Goal: Task Accomplishment & Management: Use online tool/utility

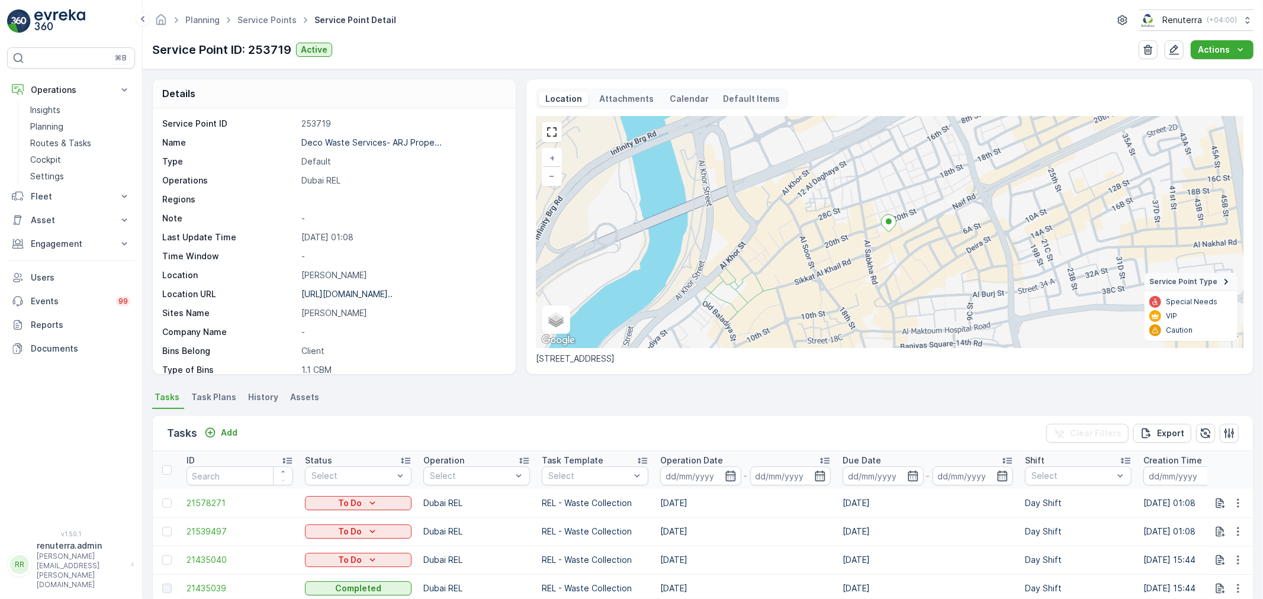
scroll to position [163, 0]
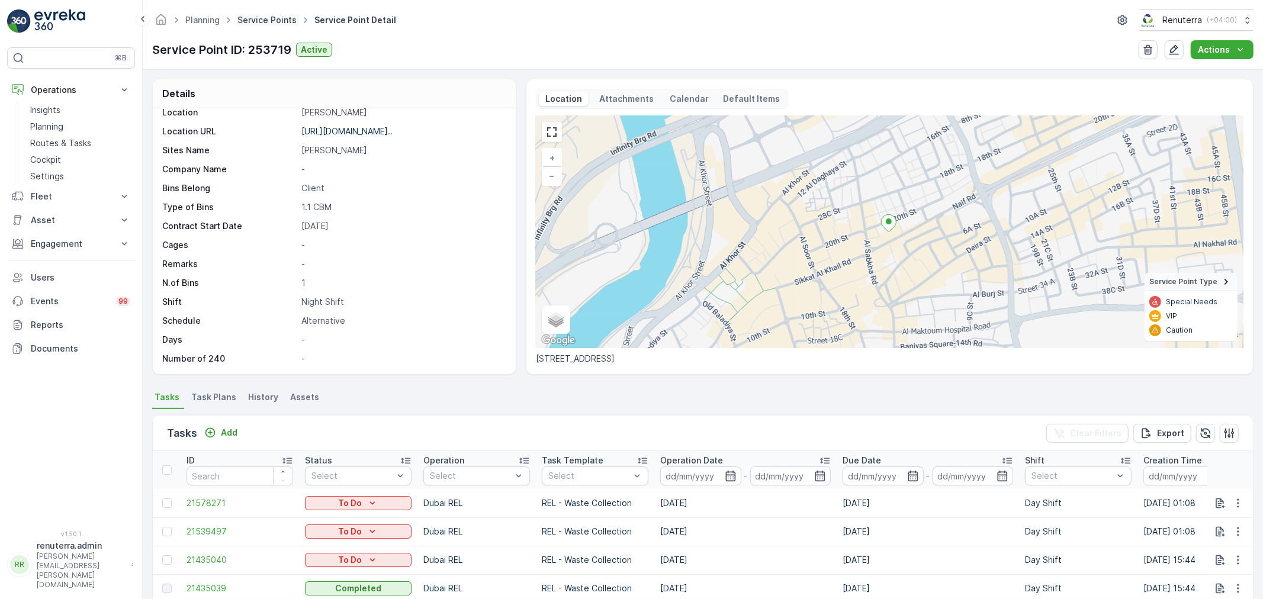
drag, startPoint x: 0, startPoint y: 0, endPoint x: 252, endPoint y: 18, distance: 252.9
click at [252, 18] on link "Service Points" at bounding box center [266, 20] width 59 height 10
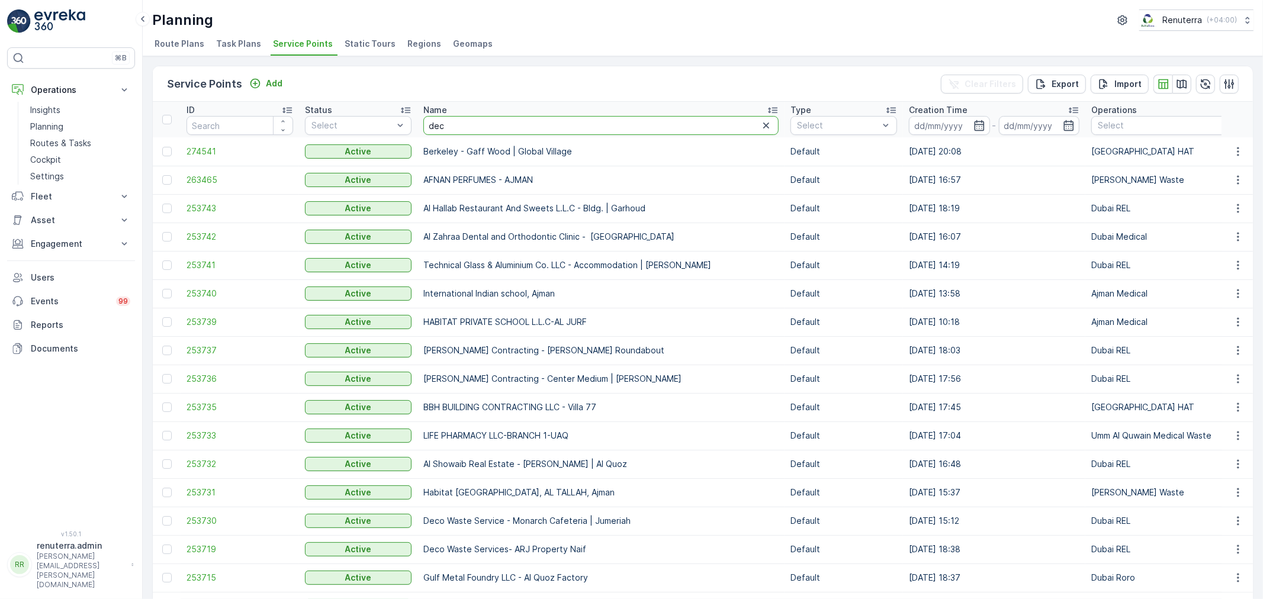
type input "deco"
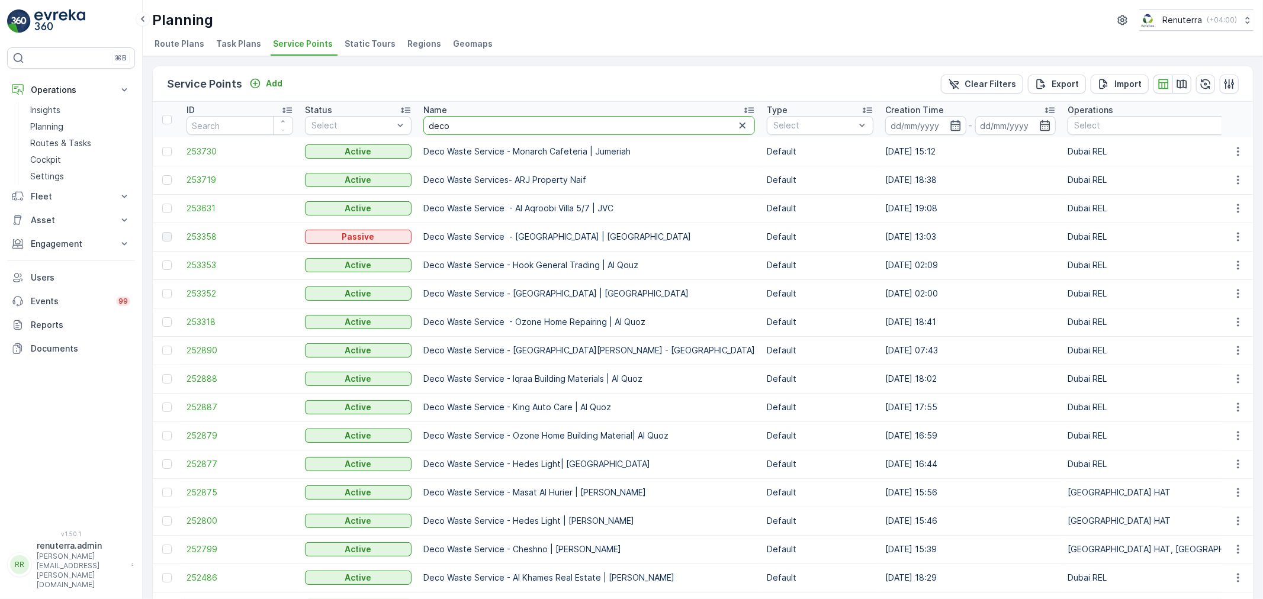
click at [490, 122] on input "deco" at bounding box center [589, 125] width 332 height 19
type input "deco waste"
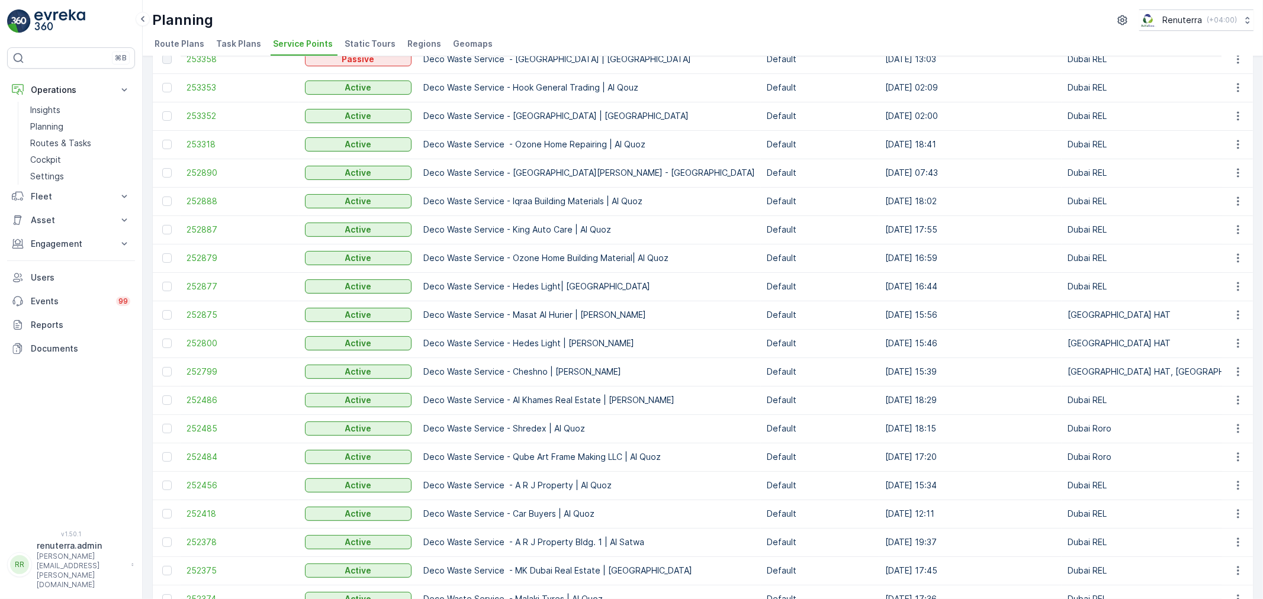
scroll to position [197, 0]
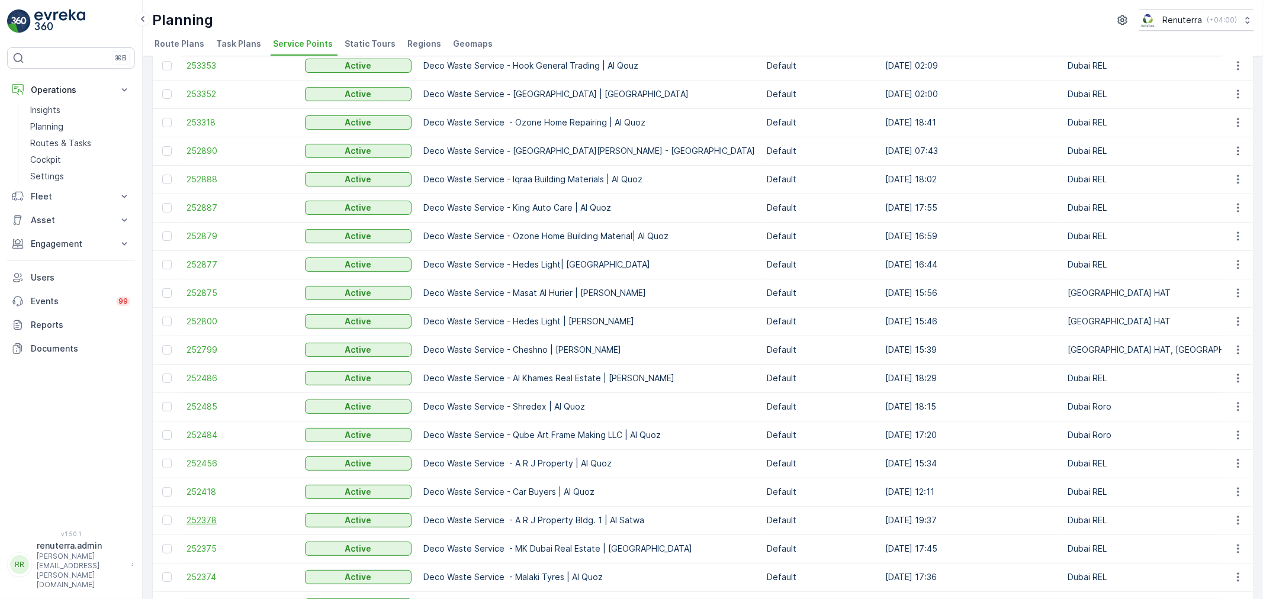
click at [203, 518] on span "252378" at bounding box center [240, 521] width 107 height 12
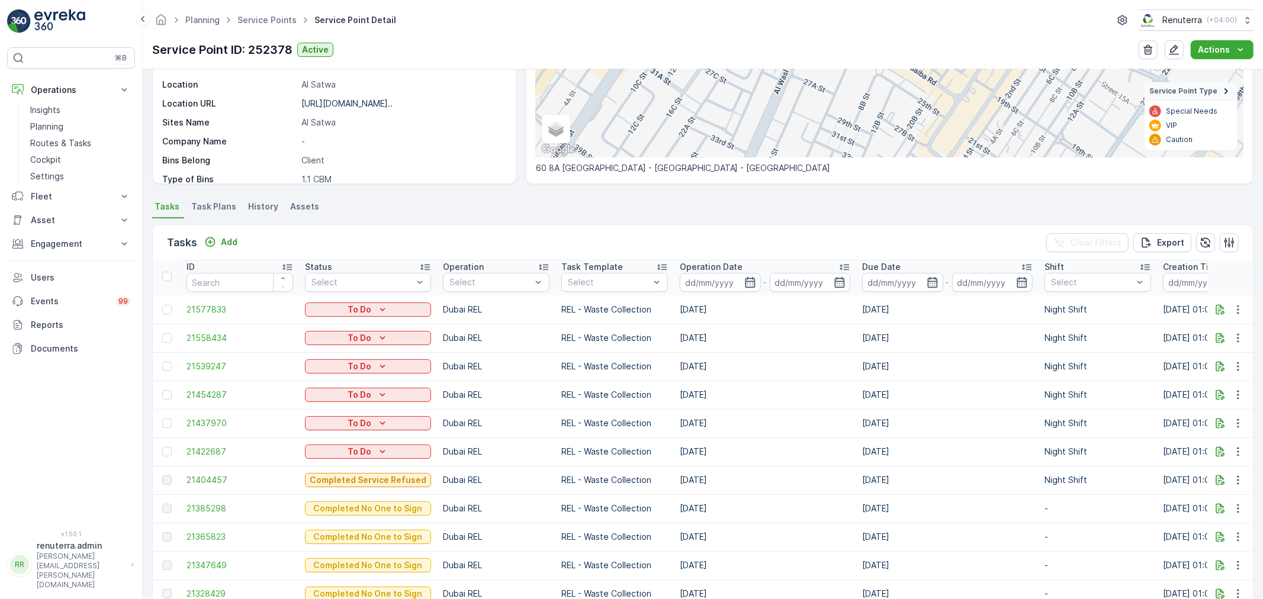
scroll to position [263, 0]
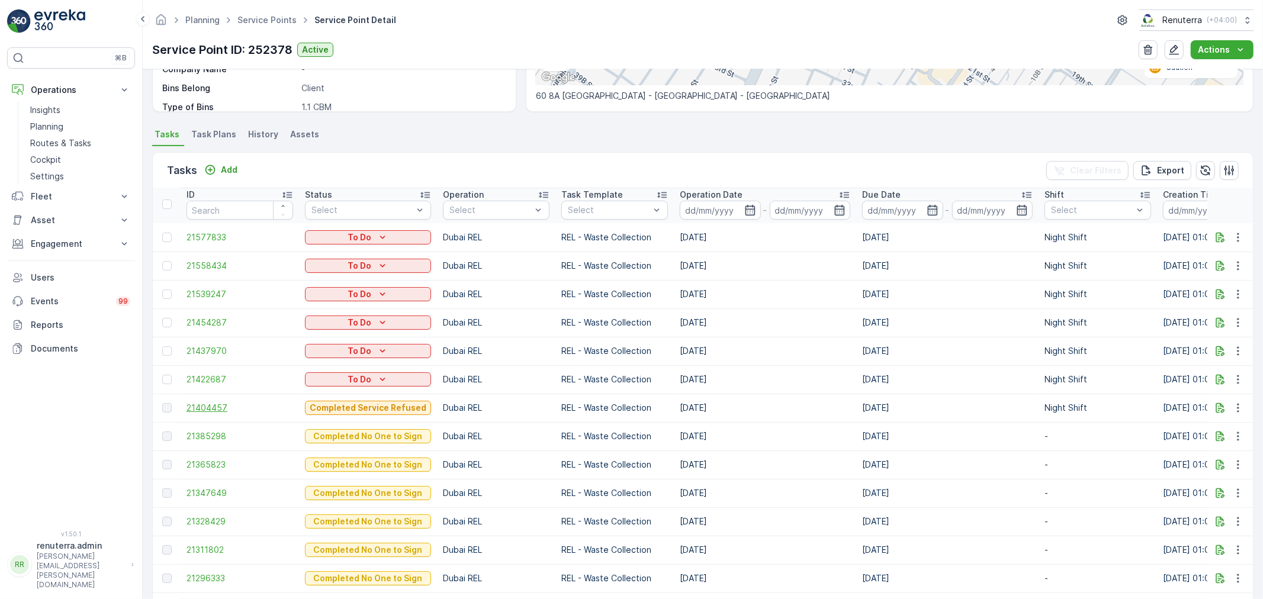
click at [197, 407] on span "21404457" at bounding box center [240, 408] width 107 height 12
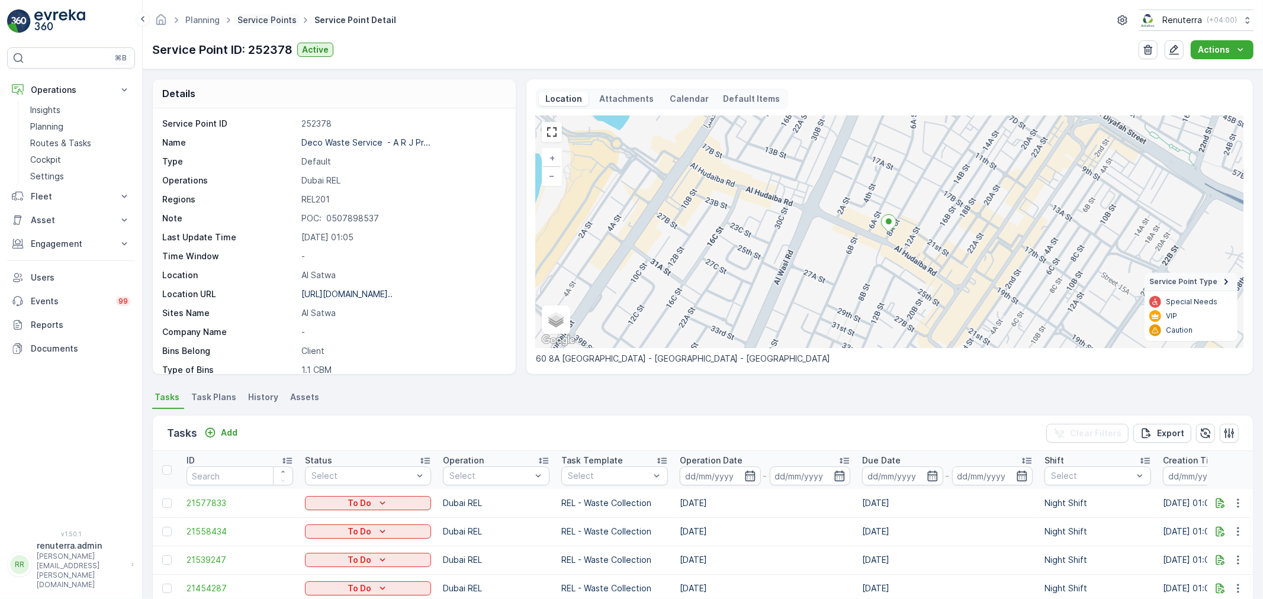
click at [262, 20] on link "Service Points" at bounding box center [266, 20] width 59 height 10
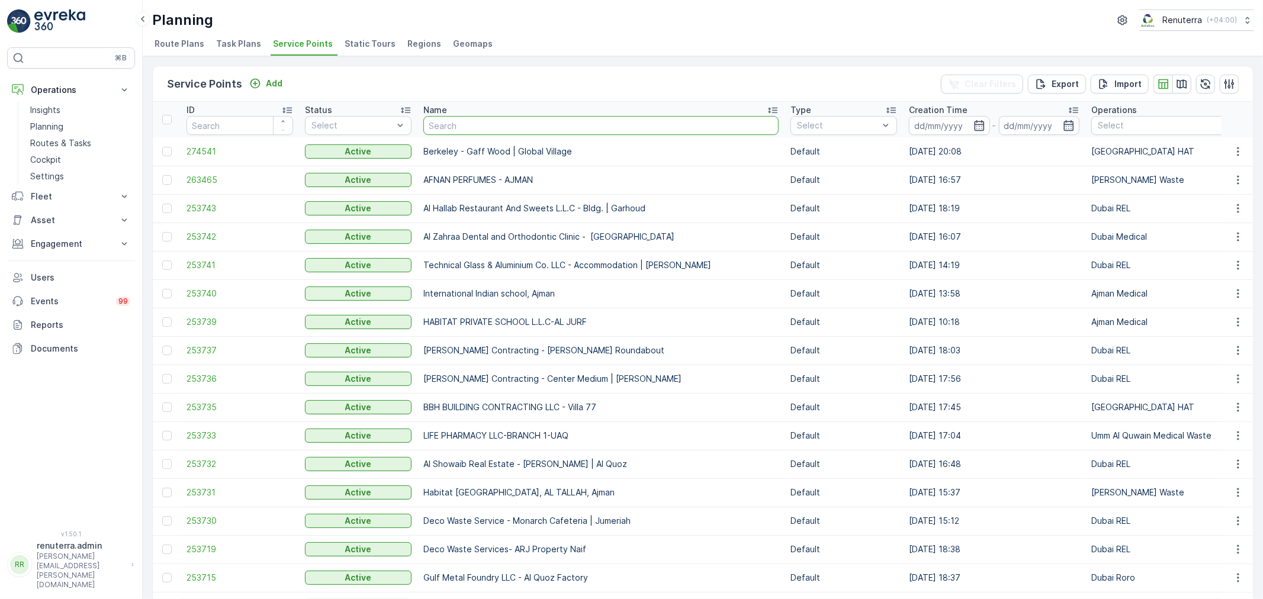
click at [480, 130] on input "text" at bounding box center [600, 125] width 355 height 19
type input "shred"
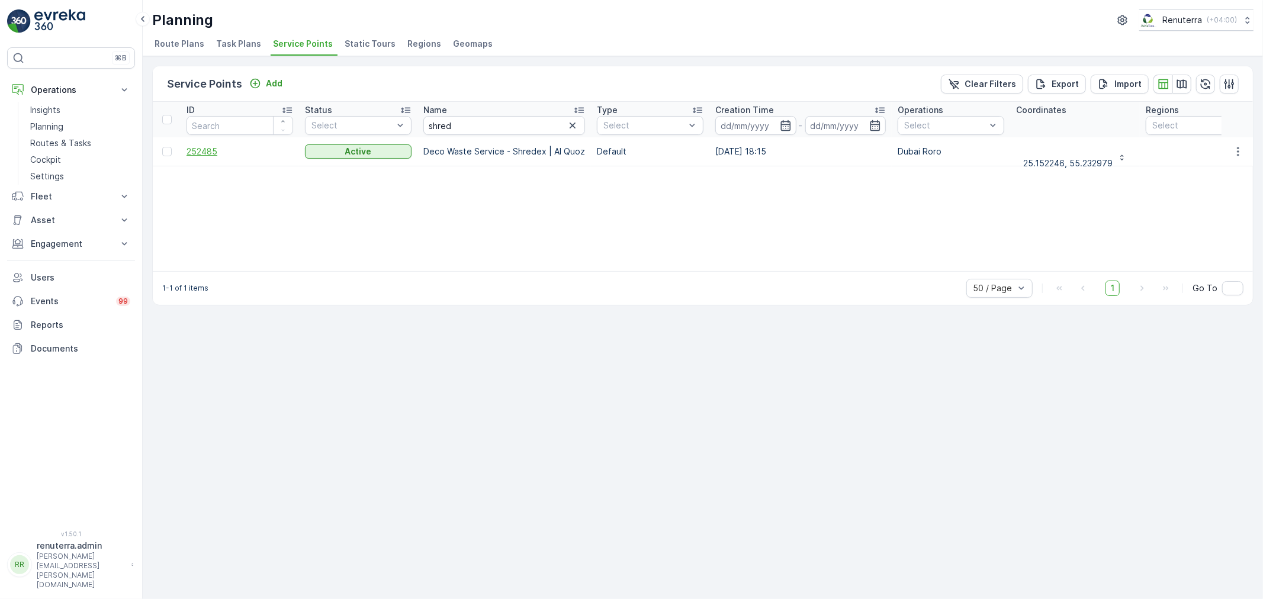
click at [221, 150] on span "252485" at bounding box center [240, 152] width 107 height 12
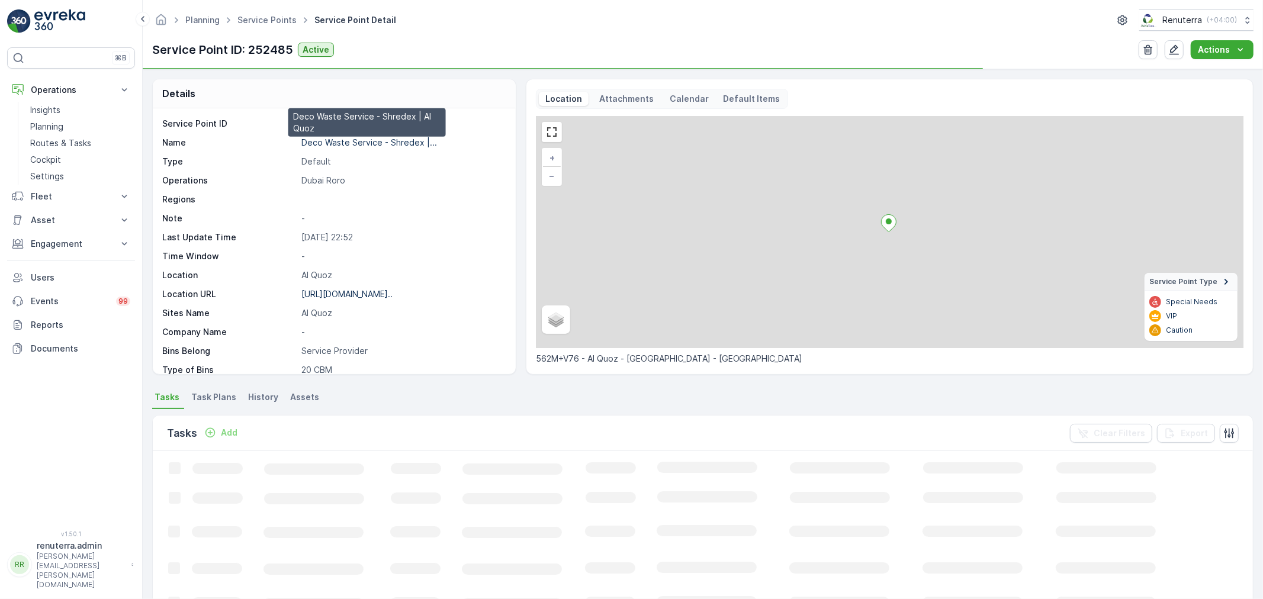
click at [357, 139] on p "Deco Waste Service - Shredex |..." at bounding box center [369, 142] width 136 height 10
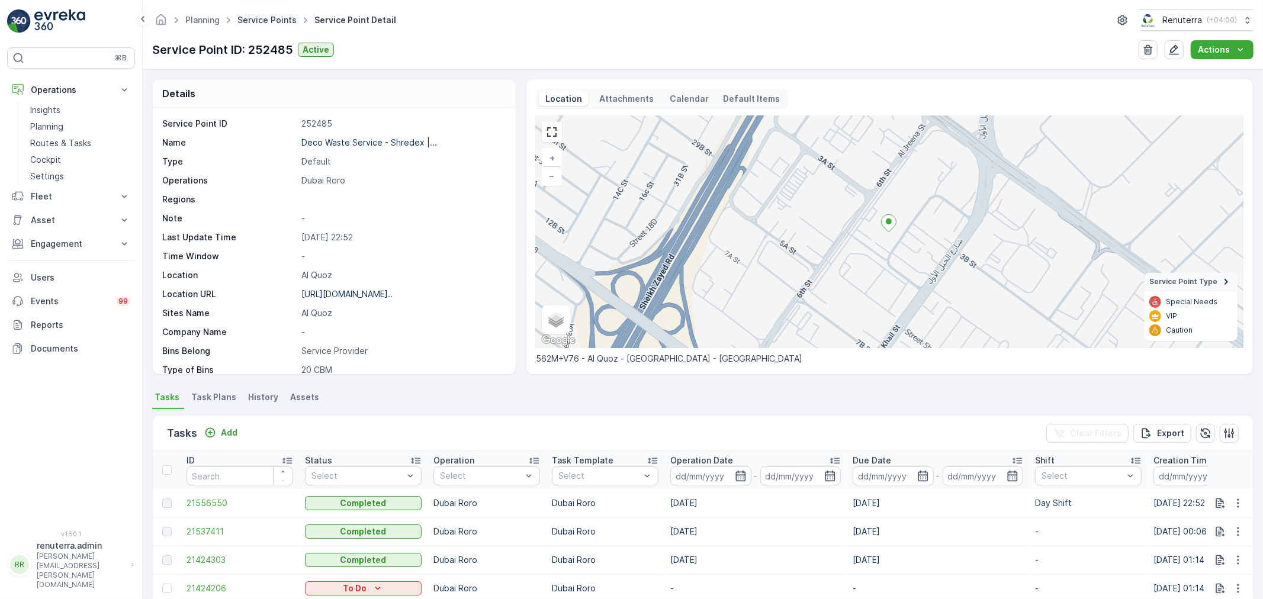
click at [256, 19] on link "Service Points" at bounding box center [266, 20] width 59 height 10
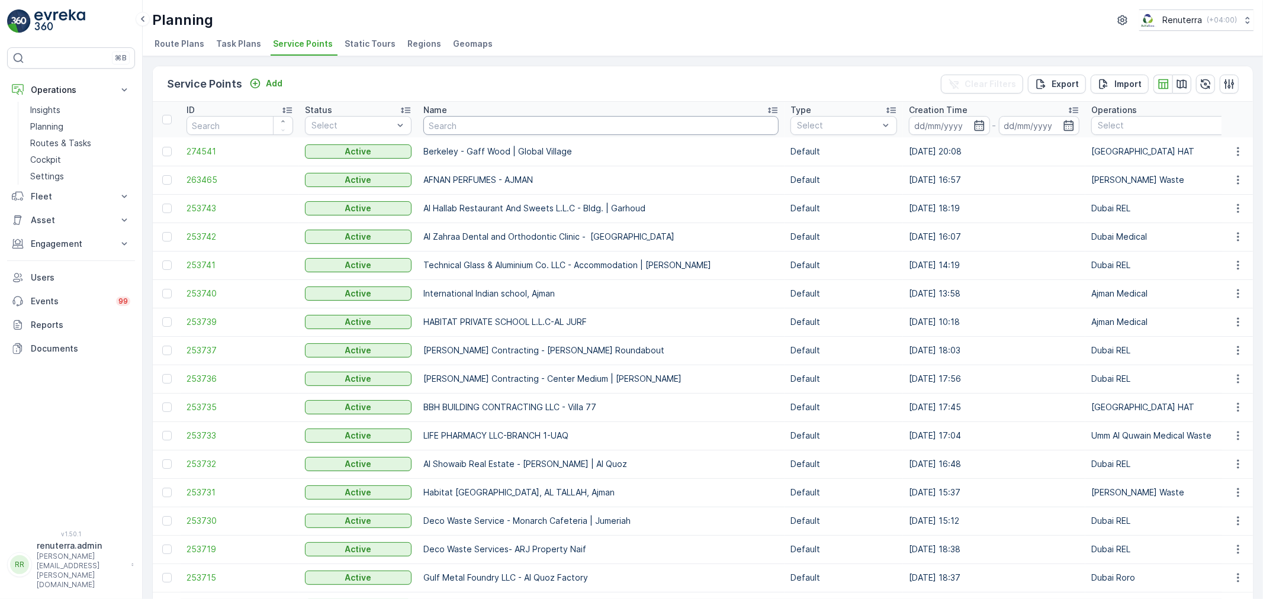
click at [516, 130] on input "text" at bounding box center [600, 125] width 355 height 19
type input "sobha"
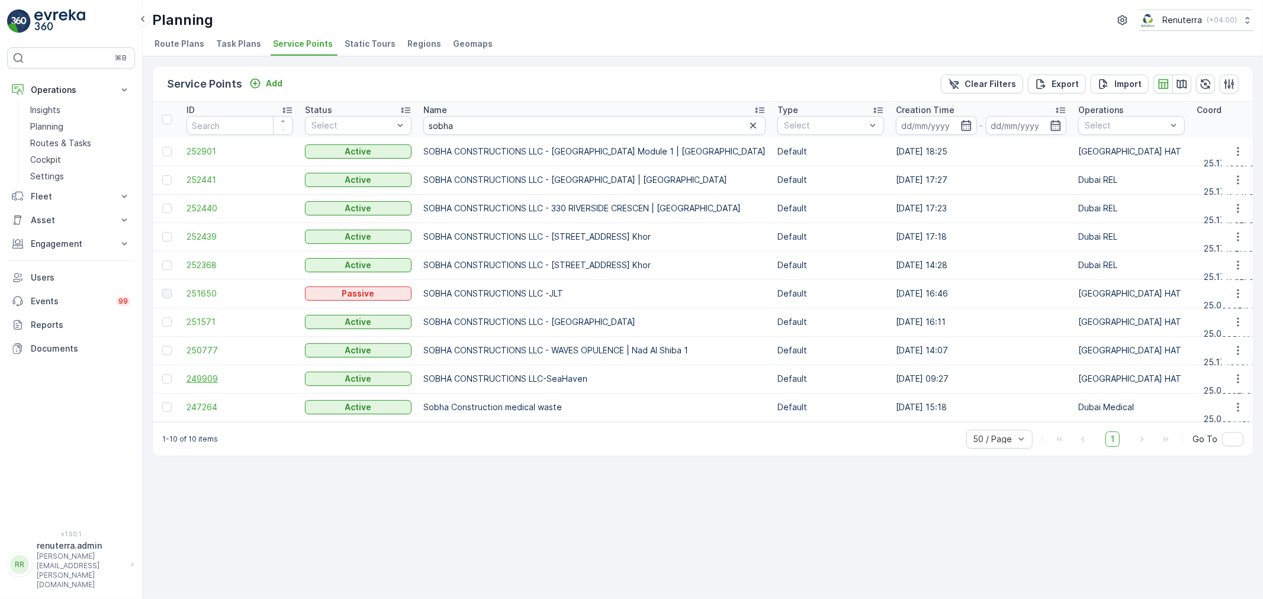
click at [205, 377] on span "249909" at bounding box center [240, 379] width 107 height 12
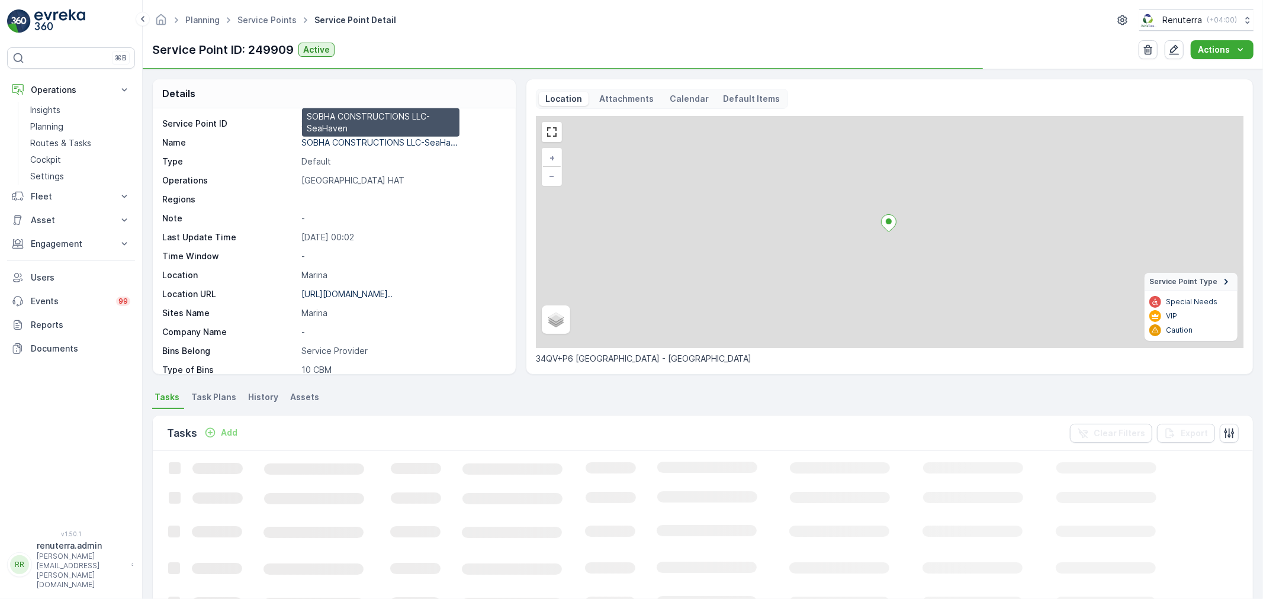
click at [365, 140] on p "SOBHA CONSTRUCTIONS LLC-SeaHa..." at bounding box center [379, 142] width 156 height 10
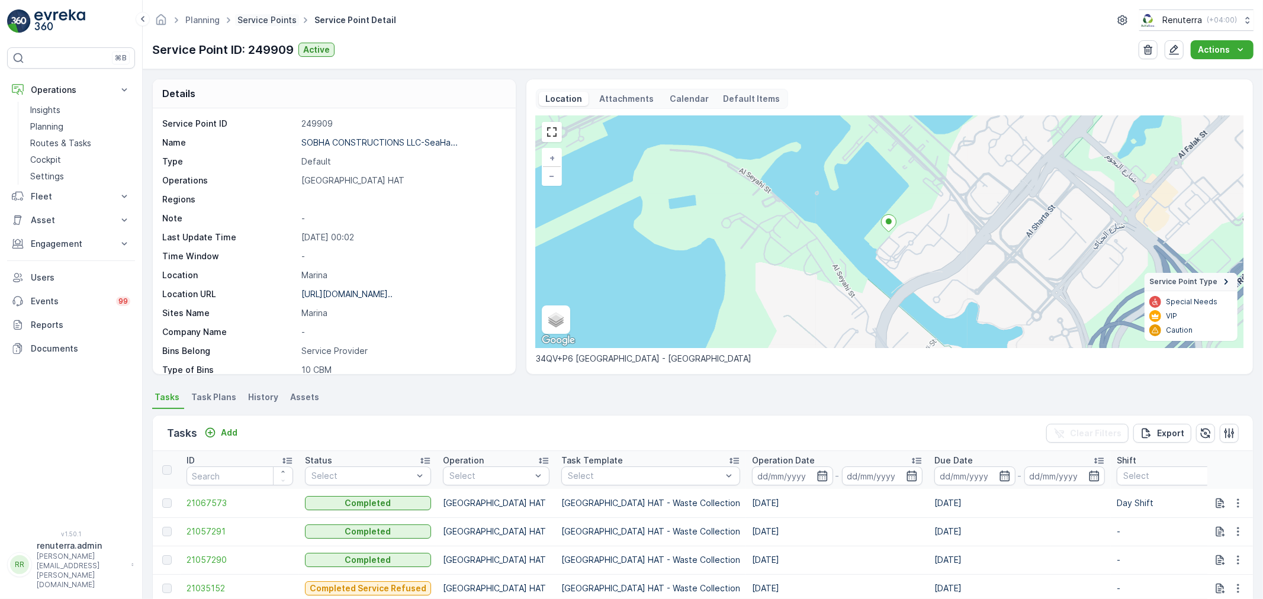
click at [262, 19] on link "Service Points" at bounding box center [266, 20] width 59 height 10
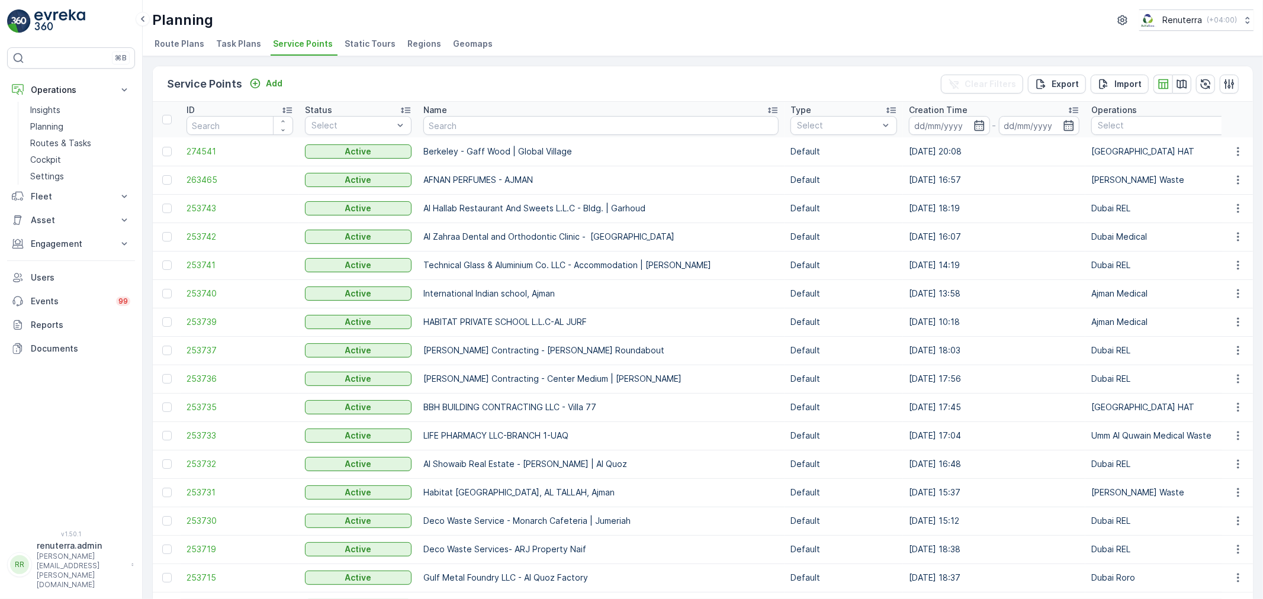
click at [464, 117] on input "text" at bounding box center [600, 125] width 355 height 19
type input "north"
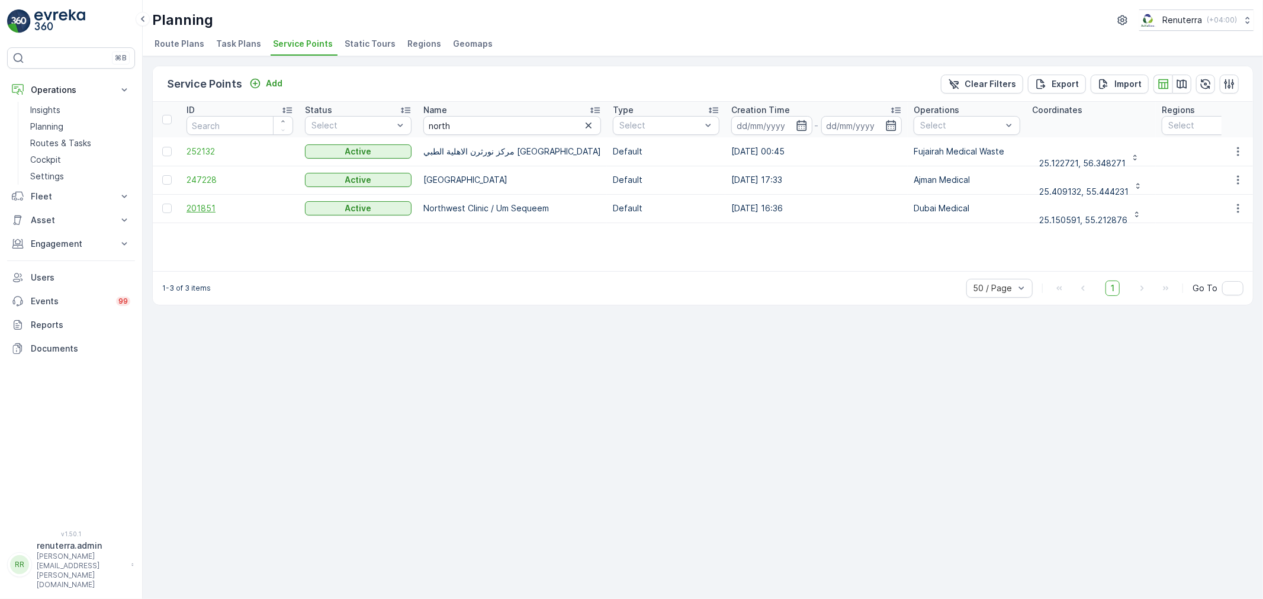
click at [212, 205] on span "201851" at bounding box center [240, 209] width 107 height 12
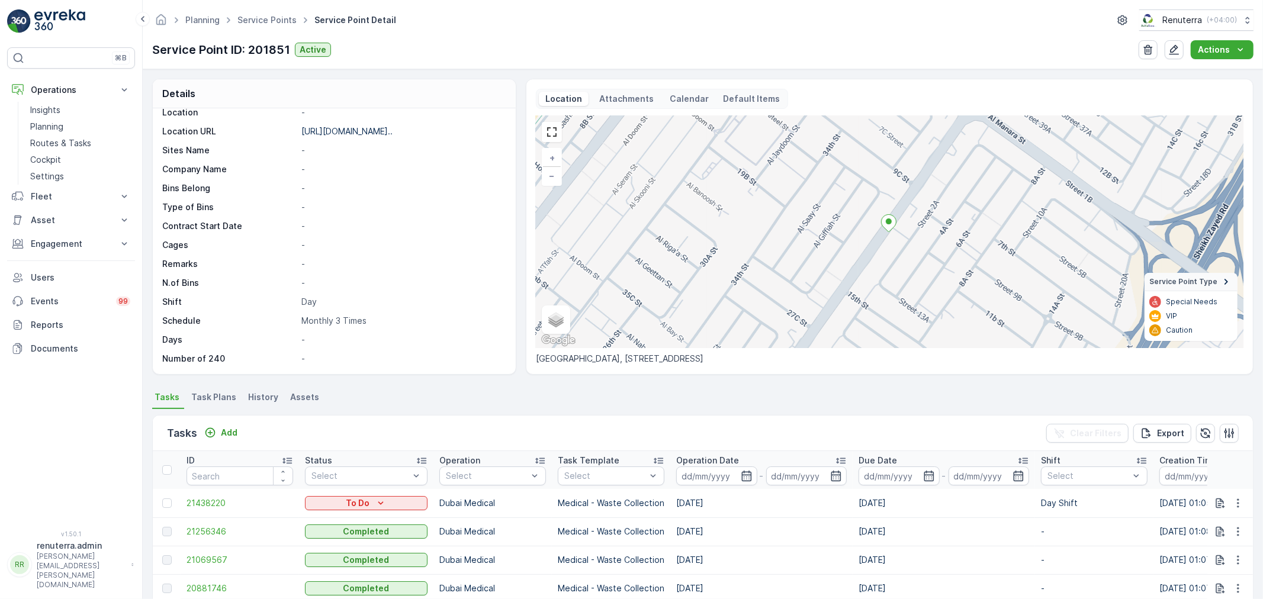
scroll to position [197, 0]
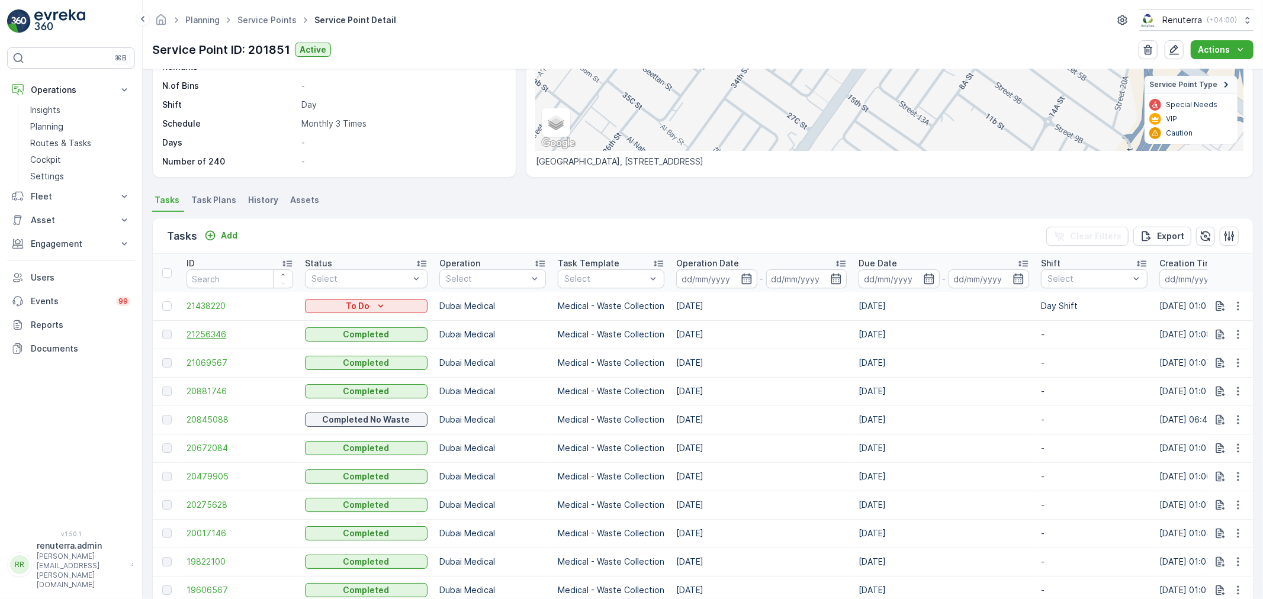
click at [208, 332] on span "21256346" at bounding box center [240, 335] width 107 height 12
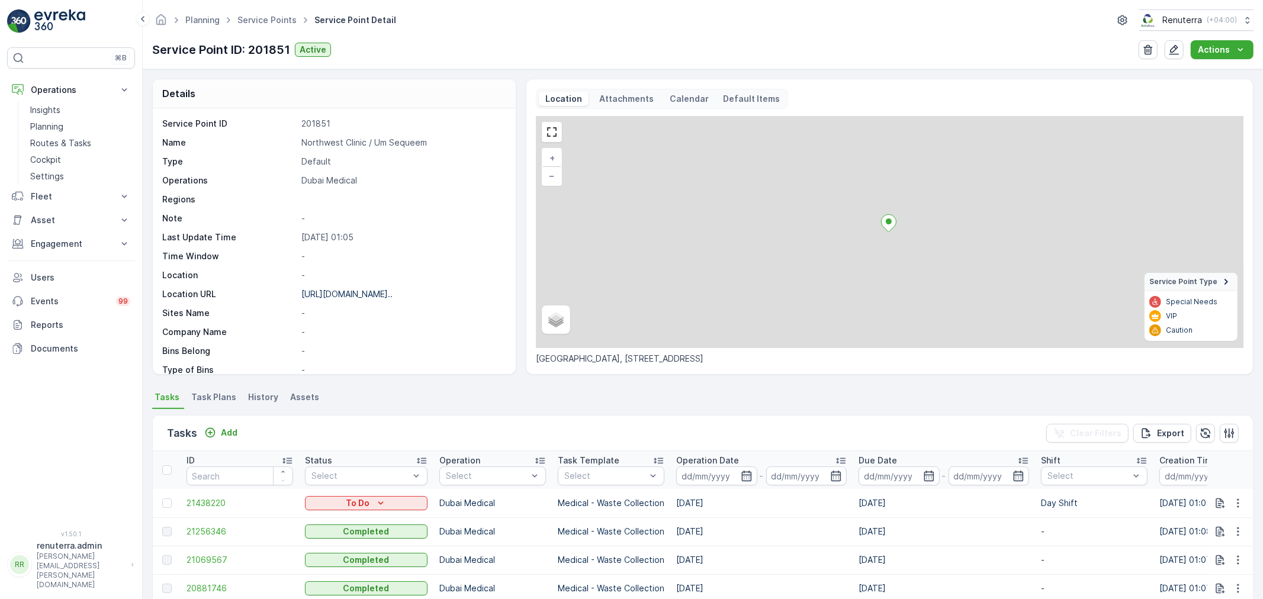
scroll to position [2, 0]
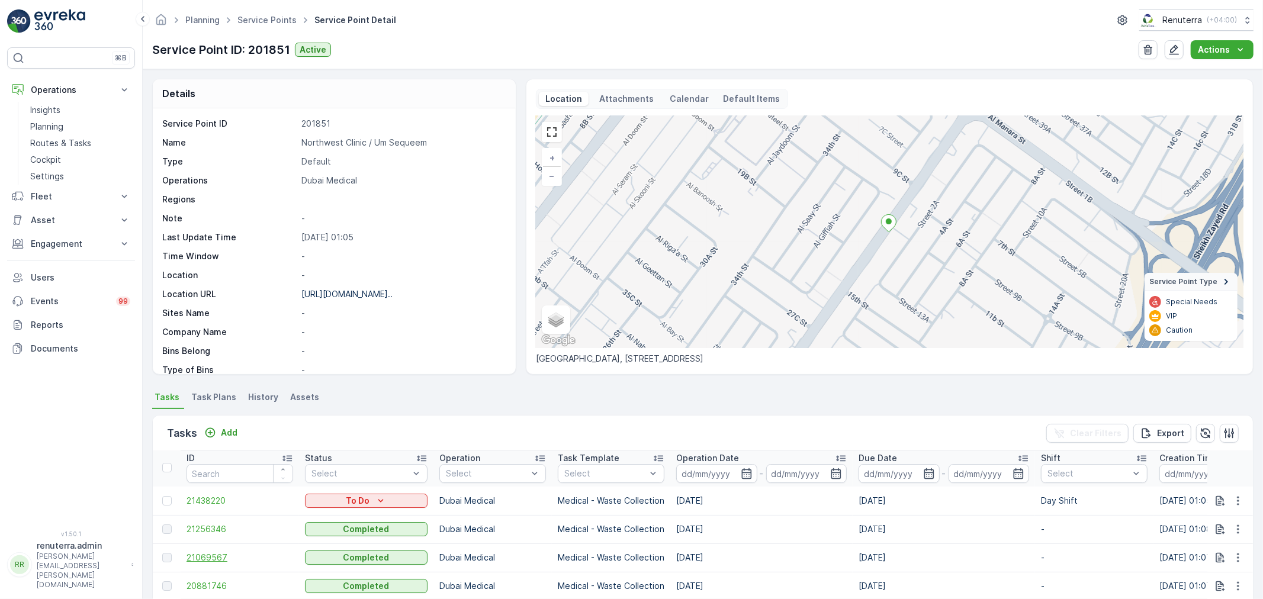
click at [216, 552] on span "21069567" at bounding box center [240, 558] width 107 height 12
drag, startPoint x: 298, startPoint y: 139, endPoint x: 445, endPoint y: 148, distance: 146.5
click at [445, 148] on div "Name Northwest Clinic / Um Sequeem" at bounding box center [332, 143] width 341 height 12
copy p "Northwest Clinic / Um Sequeem"
click at [246, 14] on span "Service Points" at bounding box center [267, 20] width 64 height 12
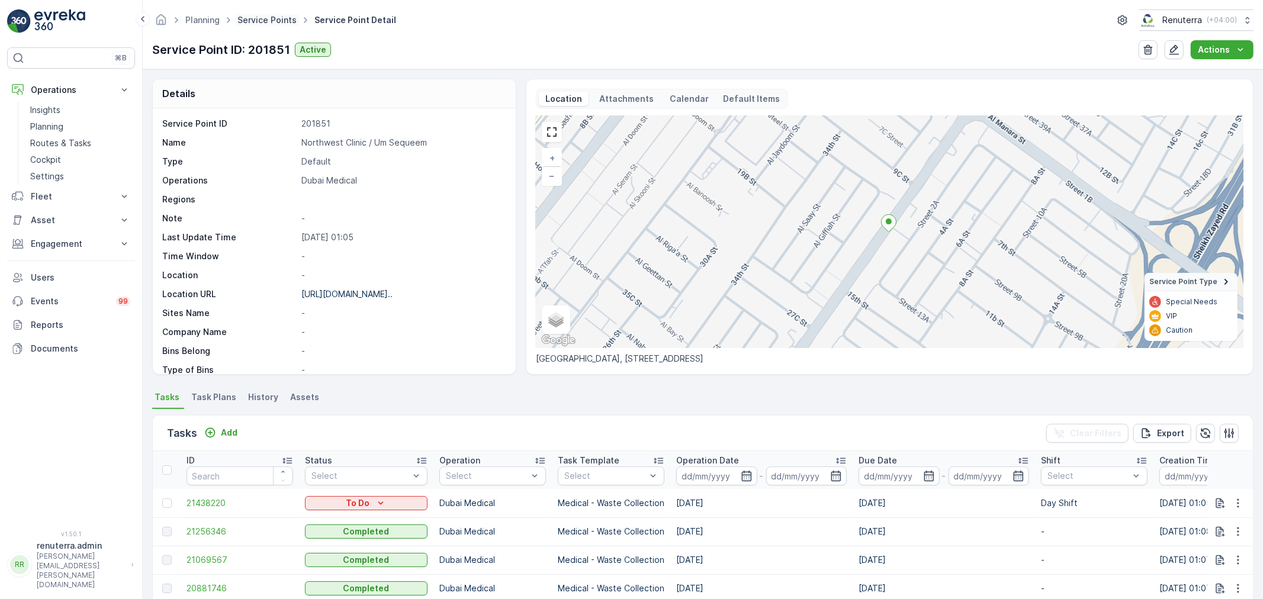
click at [251, 18] on link "Service Points" at bounding box center [266, 20] width 59 height 10
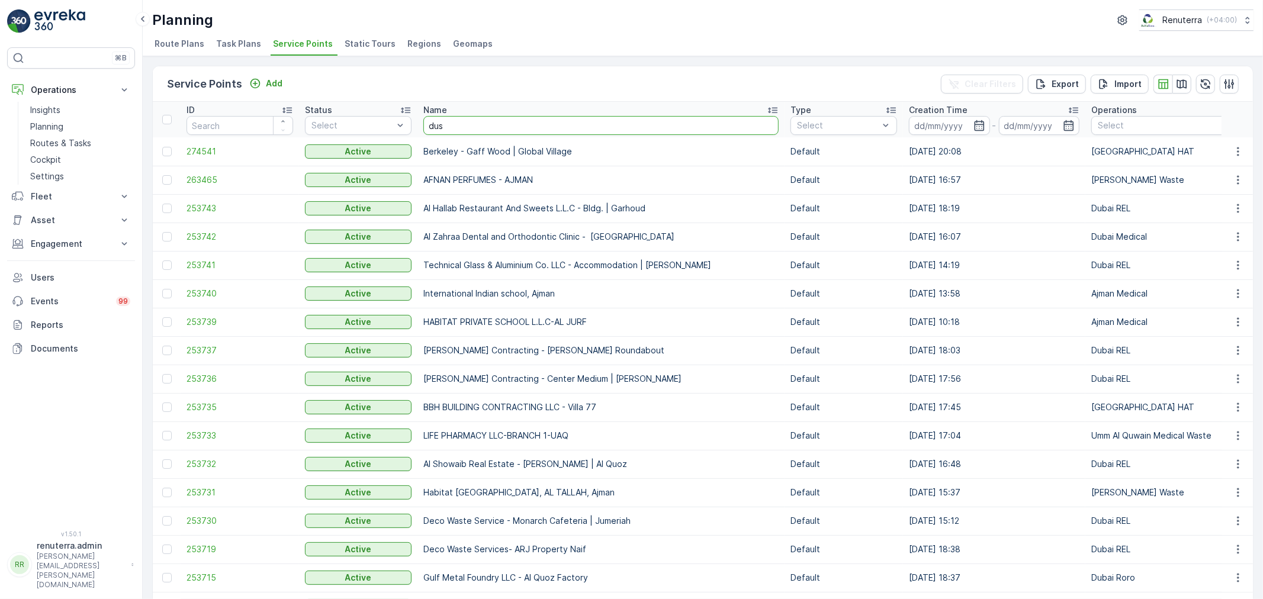
type input "dusl"
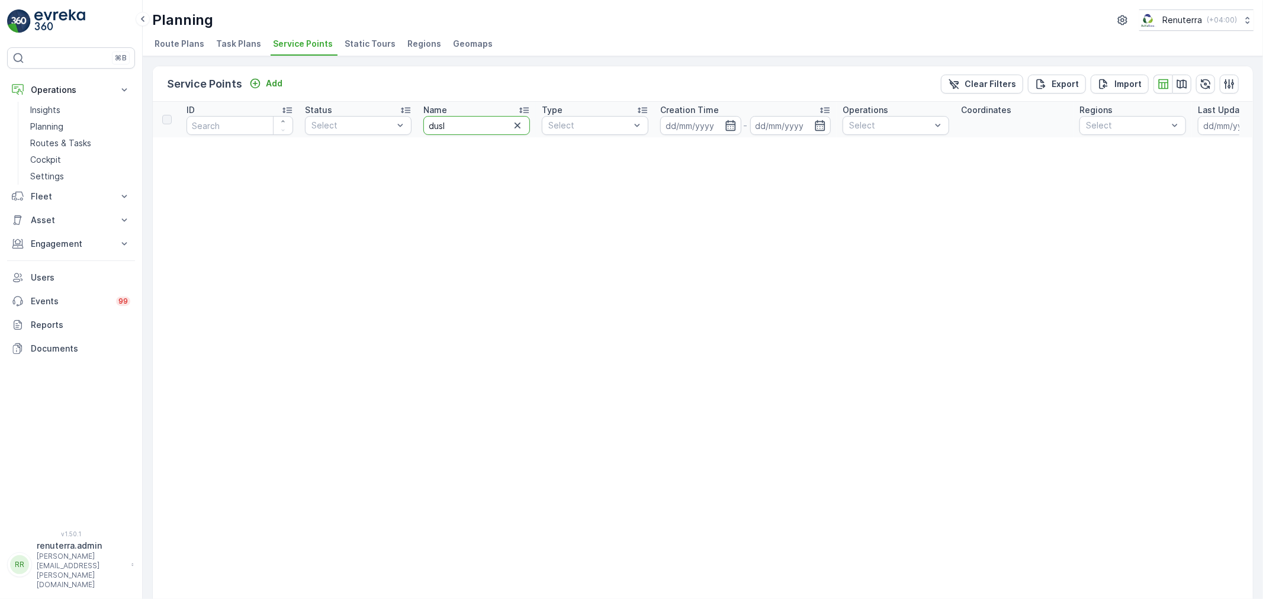
click at [484, 129] on input "dusl" at bounding box center [476, 125] width 107 height 19
type input "duls"
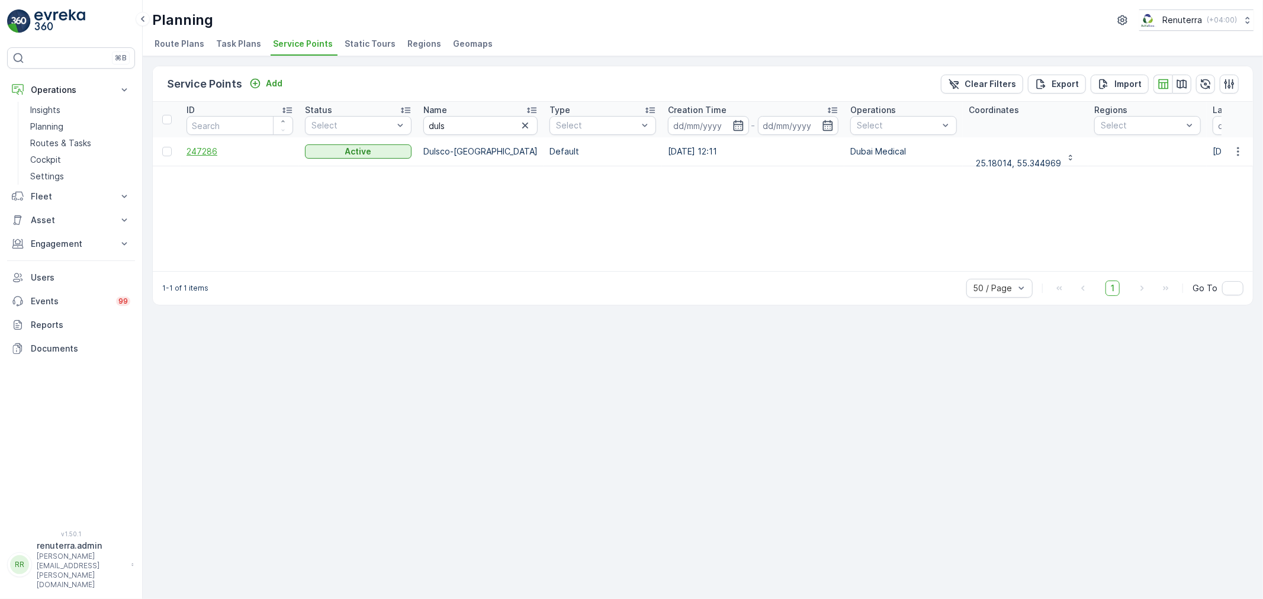
click at [210, 150] on span "247286" at bounding box center [240, 152] width 107 height 12
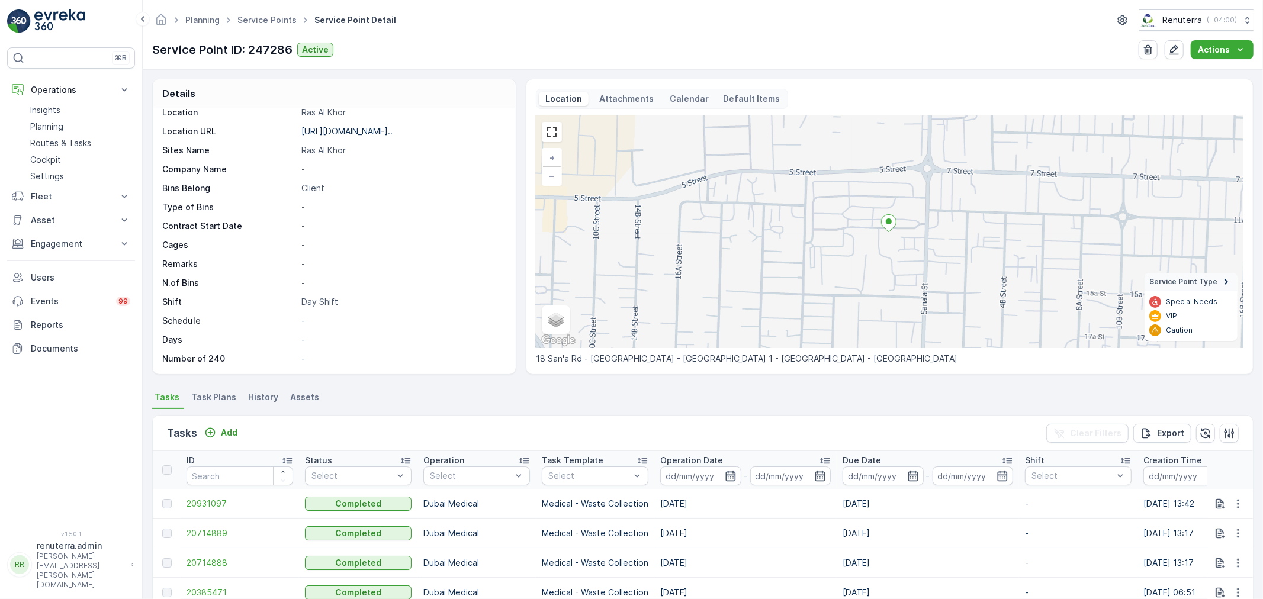
click at [214, 393] on span "Task Plans" at bounding box center [213, 397] width 45 height 12
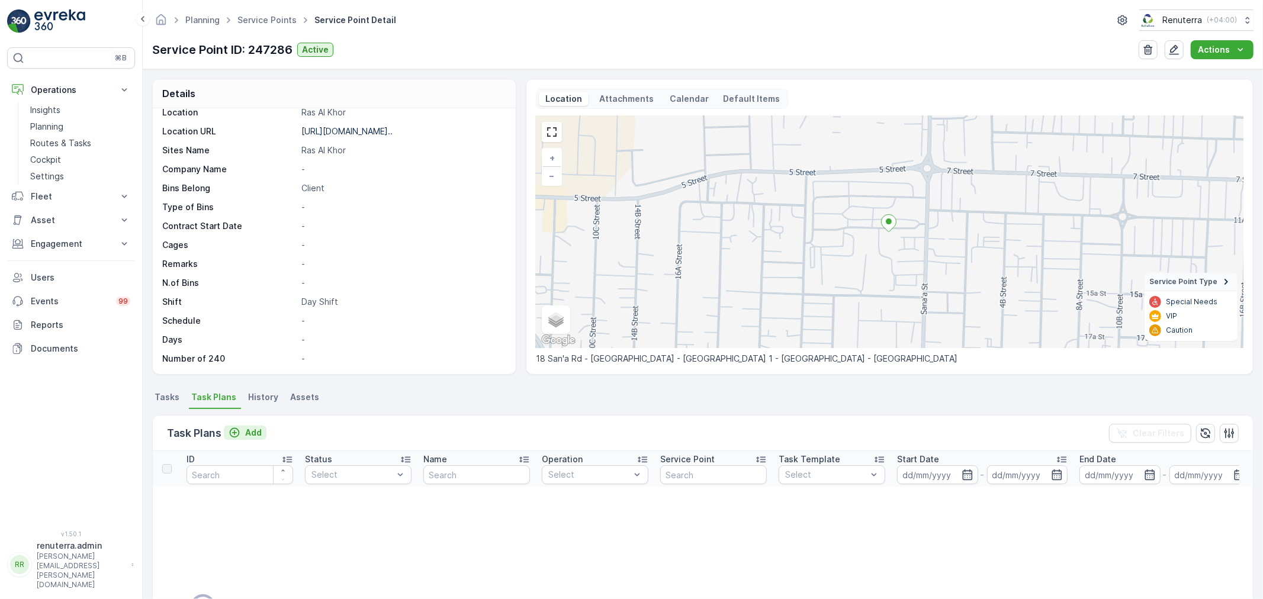
click at [250, 428] on p "Add" at bounding box center [253, 433] width 17 height 12
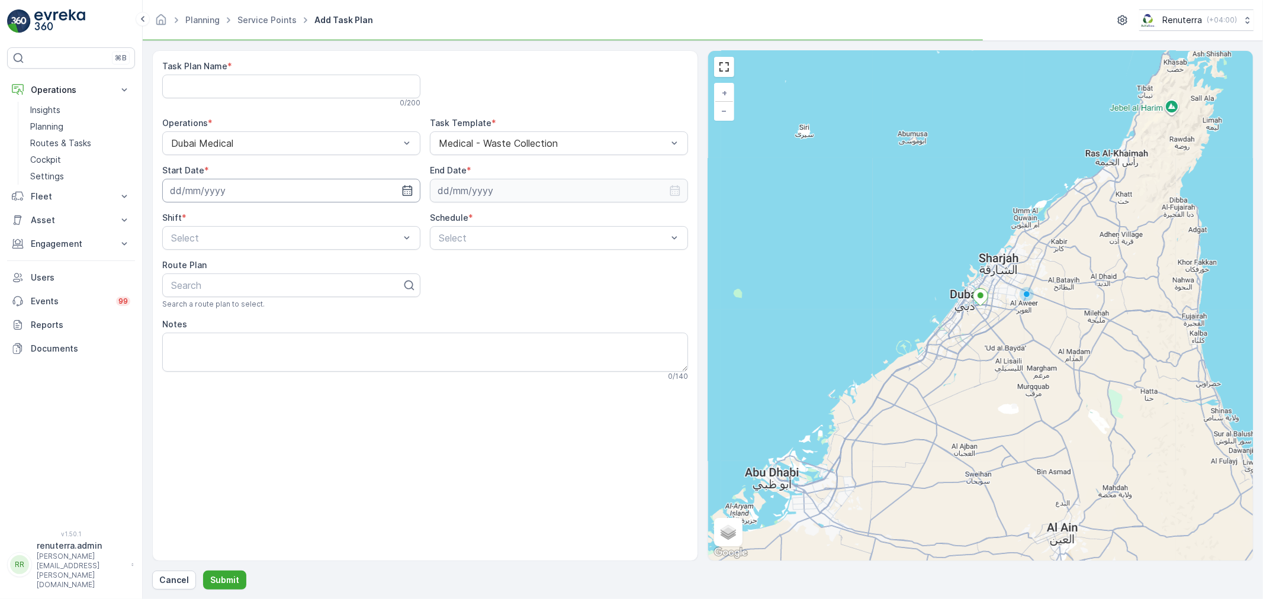
click at [264, 190] on input at bounding box center [291, 191] width 258 height 24
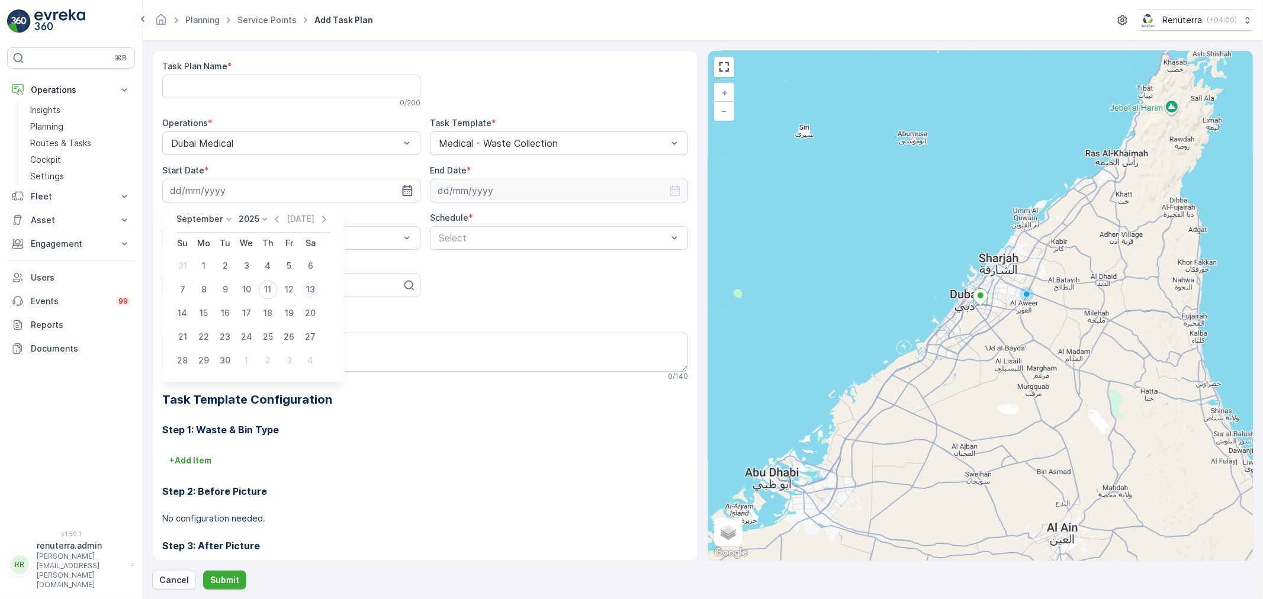
click at [310, 288] on div "13" at bounding box center [310, 289] width 19 height 19
type input "13.09.2025"
click at [506, 191] on input at bounding box center [559, 191] width 258 height 24
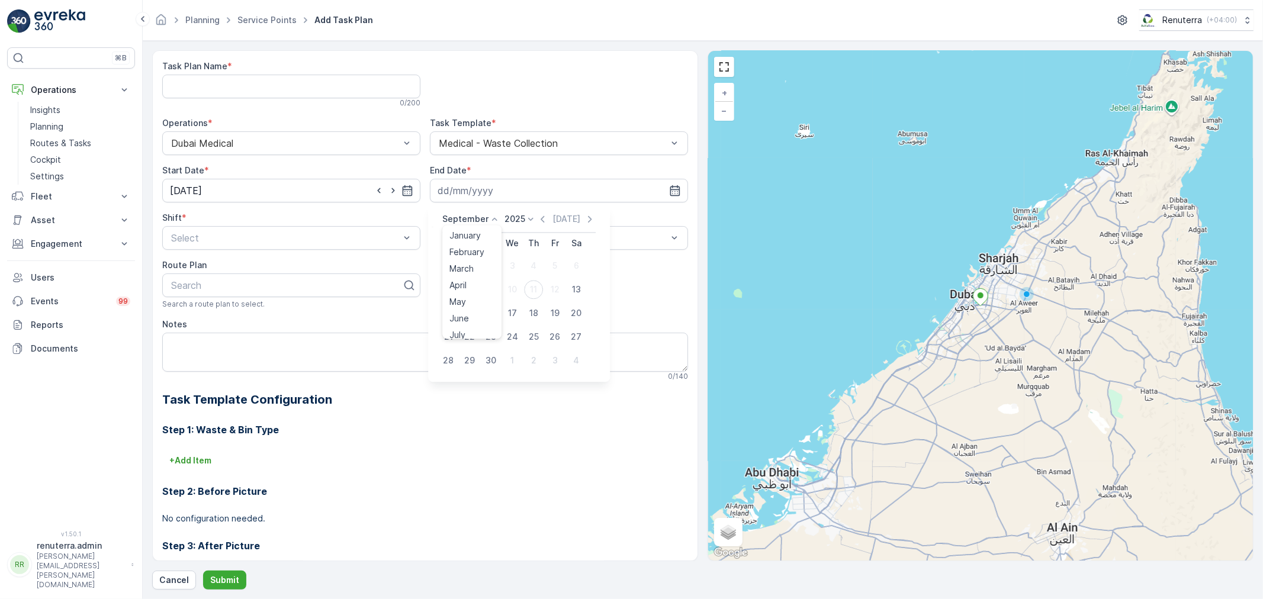
click at [459, 221] on p "September" at bounding box center [465, 219] width 46 height 12
click at [472, 326] on span "December" at bounding box center [469, 329] width 41 height 12
click at [510, 220] on p "2025" at bounding box center [511, 219] width 21 height 12
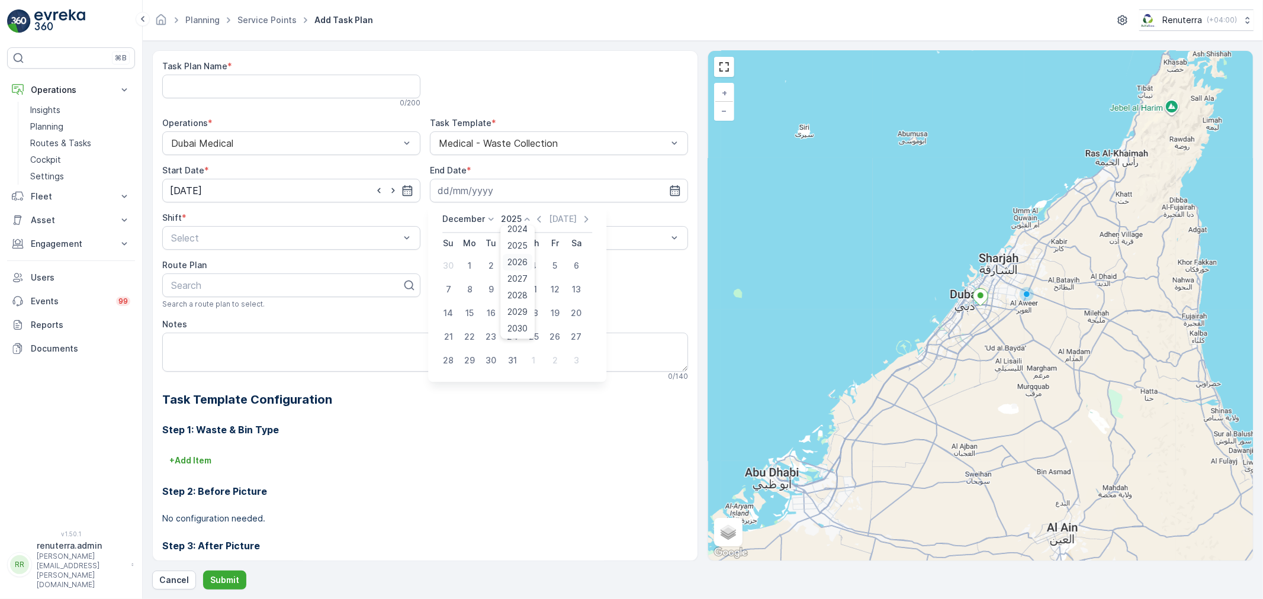
click at [518, 261] on span "2026" at bounding box center [518, 262] width 20 height 12
click at [533, 358] on div "31" at bounding box center [533, 360] width 19 height 19
type input "31.12.2026"
click at [214, 282] on span "Night Shift" at bounding box center [193, 287] width 48 height 11
click at [457, 284] on span "Weekly" at bounding box center [452, 287] width 31 height 11
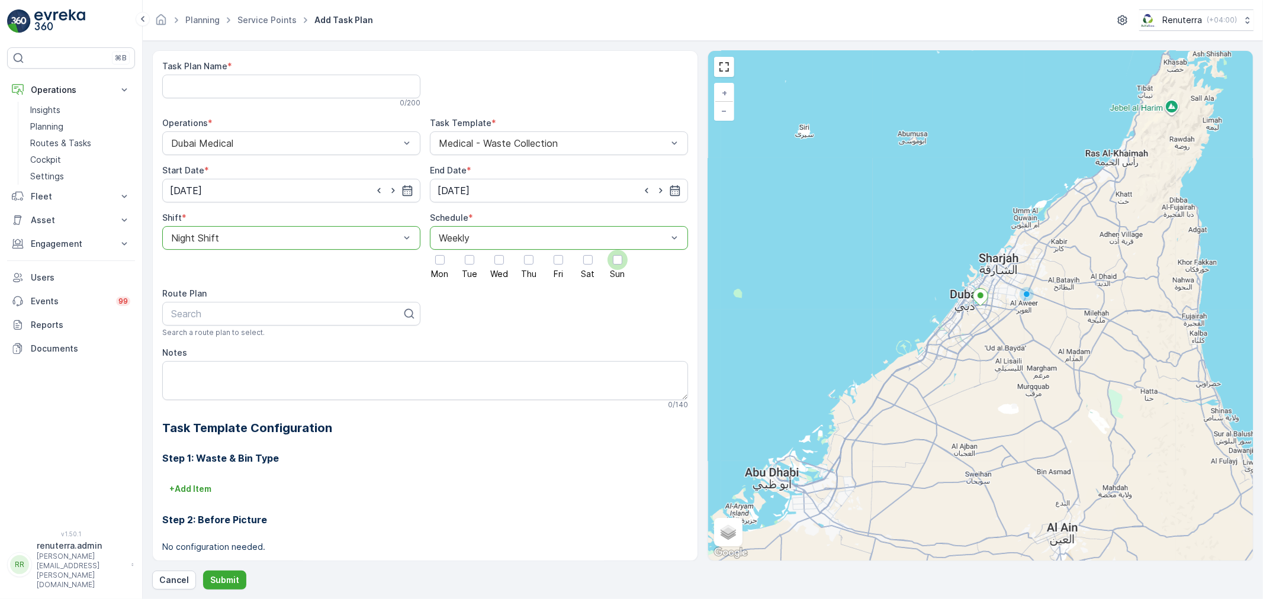
click at [615, 261] on div at bounding box center [617, 259] width 9 height 9
click at [618, 250] on input "Sun" at bounding box center [618, 250] width 0 height 0
click at [613, 259] on div at bounding box center [617, 259] width 9 height 9
click at [618, 250] on input "Sun" at bounding box center [618, 250] width 0 height 0
click at [584, 264] on div at bounding box center [587, 259] width 9 height 9
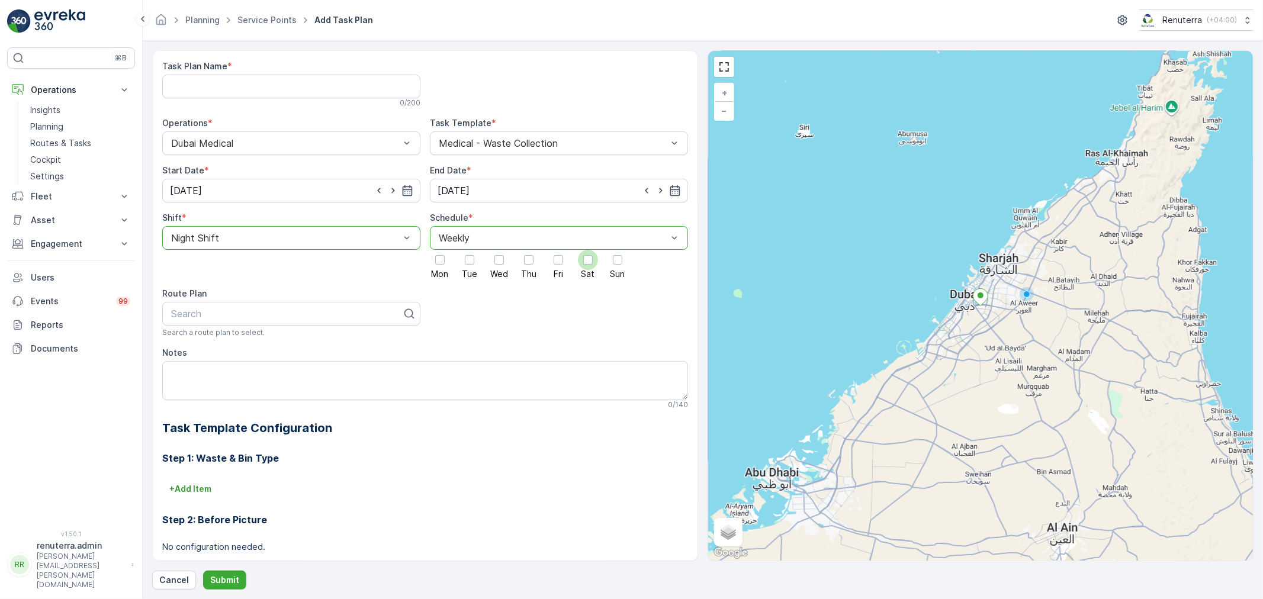
click at [588, 250] on input "Sat" at bounding box center [588, 250] width 0 height 0
click at [435, 258] on div at bounding box center [439, 259] width 9 height 9
click at [440, 250] on input "Mon" at bounding box center [440, 250] width 0 height 0
click at [496, 259] on div at bounding box center [498, 259] width 9 height 9
click at [499, 250] on input "Wed" at bounding box center [499, 250] width 0 height 0
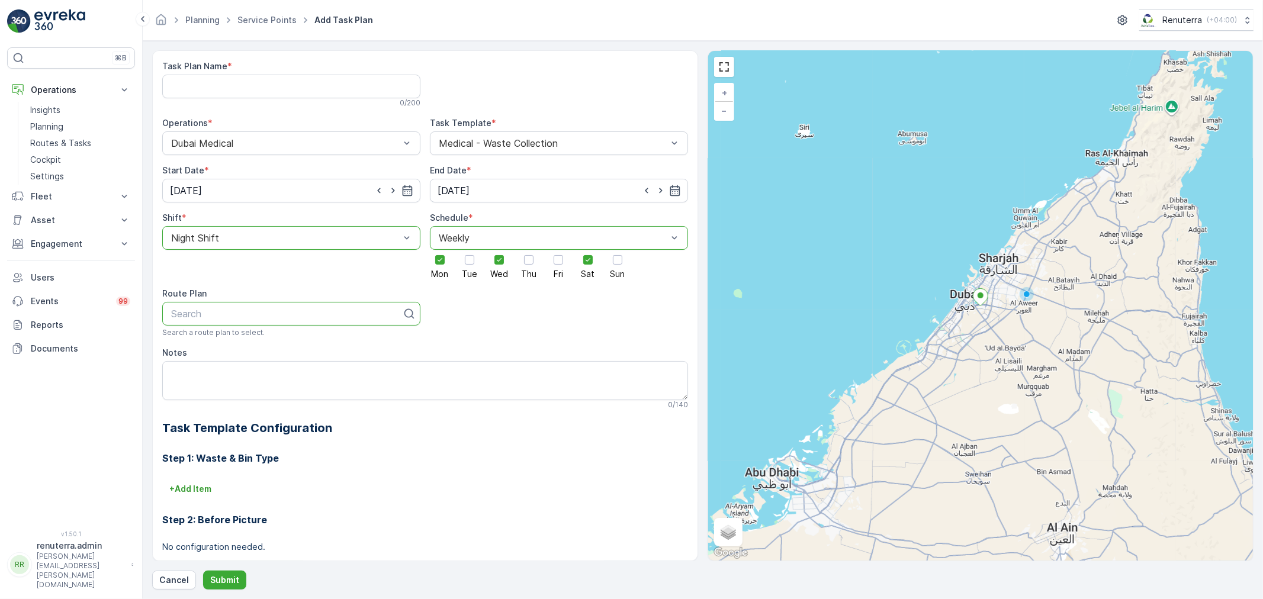
click at [244, 316] on div at bounding box center [286, 314] width 233 height 11
type input "med"
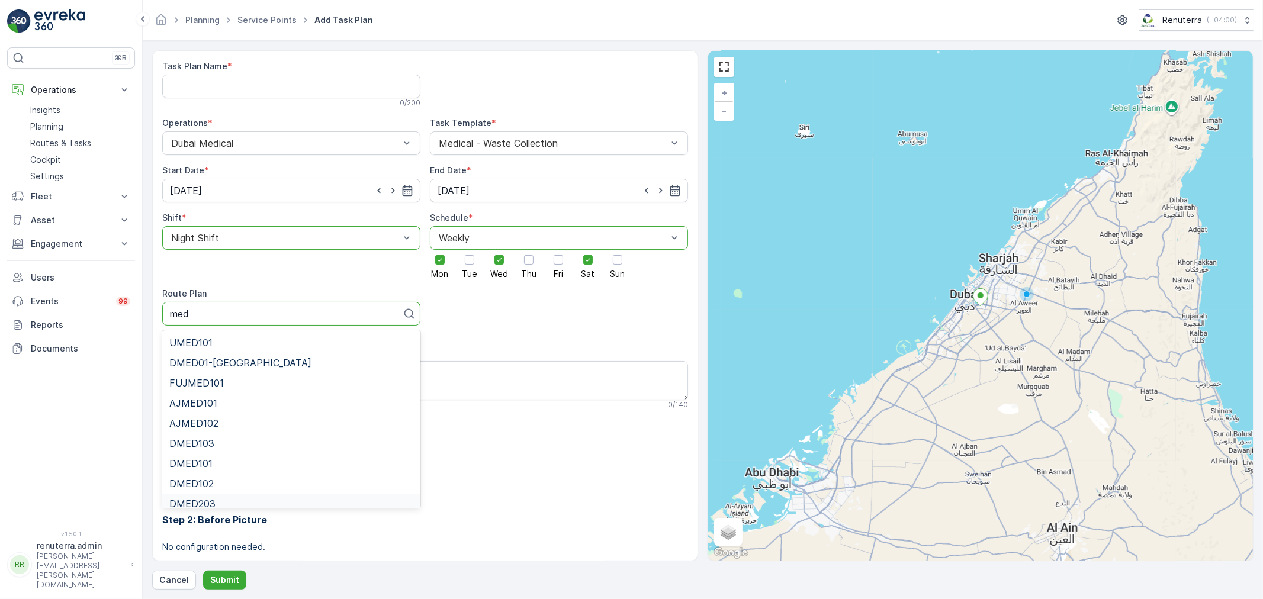
click at [216, 502] on div "DMED203" at bounding box center [291, 504] width 244 height 11
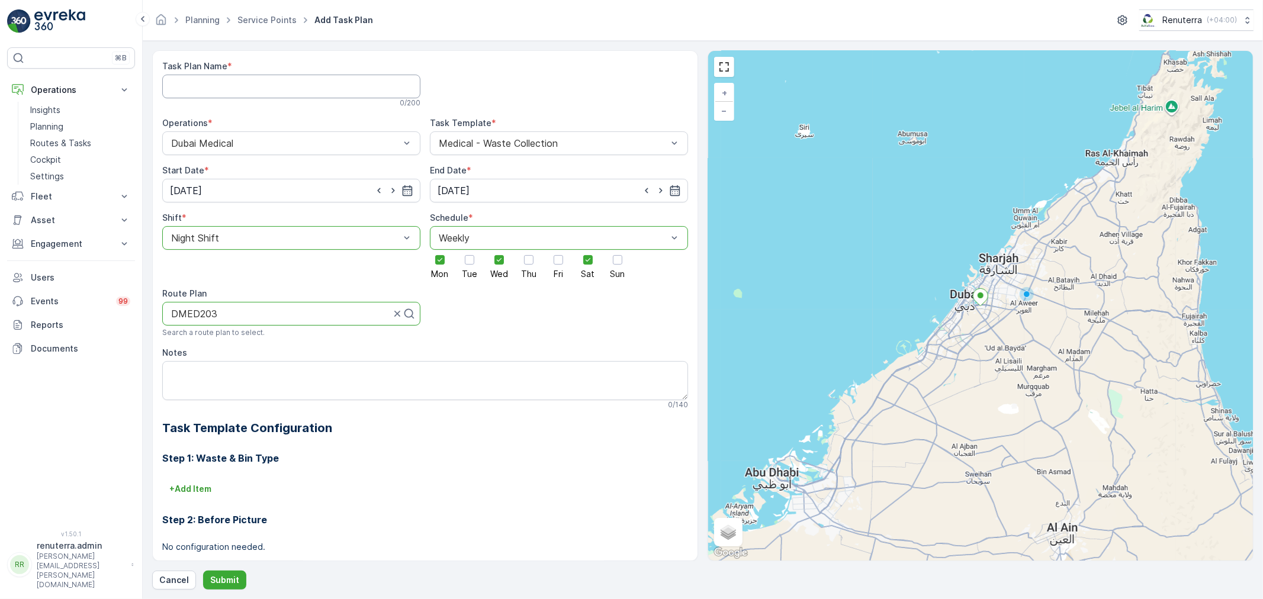
click at [235, 89] on Name "Task Plan Name" at bounding box center [291, 87] width 258 height 24
paste Name "DMED004"
type Name "DMED004"
click at [593, 455] on h3 "Step 1: Waste & Bin Type" at bounding box center [425, 458] width 526 height 14
click at [226, 576] on p "Submit" at bounding box center [224, 580] width 29 height 12
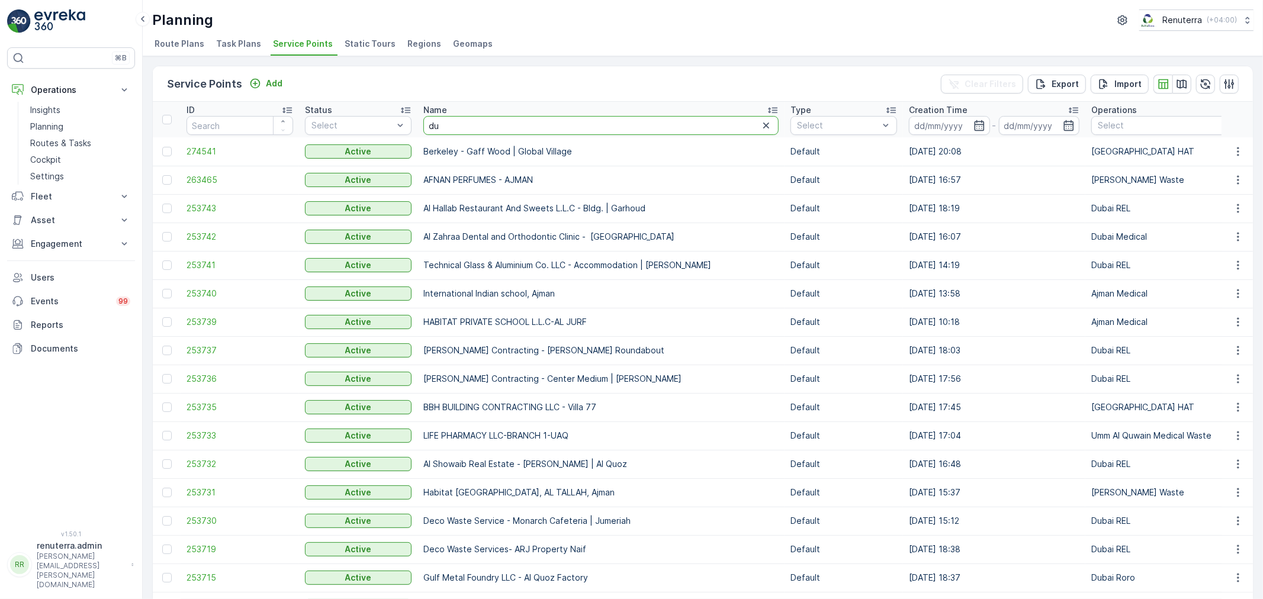
type input "dul"
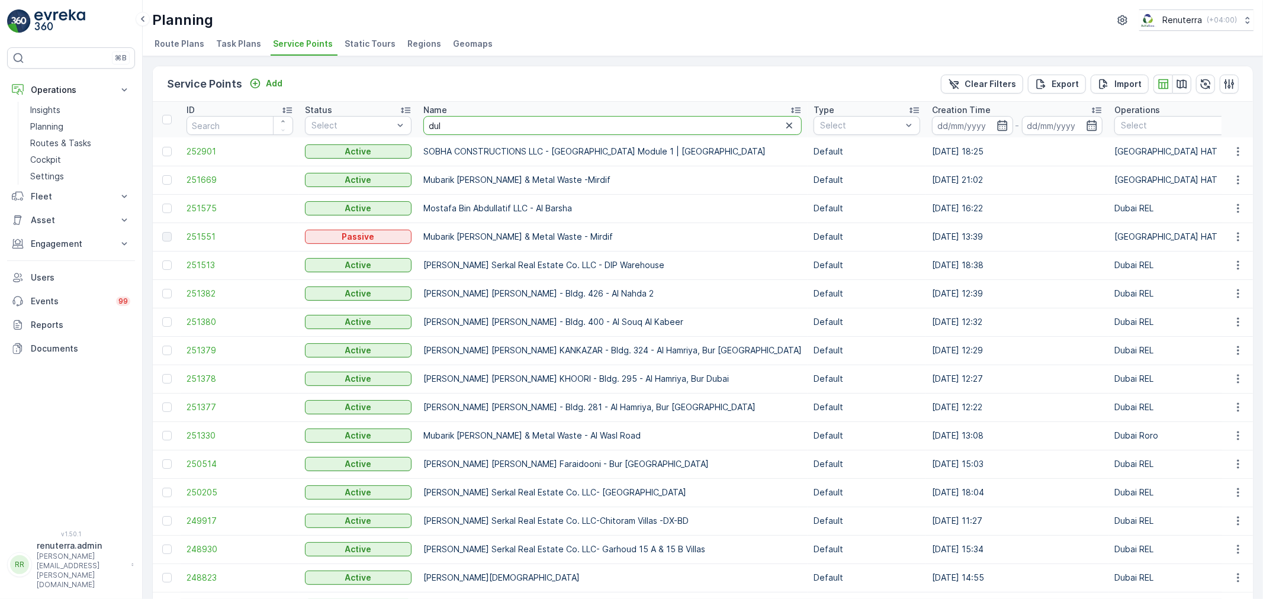
click at [461, 128] on input "dul" at bounding box center [612, 125] width 378 height 19
type input "dulsc"
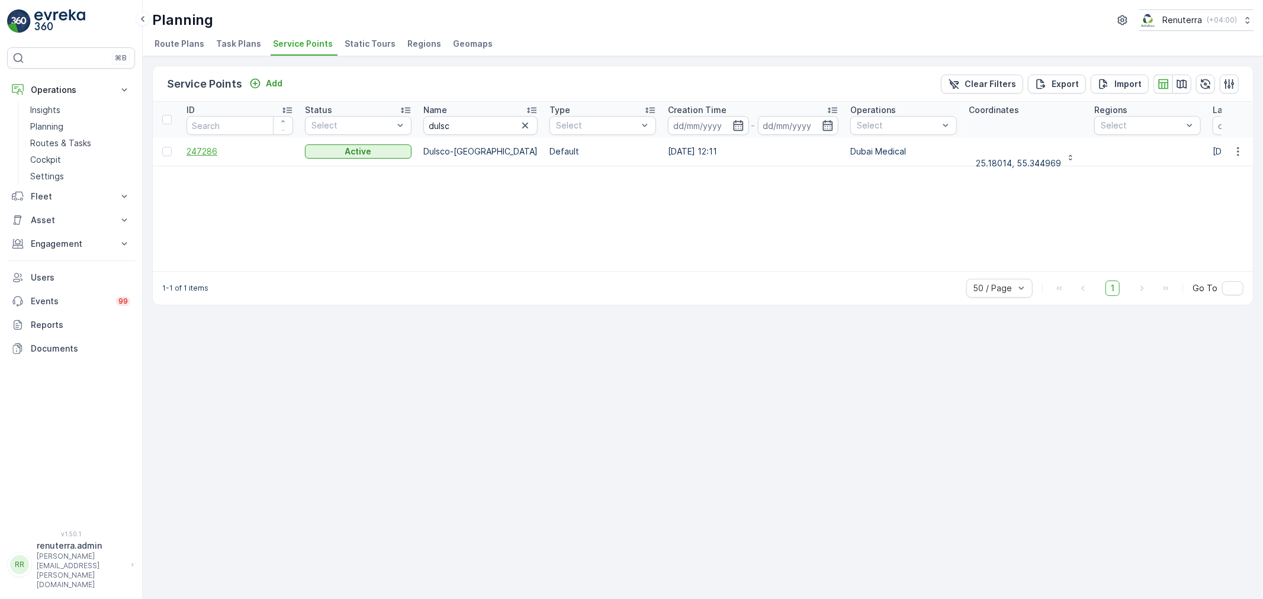
click at [205, 150] on span "247286" at bounding box center [240, 152] width 107 height 12
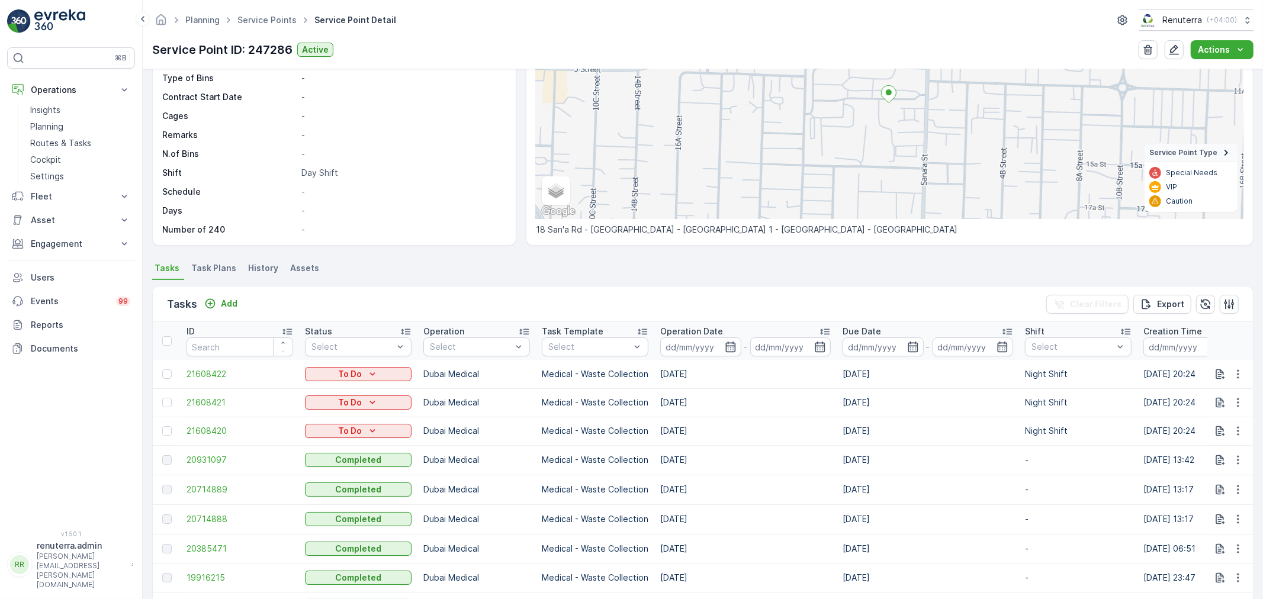
scroll to position [131, 0]
click at [214, 264] on span "Task Plans" at bounding box center [213, 266] width 45 height 12
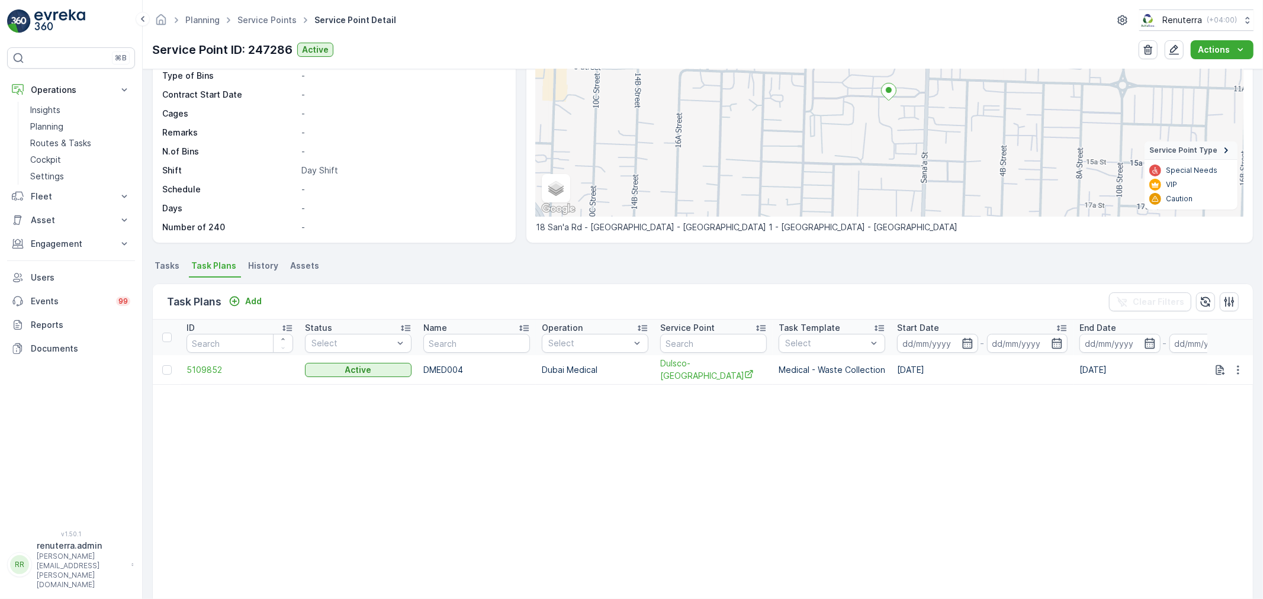
click at [169, 271] on span "Tasks" at bounding box center [167, 266] width 25 height 12
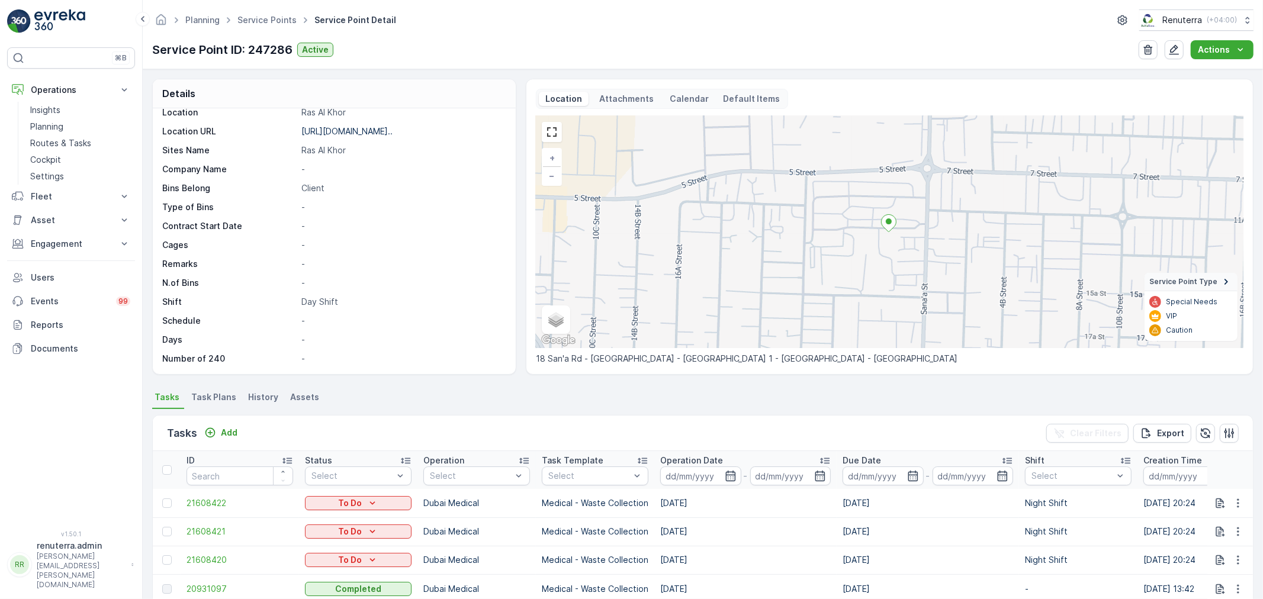
click at [231, 400] on span "Task Plans" at bounding box center [213, 397] width 45 height 12
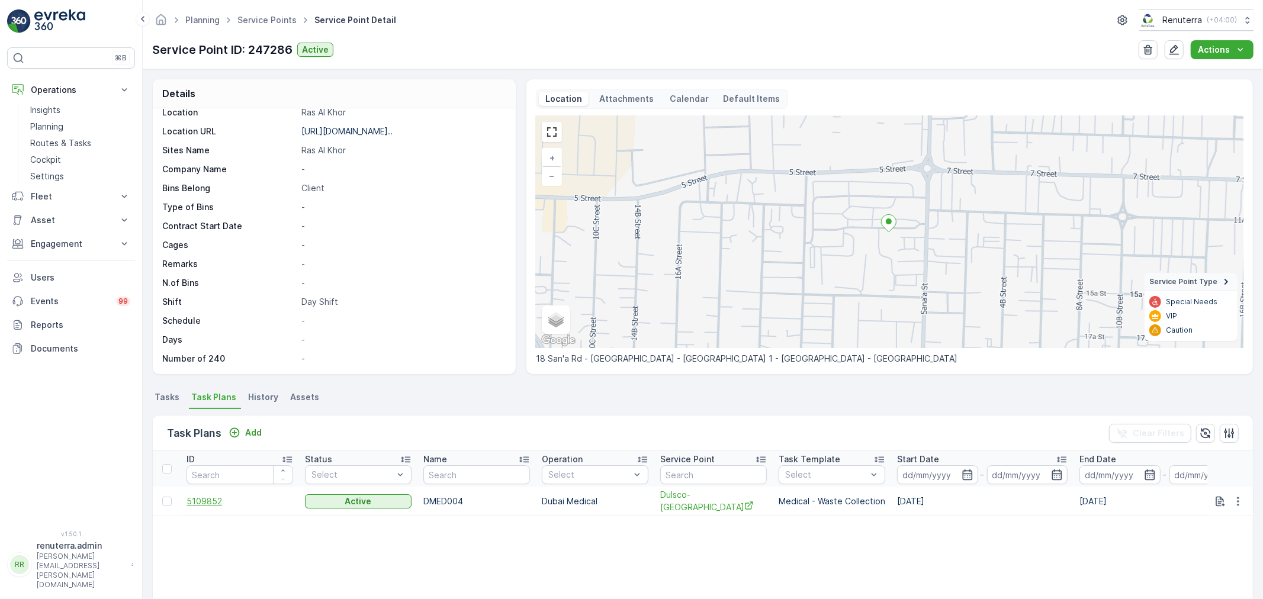
click at [202, 498] on span "5109852" at bounding box center [240, 502] width 107 height 12
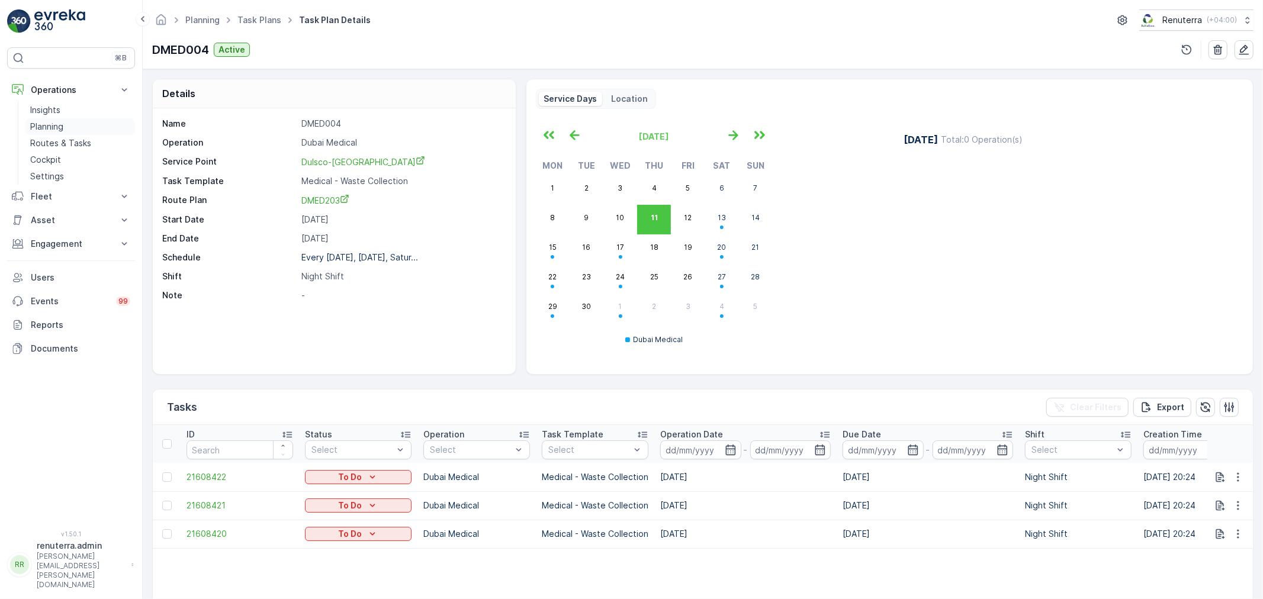
drag, startPoint x: 58, startPoint y: 124, endPoint x: 88, endPoint y: 120, distance: 30.0
click at [57, 124] on p "Planning" at bounding box center [46, 127] width 33 height 12
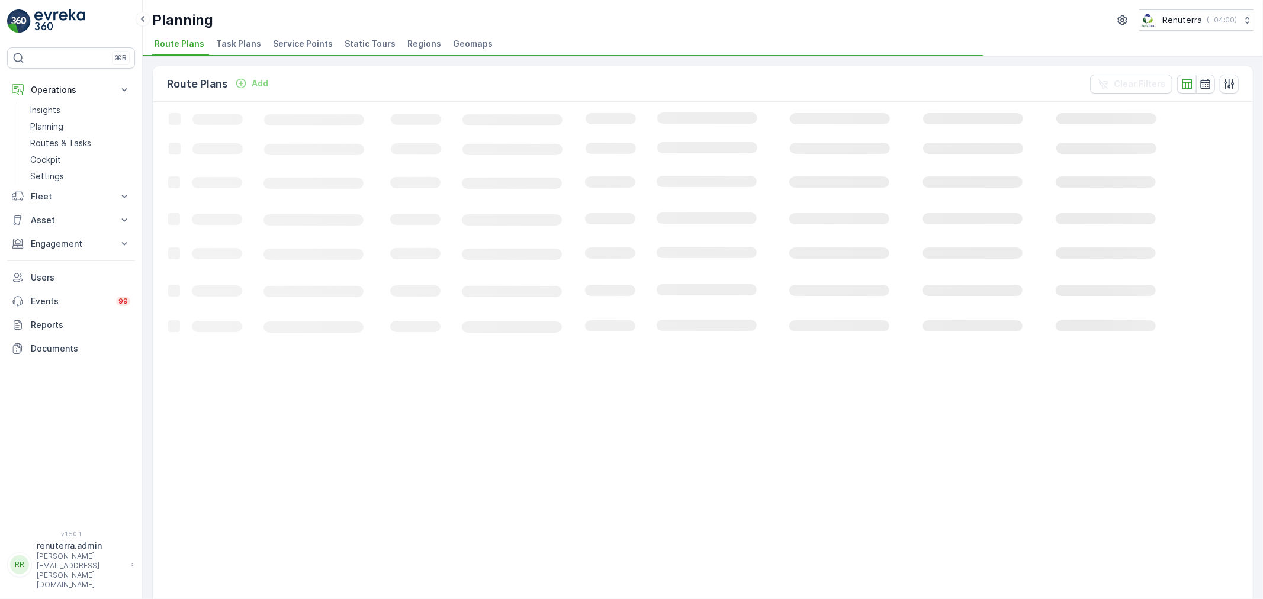
click at [289, 43] on span "Service Points" at bounding box center [303, 44] width 60 height 12
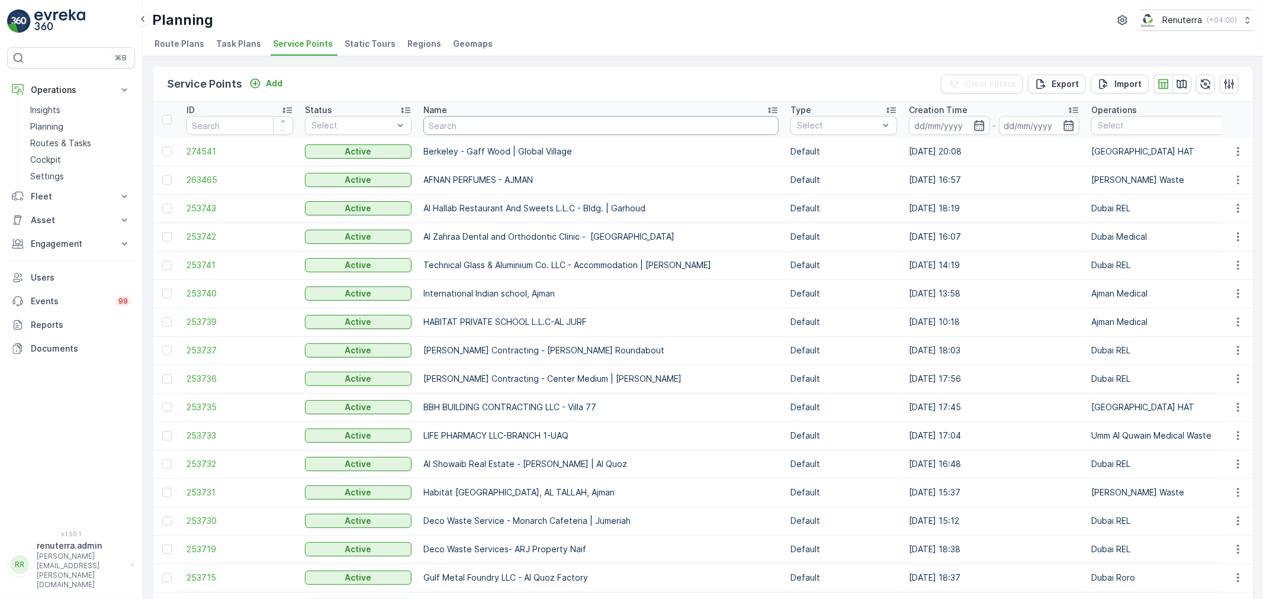
click at [459, 125] on input "text" at bounding box center [600, 125] width 355 height 19
type input "italian"
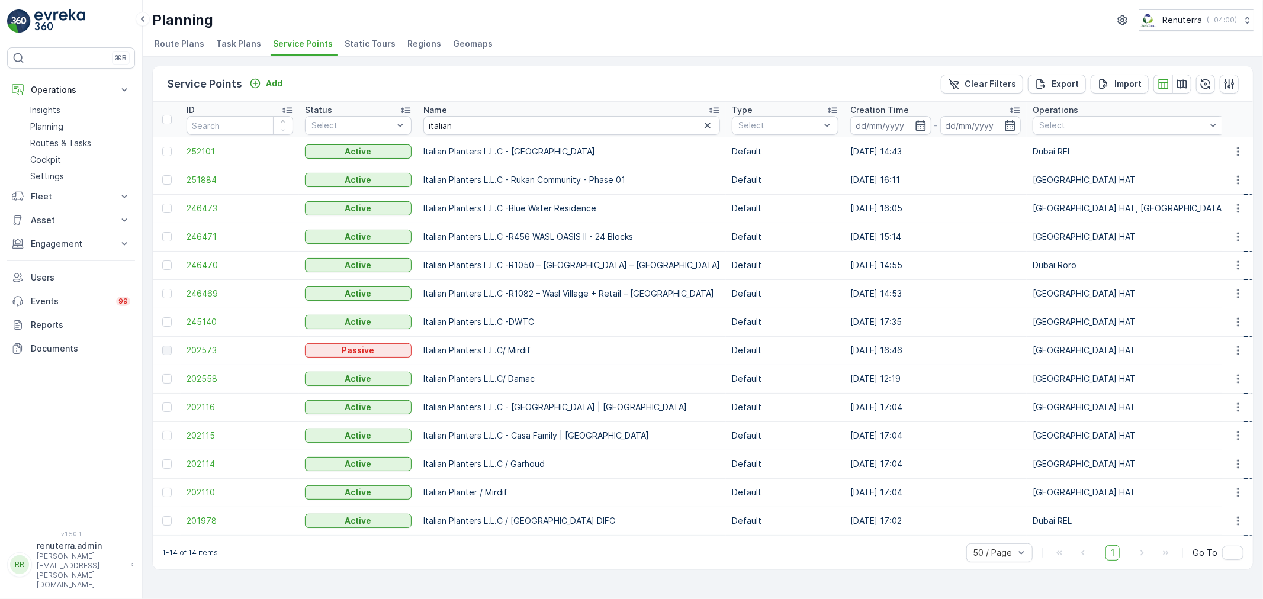
click at [208, 172] on td "251884" at bounding box center [240, 180] width 118 height 28
click at [208, 178] on span "251884" at bounding box center [240, 180] width 107 height 12
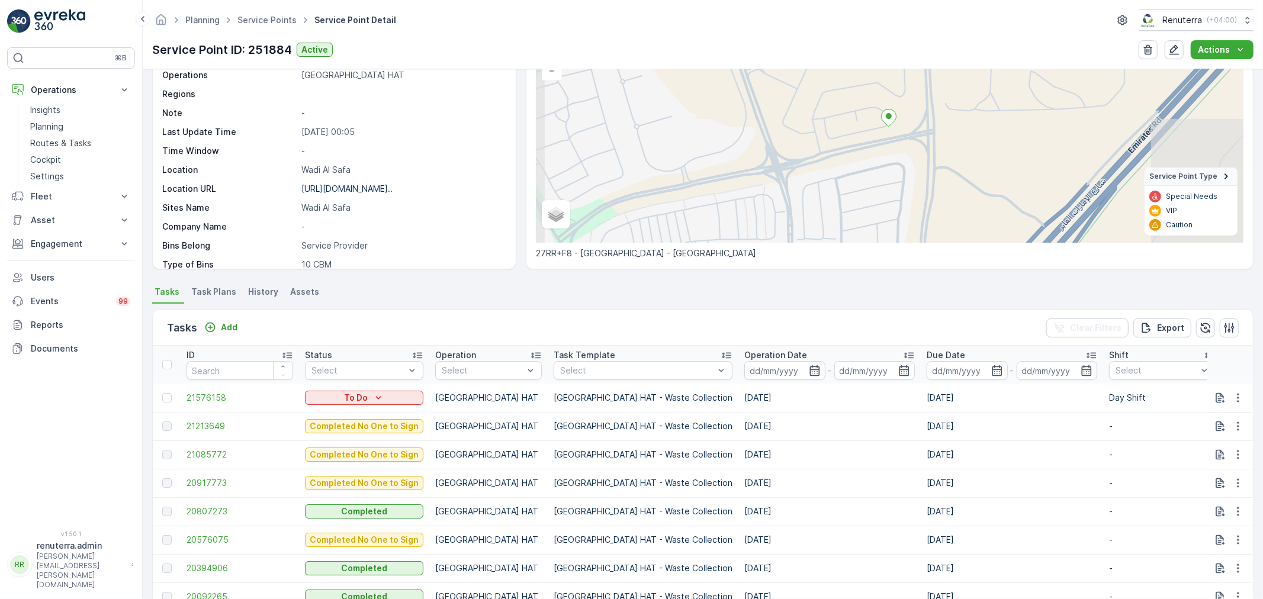
scroll to position [2, 0]
click at [1236, 388] on button "button" at bounding box center [1238, 395] width 21 height 14
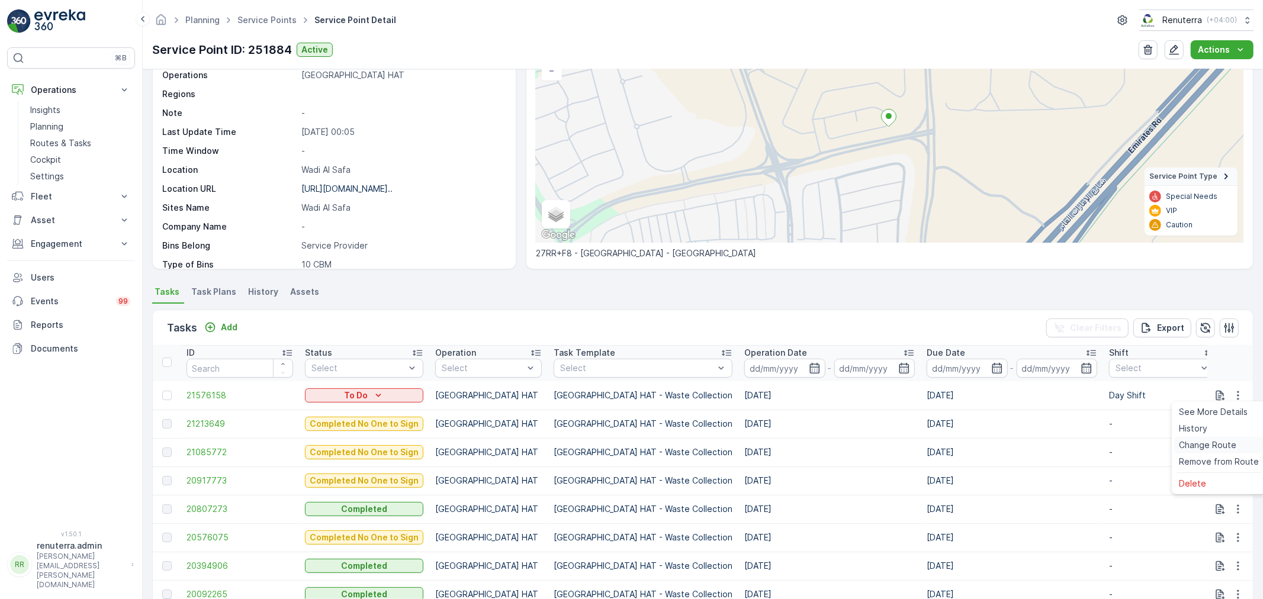
click at [1207, 445] on span "Change Route" at bounding box center [1207, 445] width 57 height 12
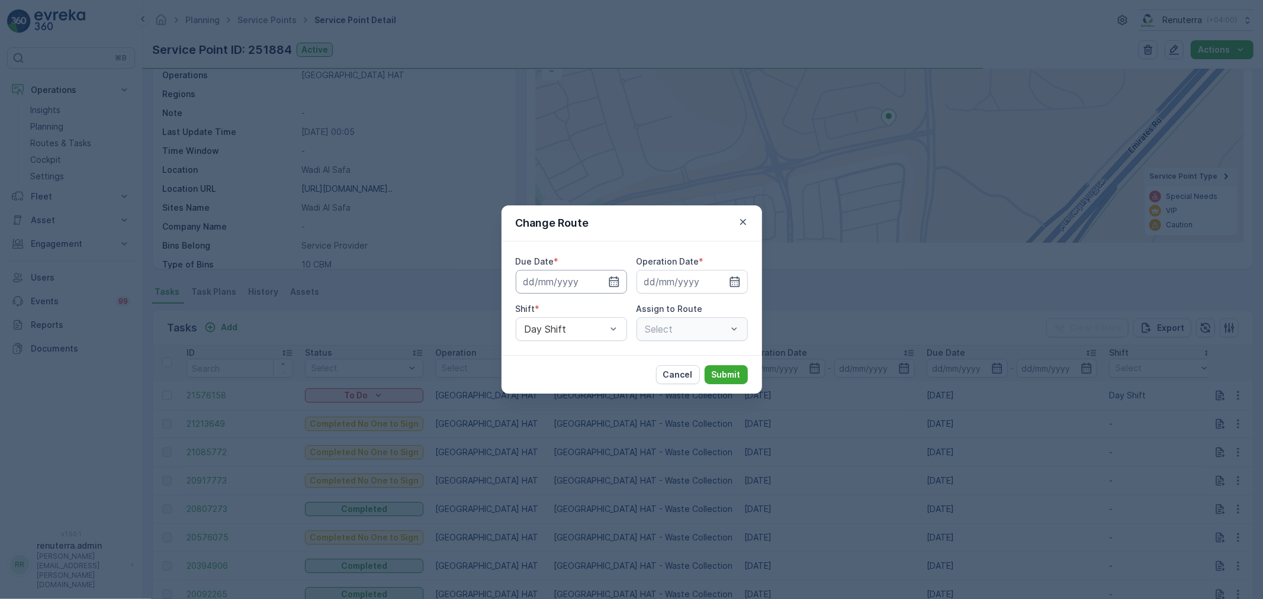
type input "12.09.2025"
click at [618, 281] on icon "button" at bounding box center [614, 282] width 10 height 11
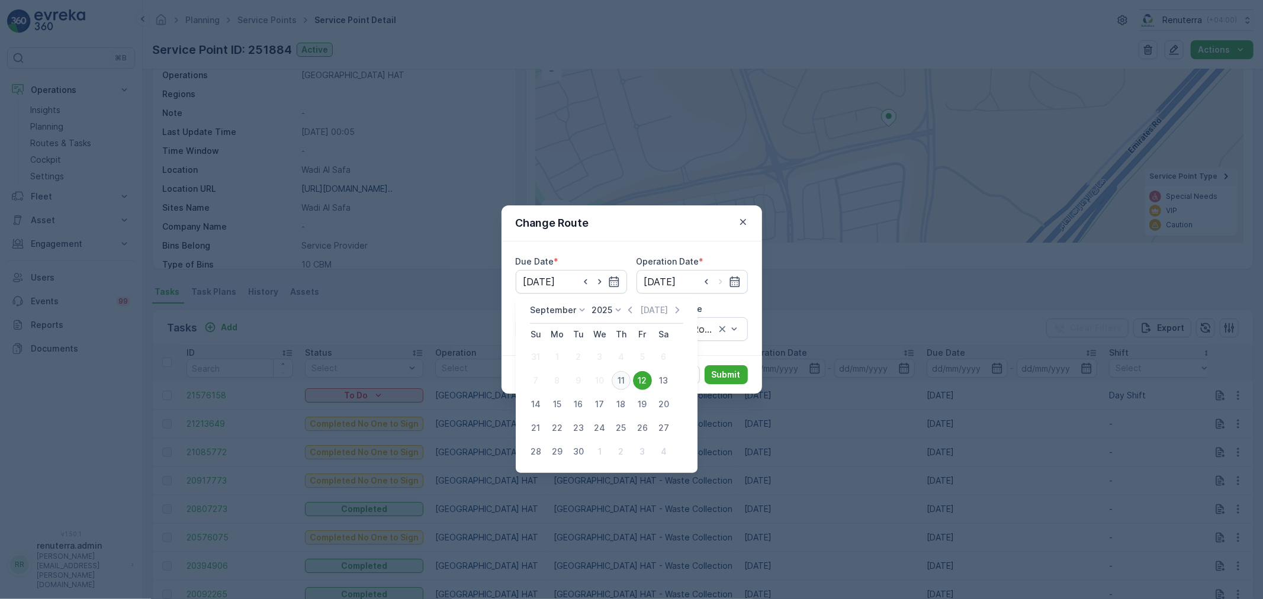
click at [626, 378] on div "11" at bounding box center [621, 380] width 19 height 19
type input "[DATE]"
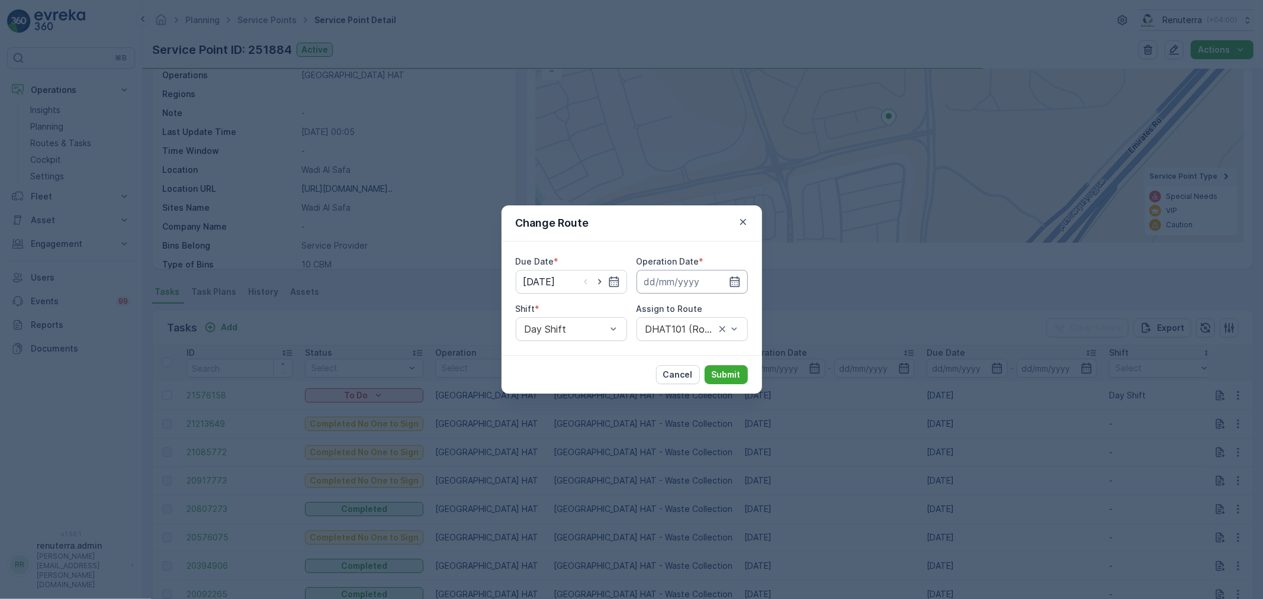
click at [677, 277] on input at bounding box center [692, 282] width 111 height 24
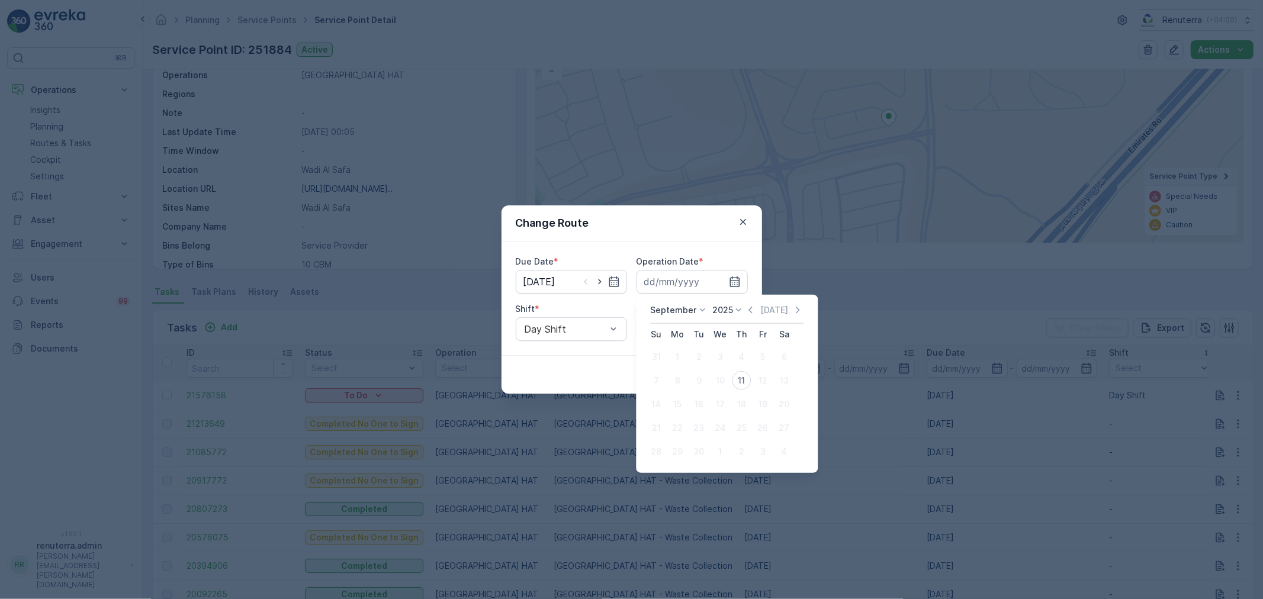
drag, startPoint x: 738, startPoint y: 376, endPoint x: 722, endPoint y: 370, distance: 17.3
click at [741, 375] on div "11" at bounding box center [741, 380] width 19 height 19
type input "[DATE]"
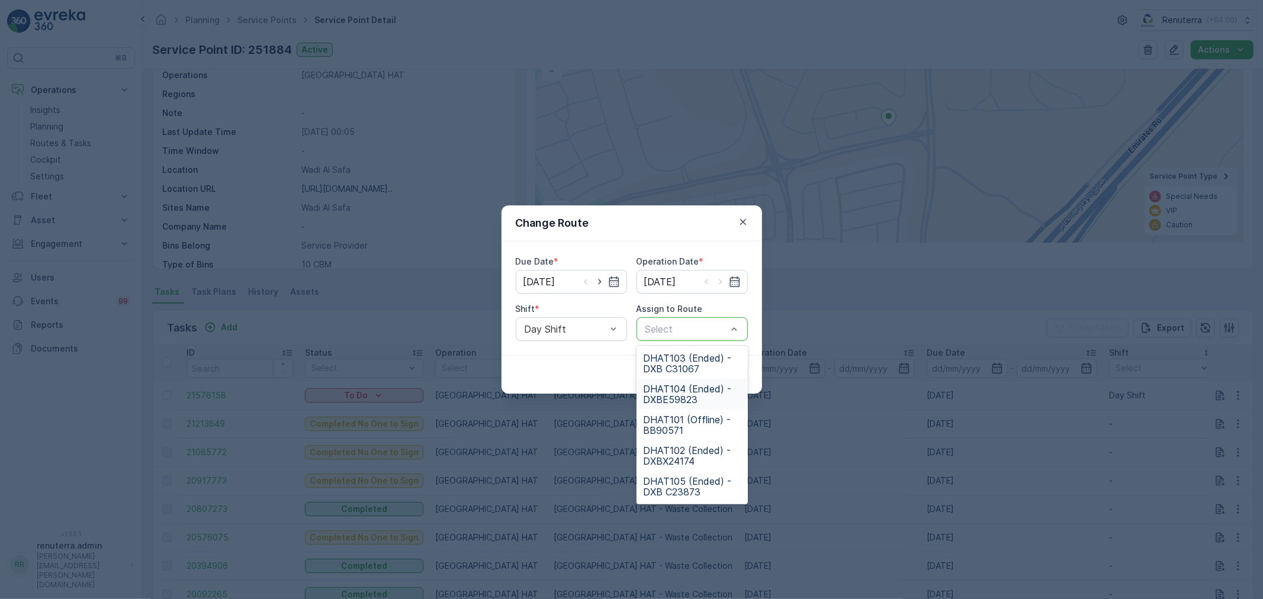
click at [680, 390] on span "DHAT104 (Ended) - DXBE59823" at bounding box center [692, 394] width 97 height 21
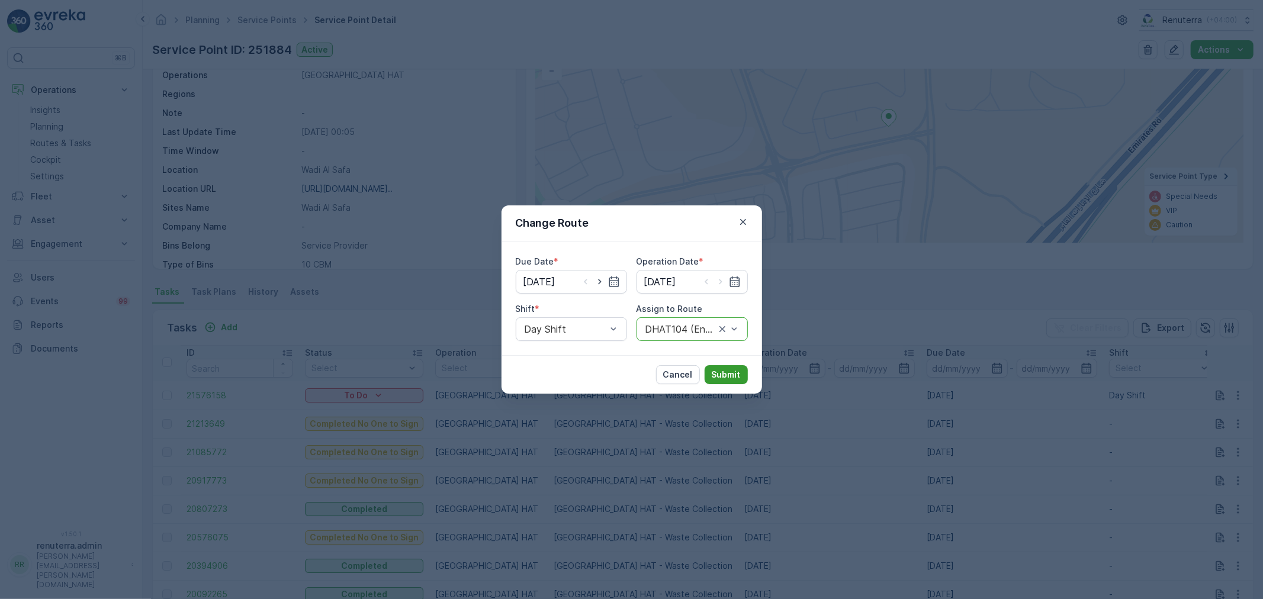
click at [726, 378] on p "Submit" at bounding box center [726, 375] width 29 height 12
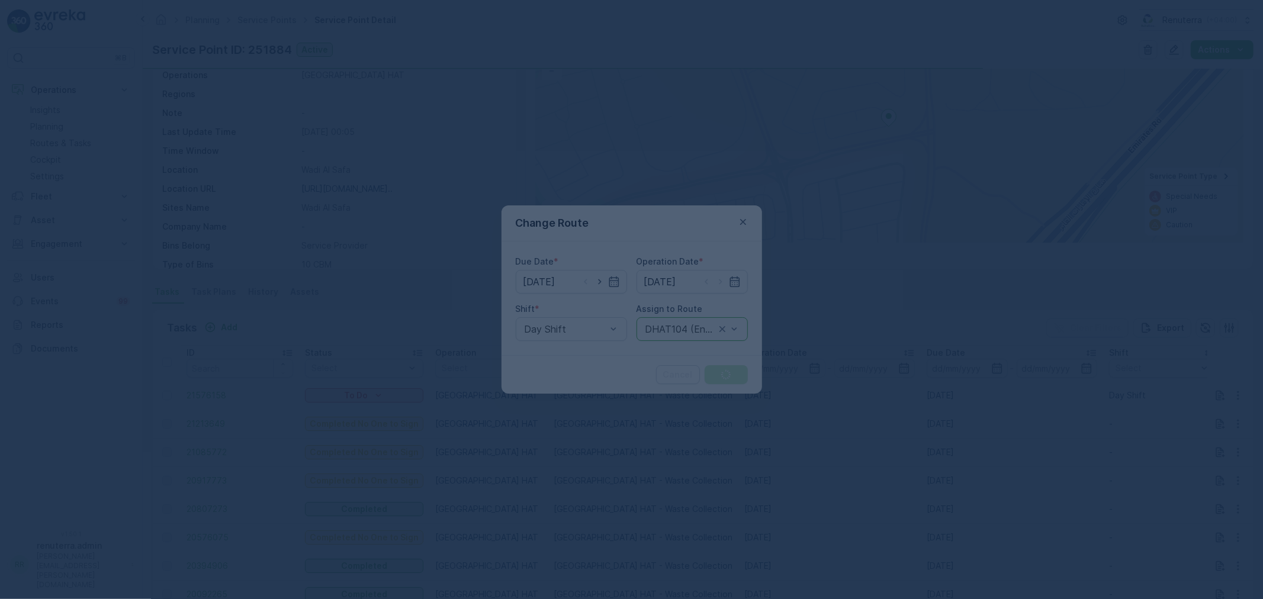
scroll to position [0, 0]
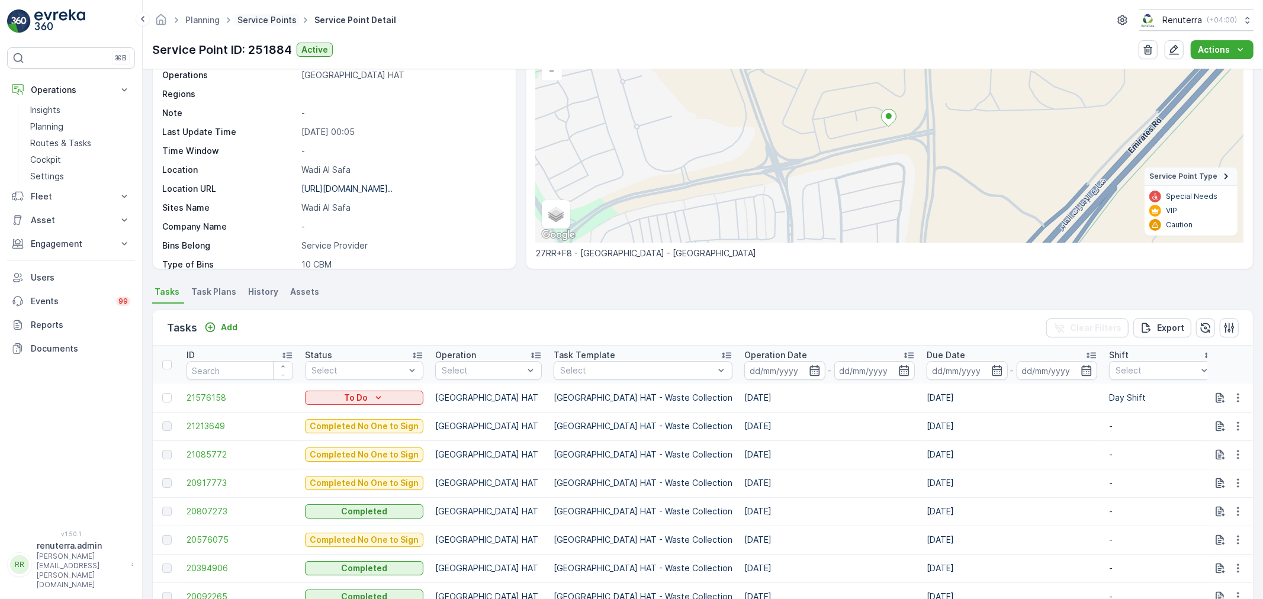
click at [267, 18] on link "Service Points" at bounding box center [266, 20] width 59 height 10
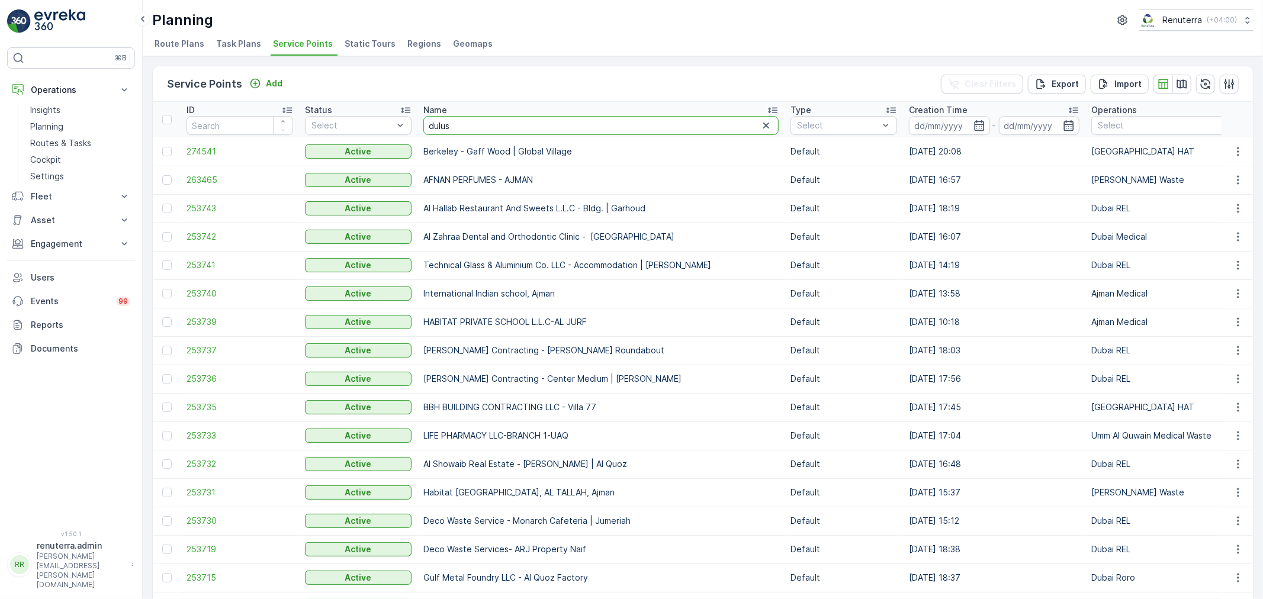
type input "dulusc"
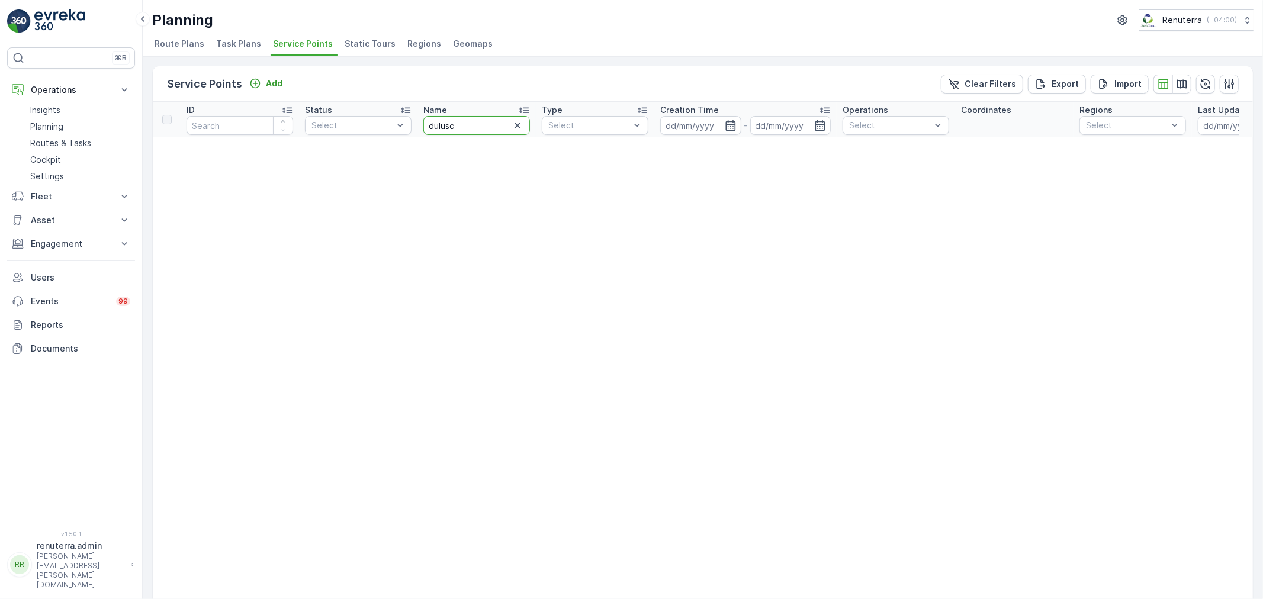
click at [470, 123] on input "dulusc" at bounding box center [476, 125] width 107 height 19
type input "dul"
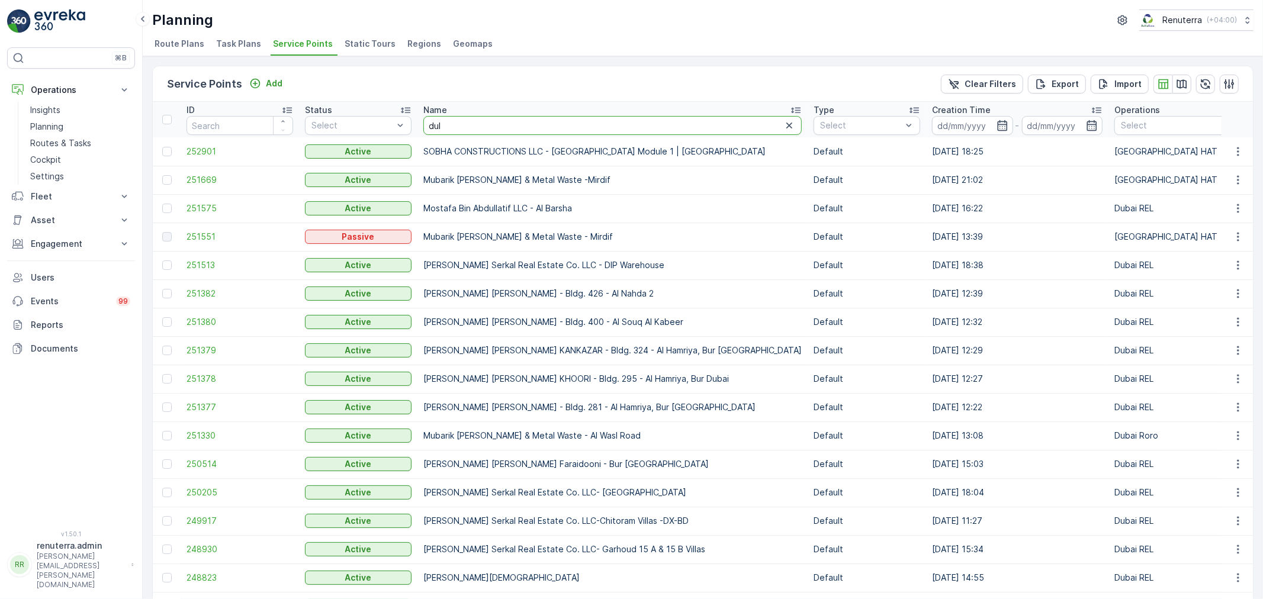
type input "duls"
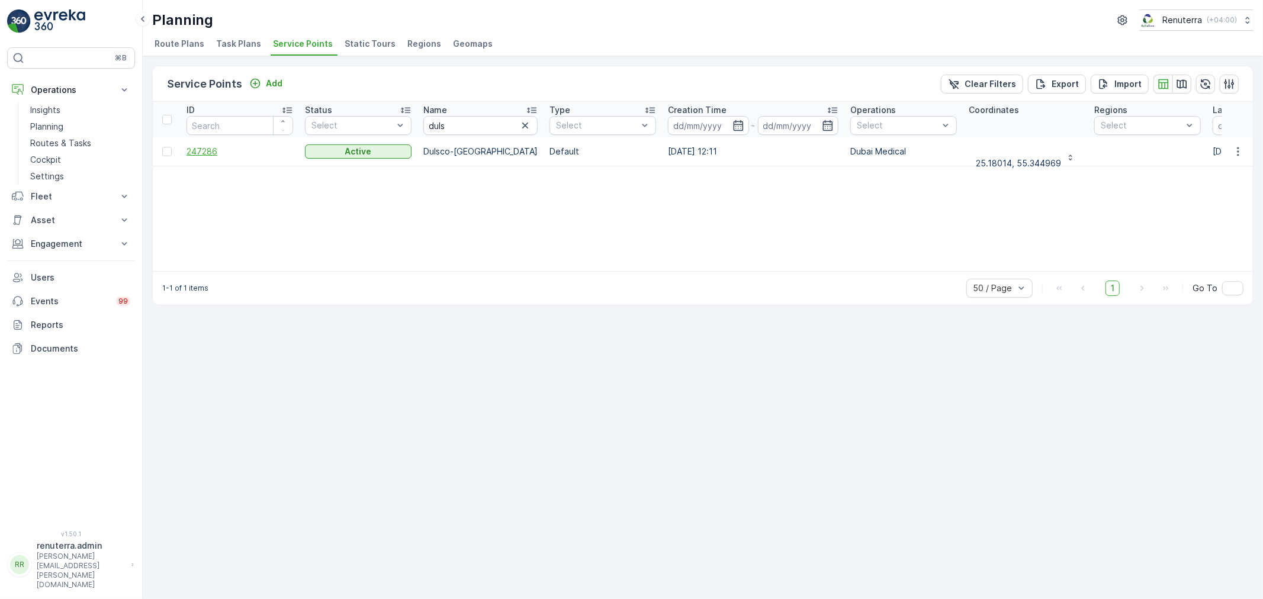
click at [205, 146] on span "247286" at bounding box center [240, 152] width 107 height 12
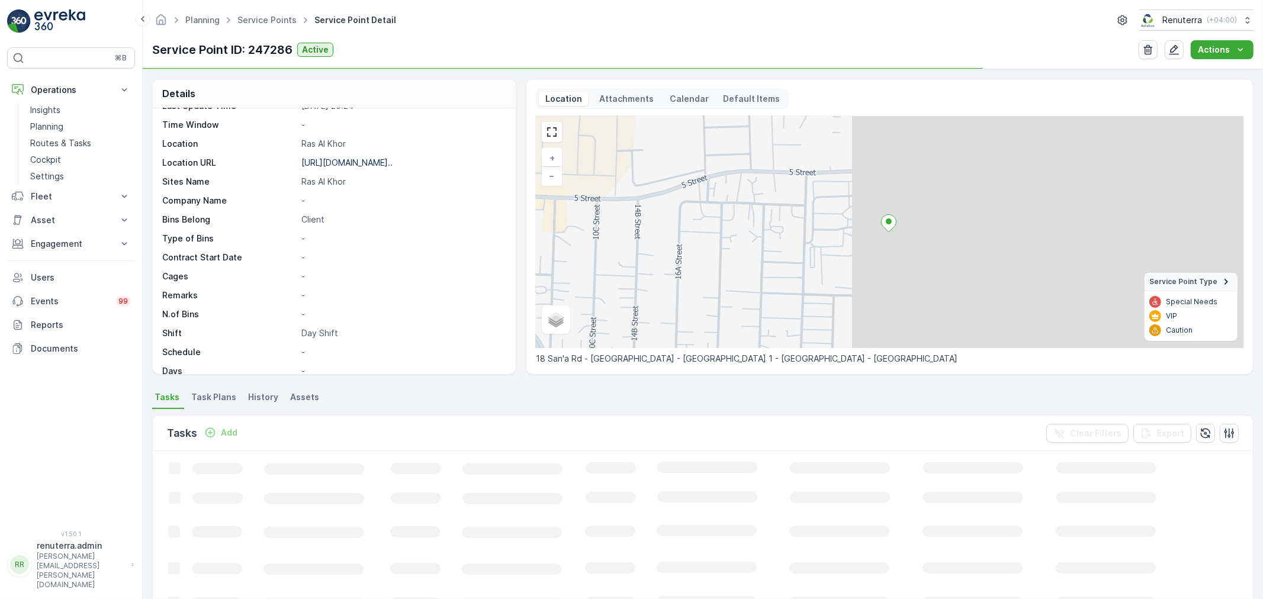
scroll to position [131, 0]
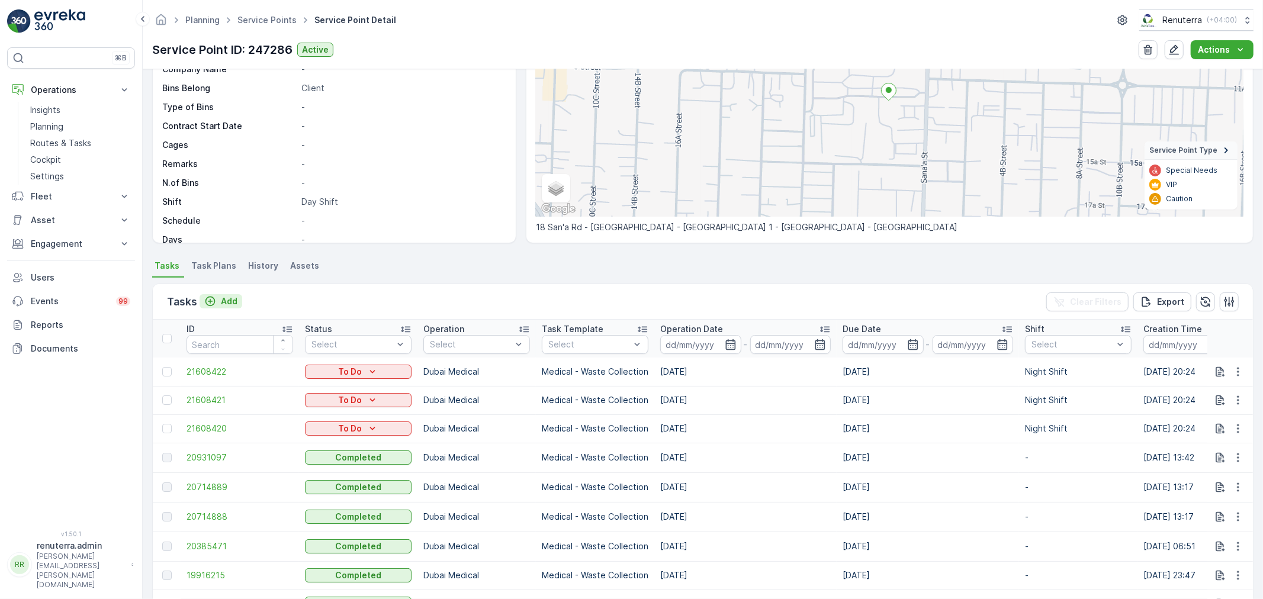
click at [232, 294] on button "Add" at bounding box center [221, 301] width 43 height 14
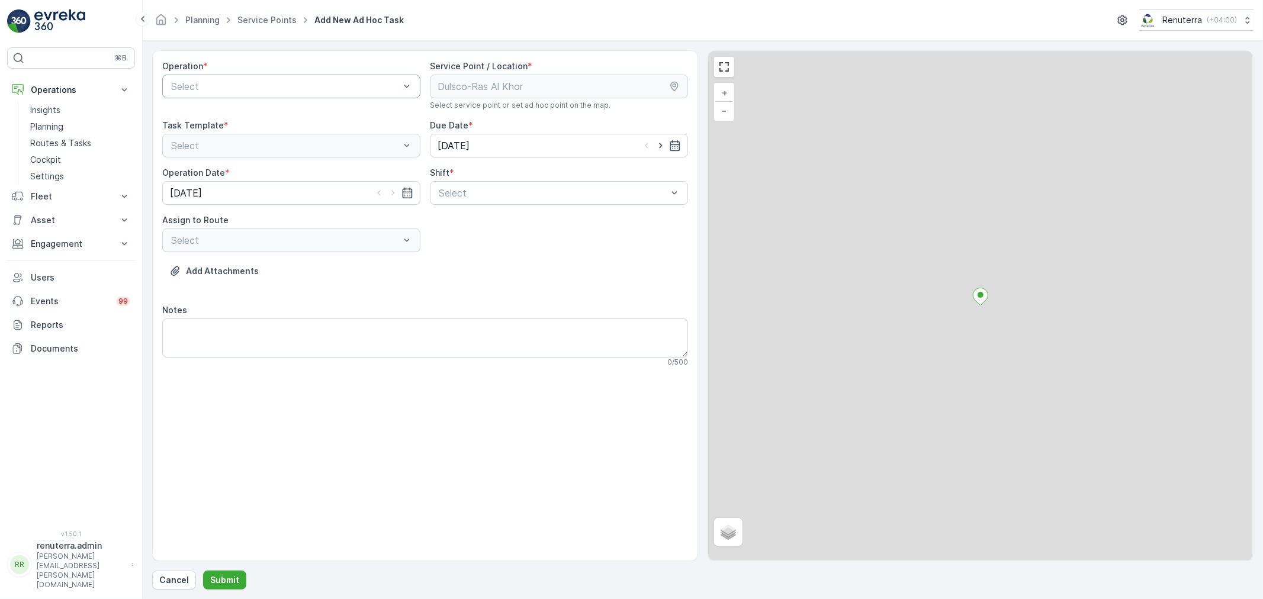
click at [238, 97] on div "Select" at bounding box center [291, 87] width 258 height 24
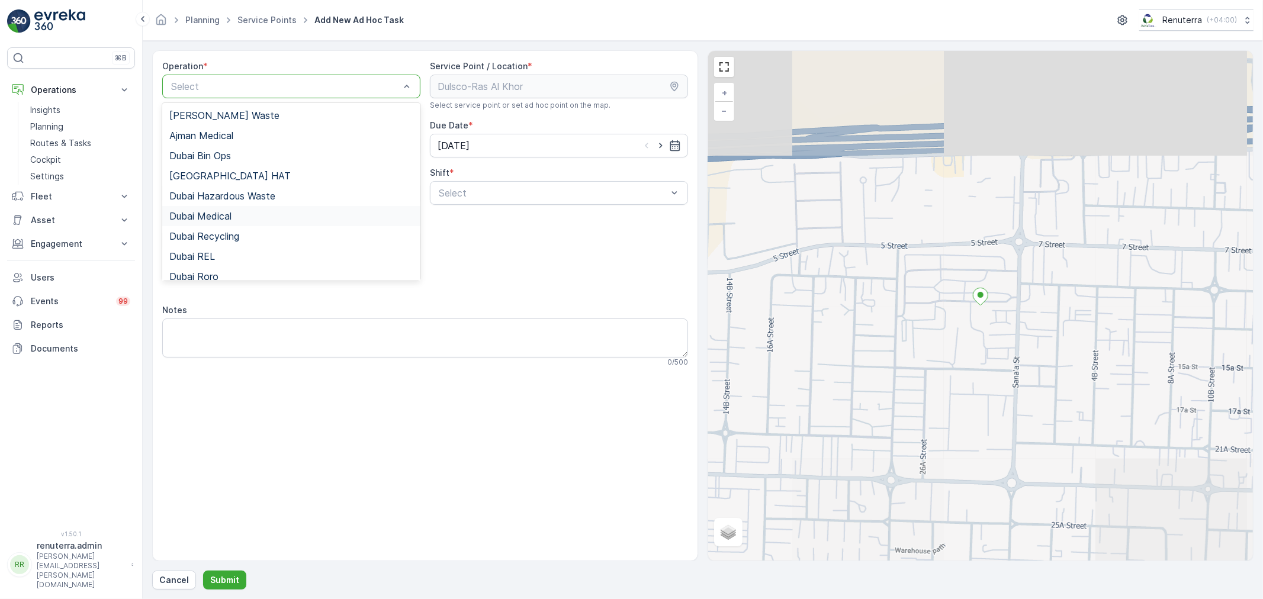
click at [228, 220] on span "Dubai Medical" at bounding box center [200, 216] width 62 height 11
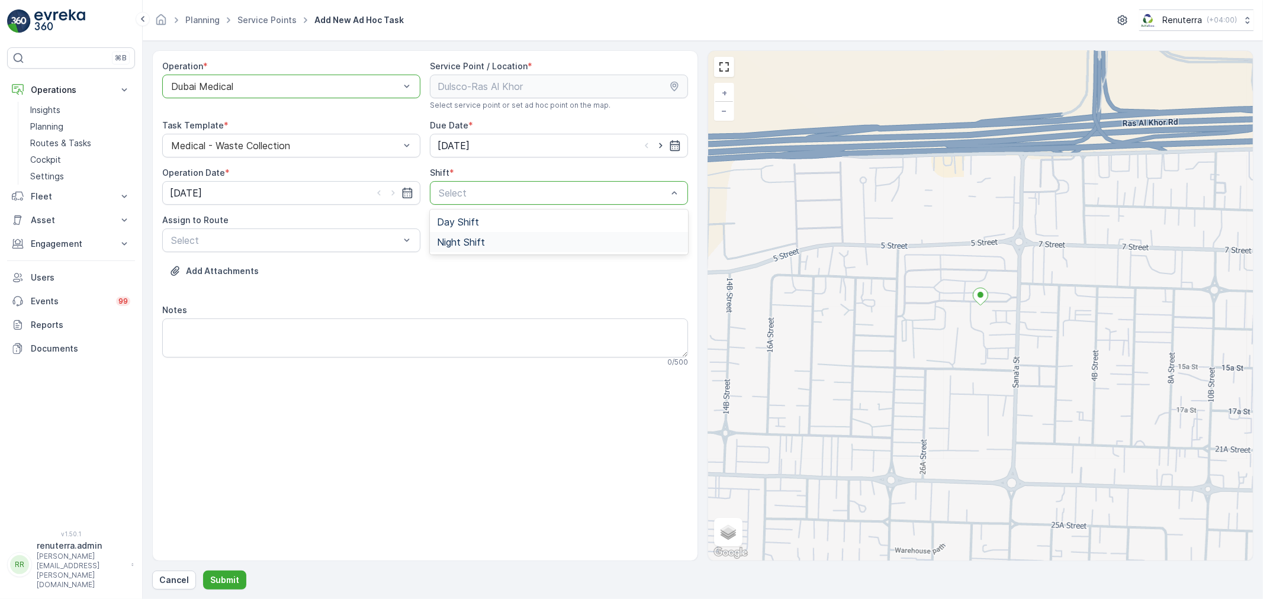
click at [460, 249] on div "Night Shift" at bounding box center [559, 242] width 258 height 20
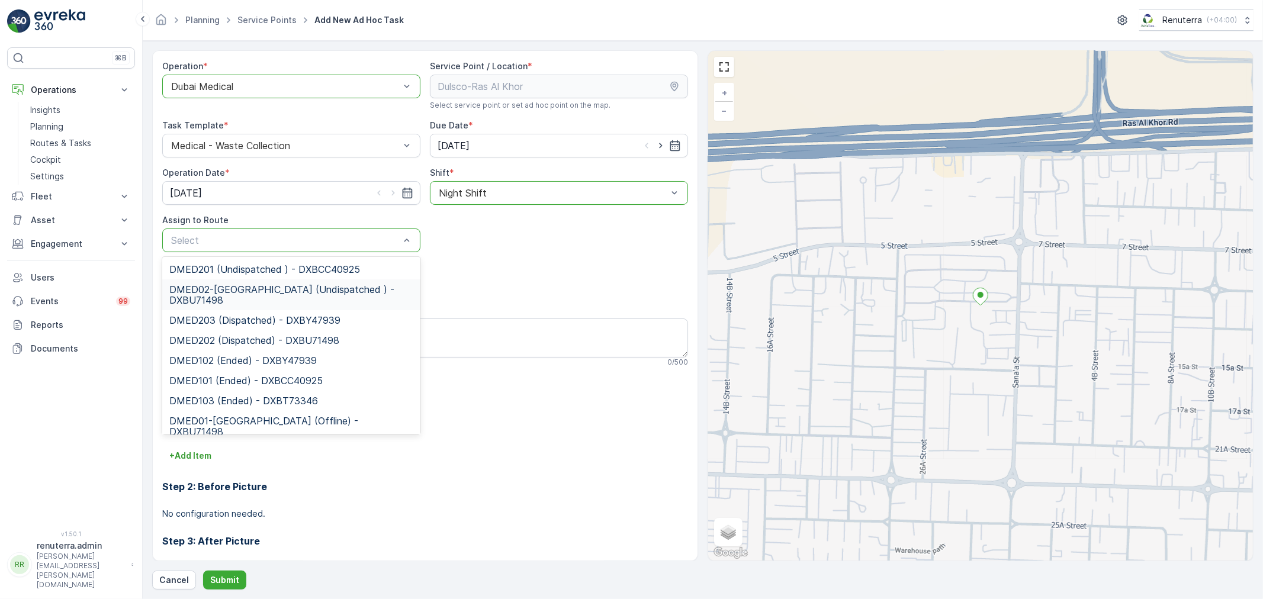
click at [250, 291] on span "DMED02-Khawaneej Yard (Undispatched ) - DXBU71498" at bounding box center [291, 294] width 244 height 21
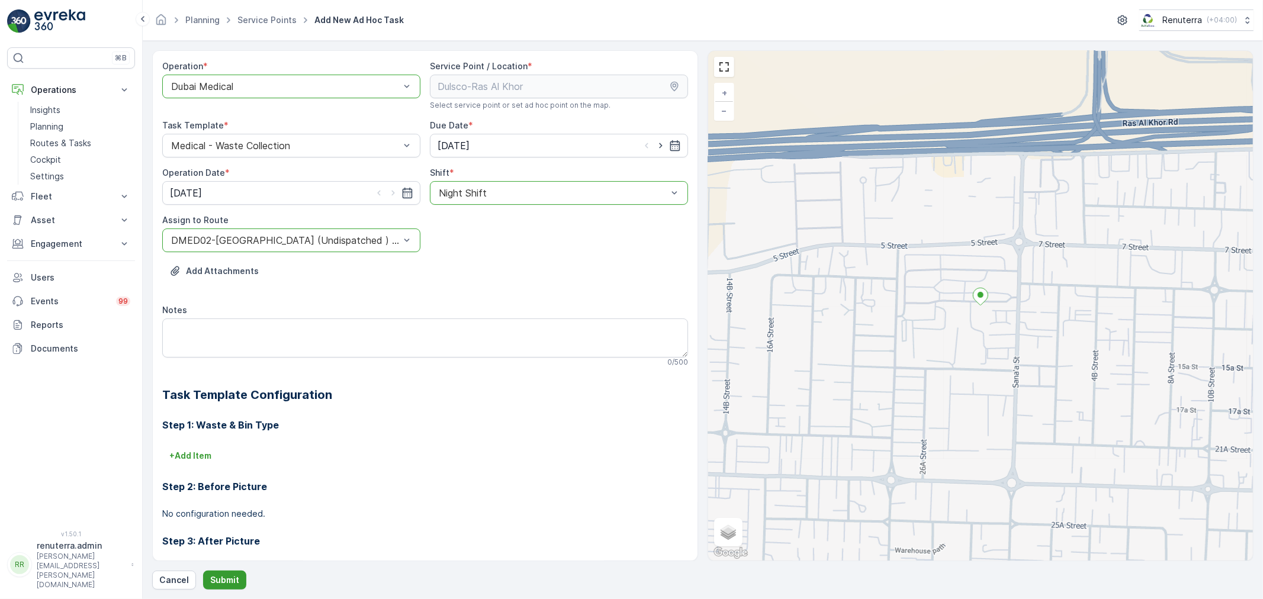
click at [212, 581] on p "Submit" at bounding box center [224, 580] width 29 height 12
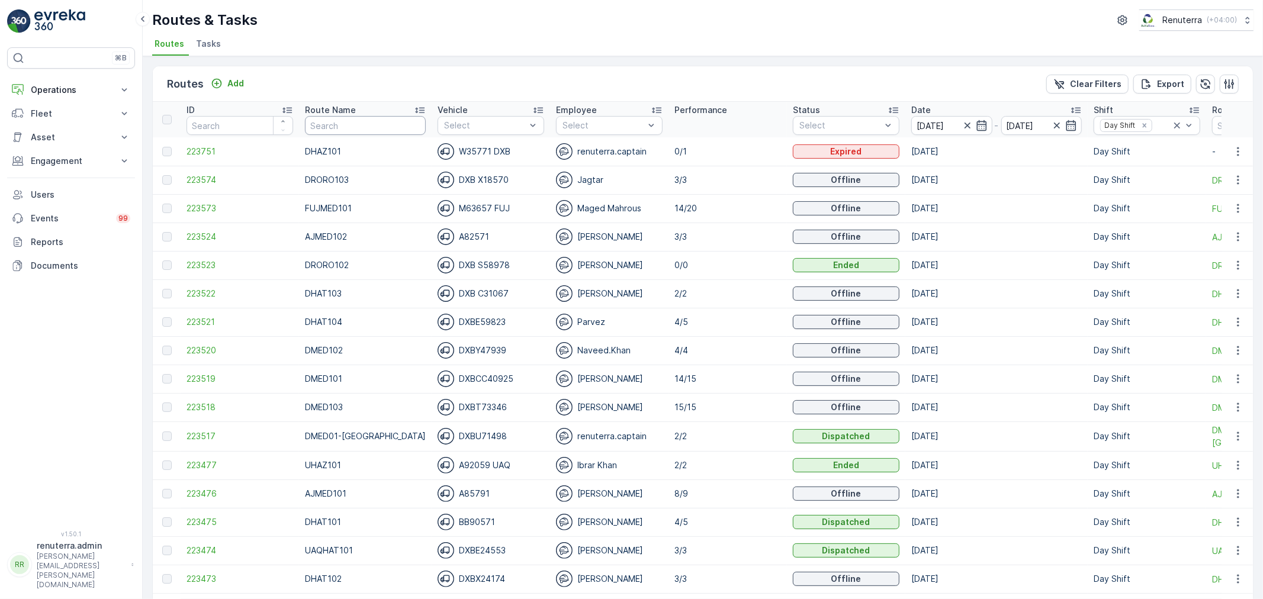
click at [358, 123] on input "text" at bounding box center [365, 125] width 121 height 19
type input "hat"
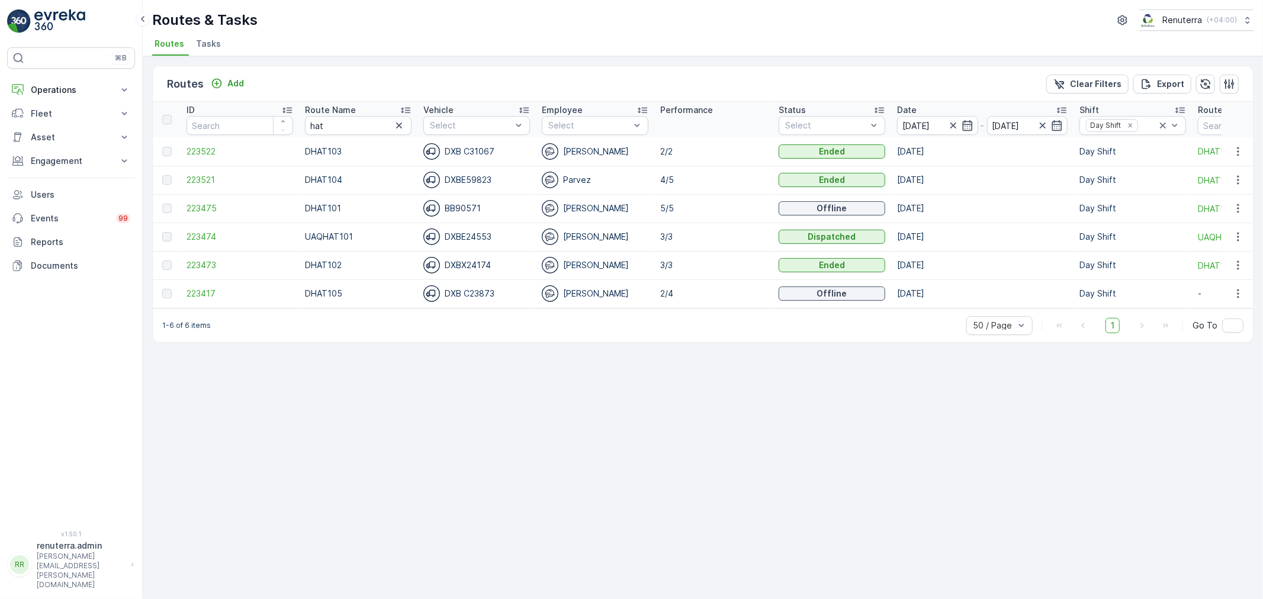
click at [401, 108] on icon at bounding box center [405, 111] width 9 height 6
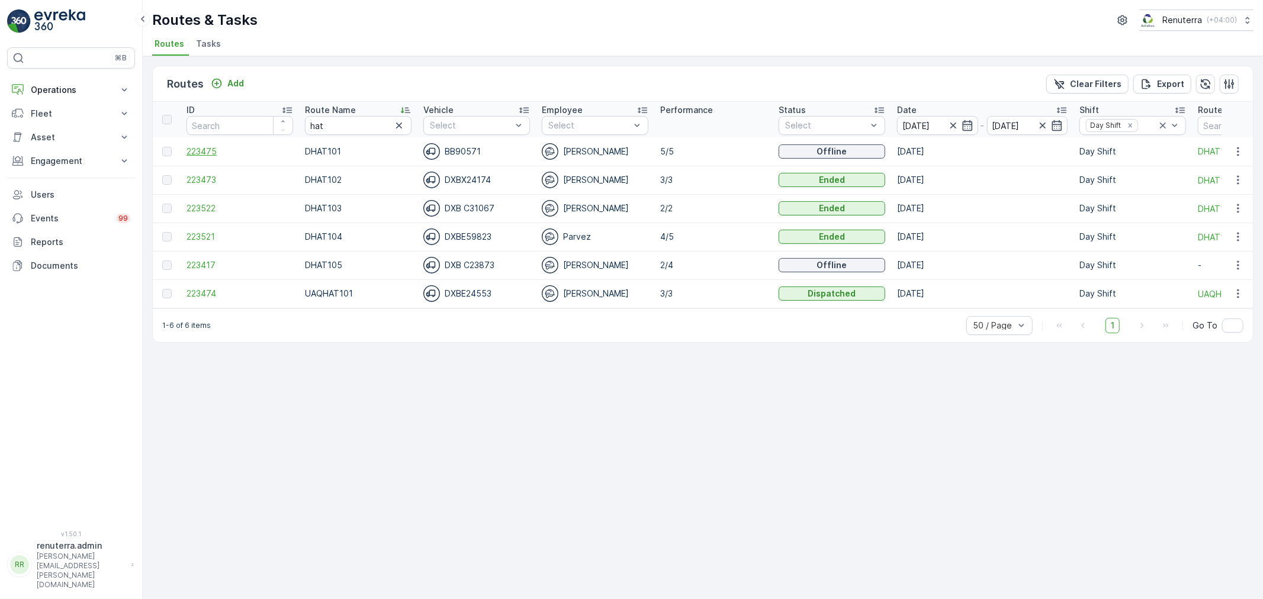
click at [204, 149] on span "223475" at bounding box center [240, 152] width 107 height 12
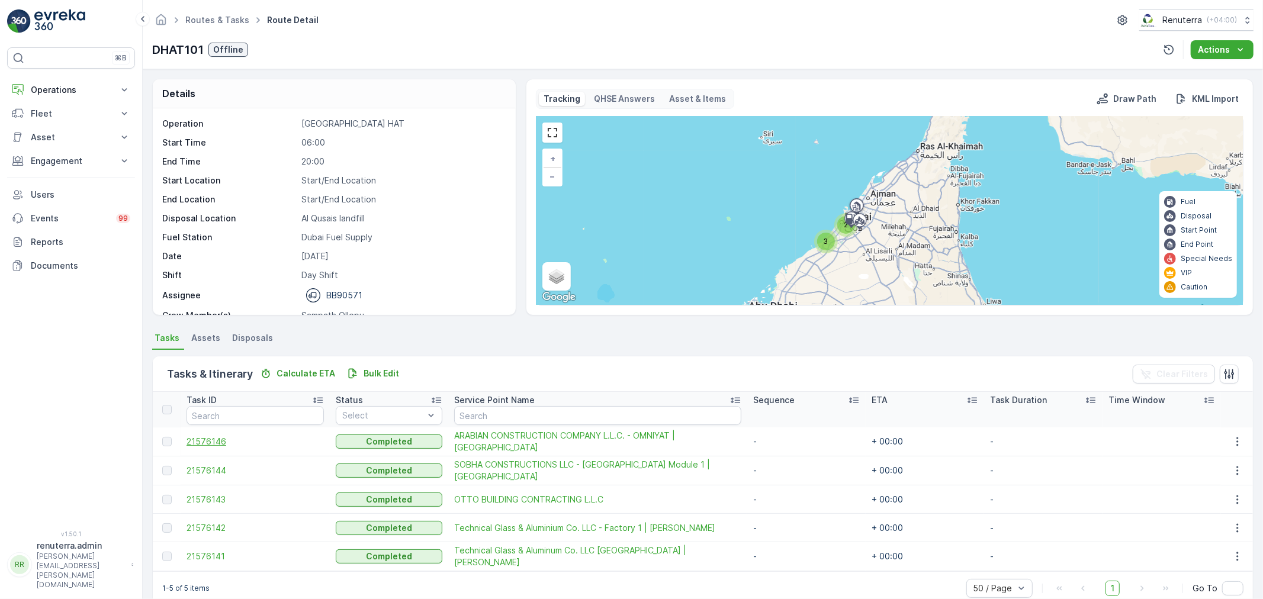
click at [221, 436] on span "21576146" at bounding box center [255, 442] width 137 height 12
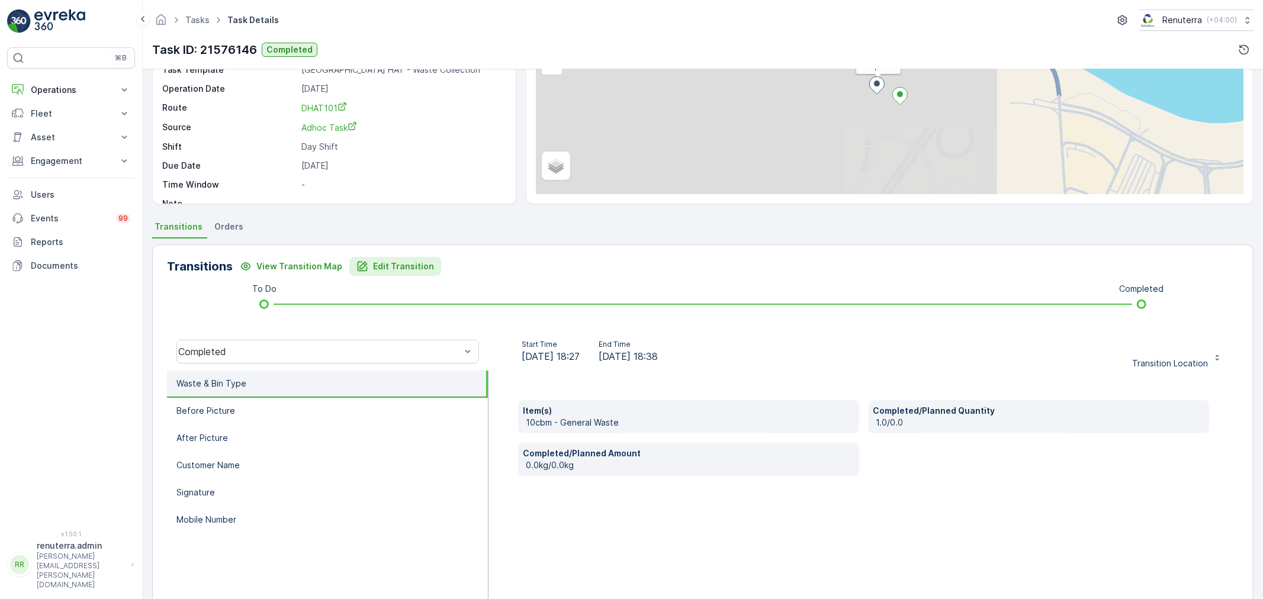
scroll to position [146, 0]
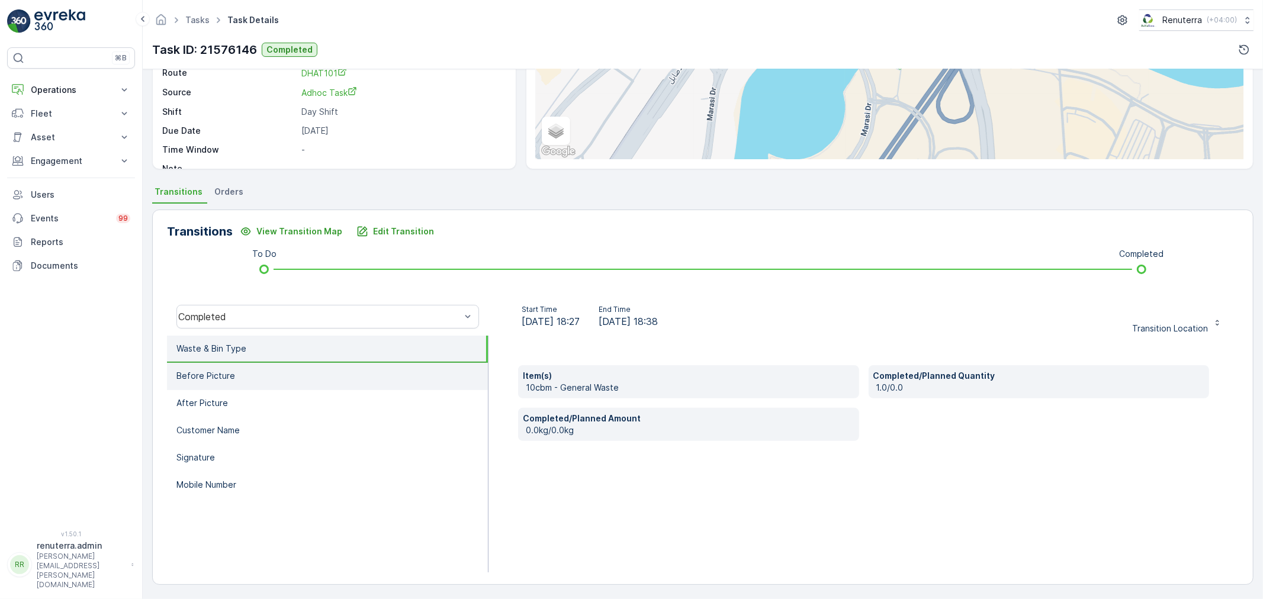
click at [219, 376] on p "Before Picture" at bounding box center [205, 376] width 59 height 12
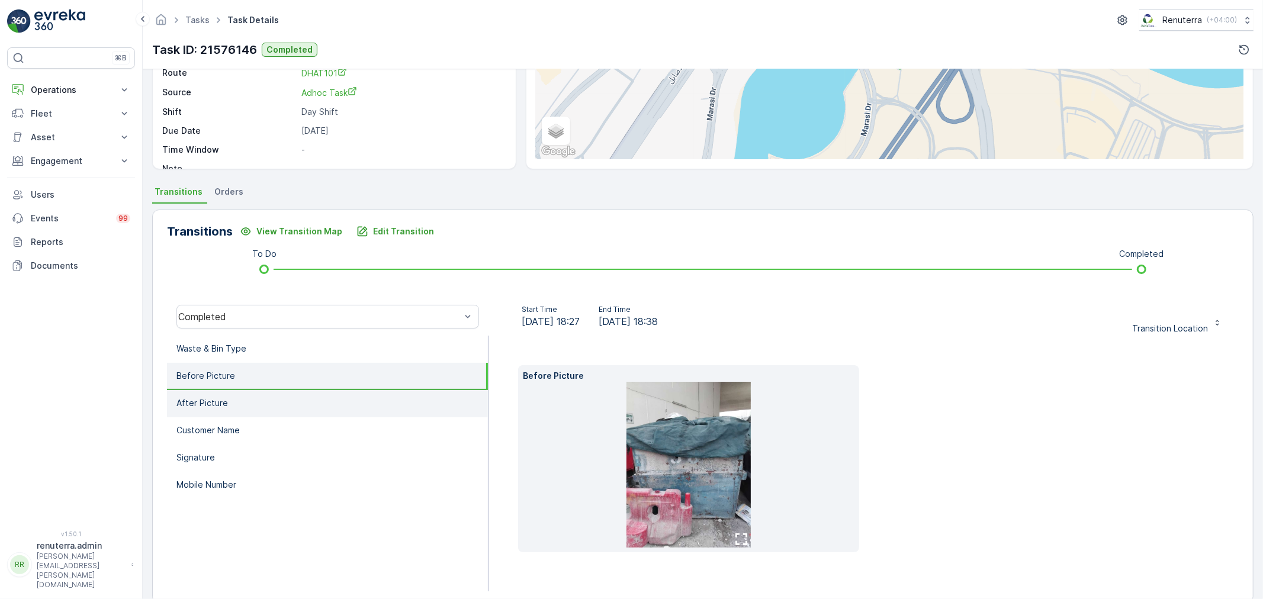
click at [227, 394] on li "After Picture" at bounding box center [327, 403] width 321 height 27
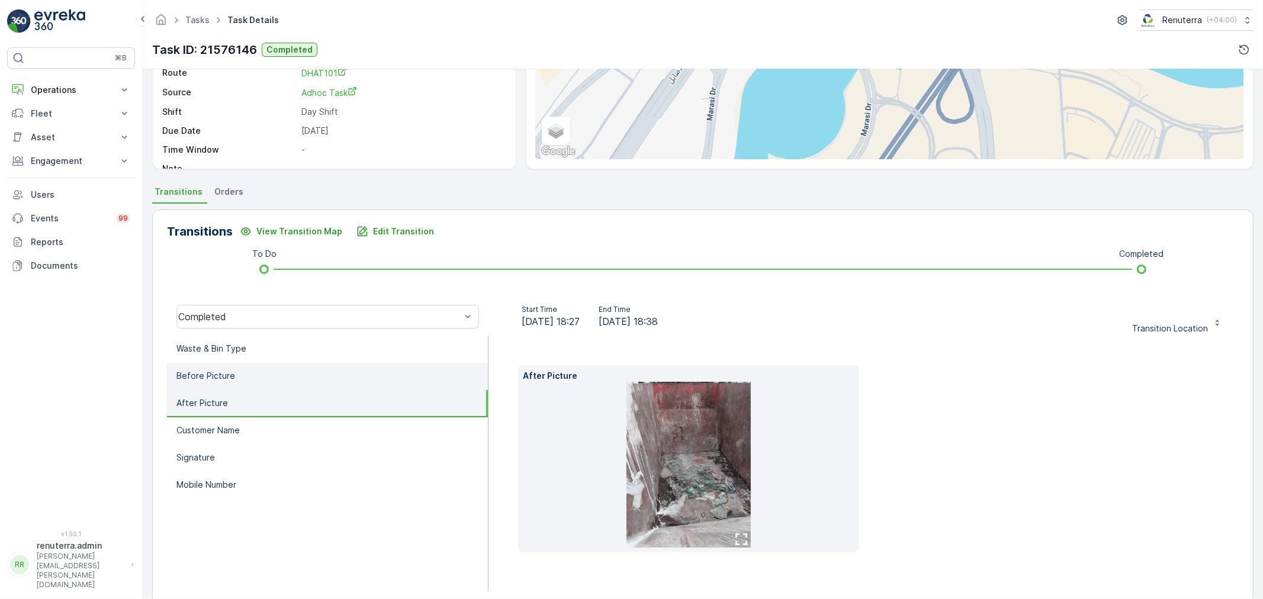
click at [226, 377] on p "Before Picture" at bounding box center [205, 376] width 59 height 12
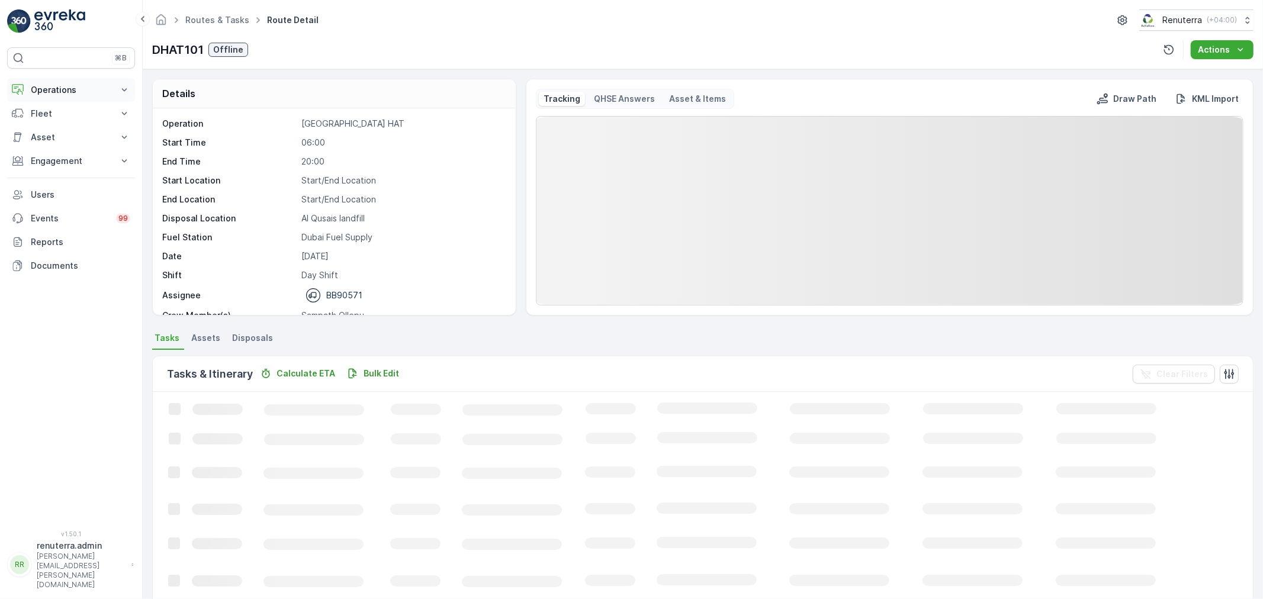
click at [60, 91] on p "Operations" at bounding box center [71, 90] width 81 height 12
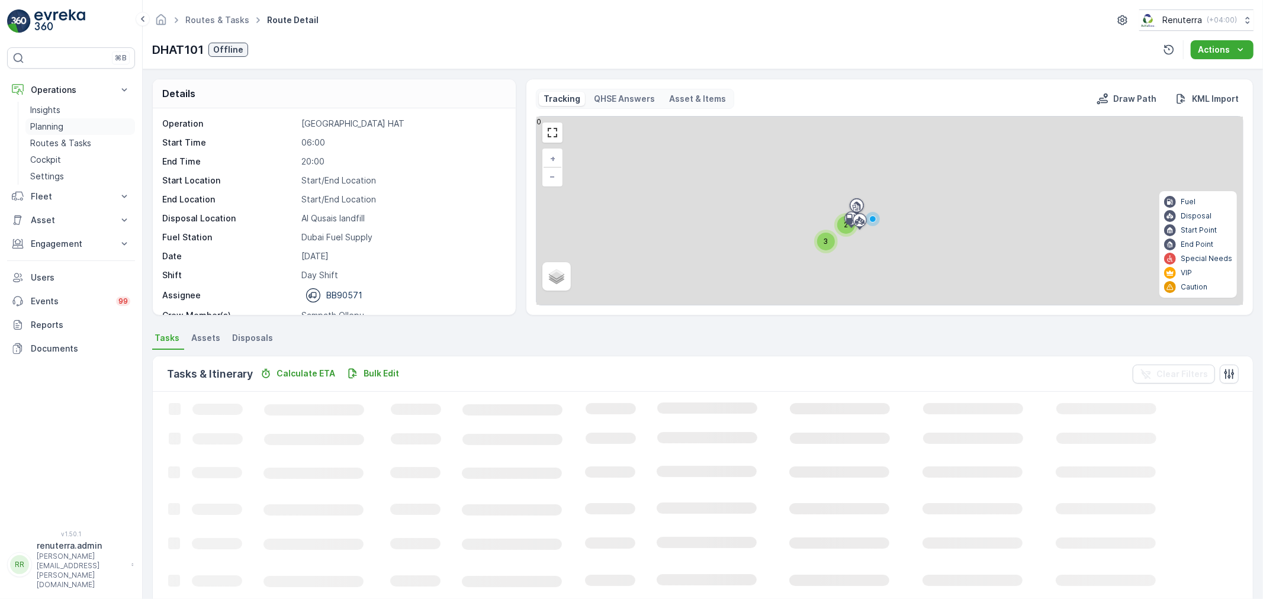
click at [62, 126] on p "Planning" at bounding box center [46, 127] width 33 height 12
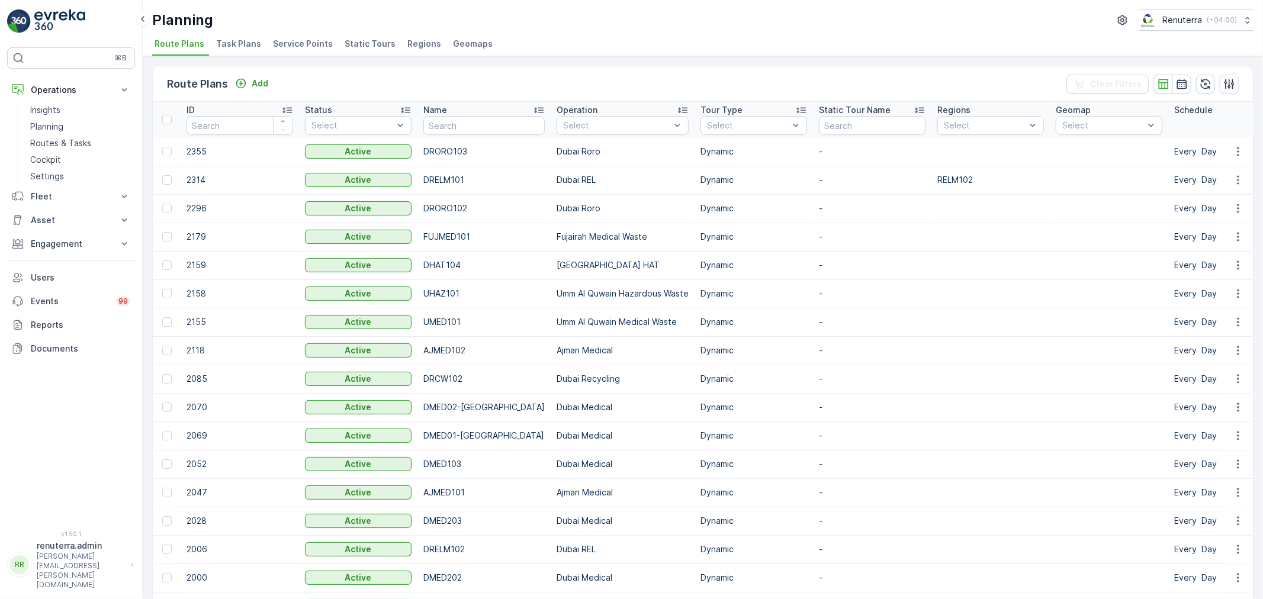
click at [303, 46] on span "Service Points" at bounding box center [303, 44] width 60 height 12
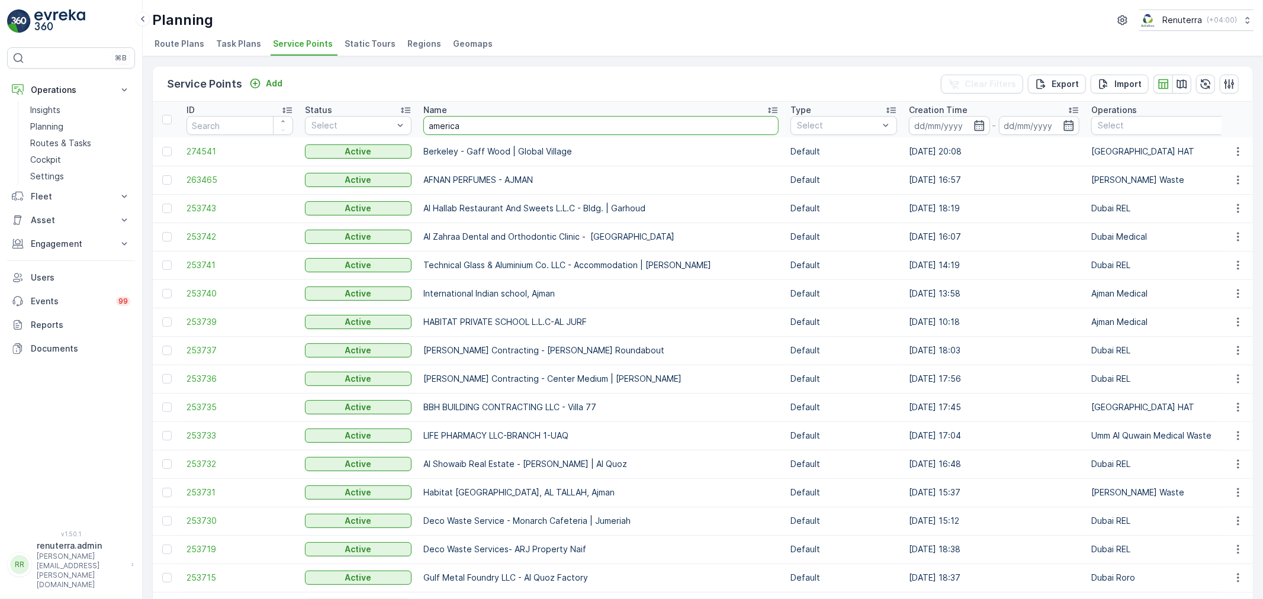
type input "american"
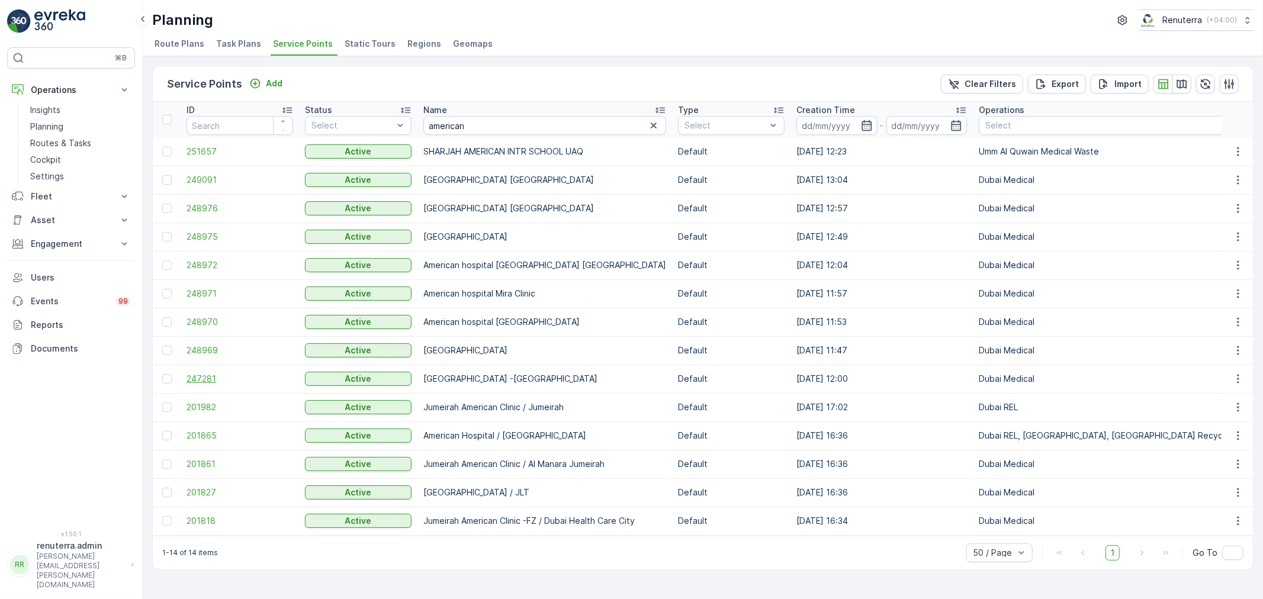
click at [200, 378] on span "247281" at bounding box center [240, 379] width 107 height 12
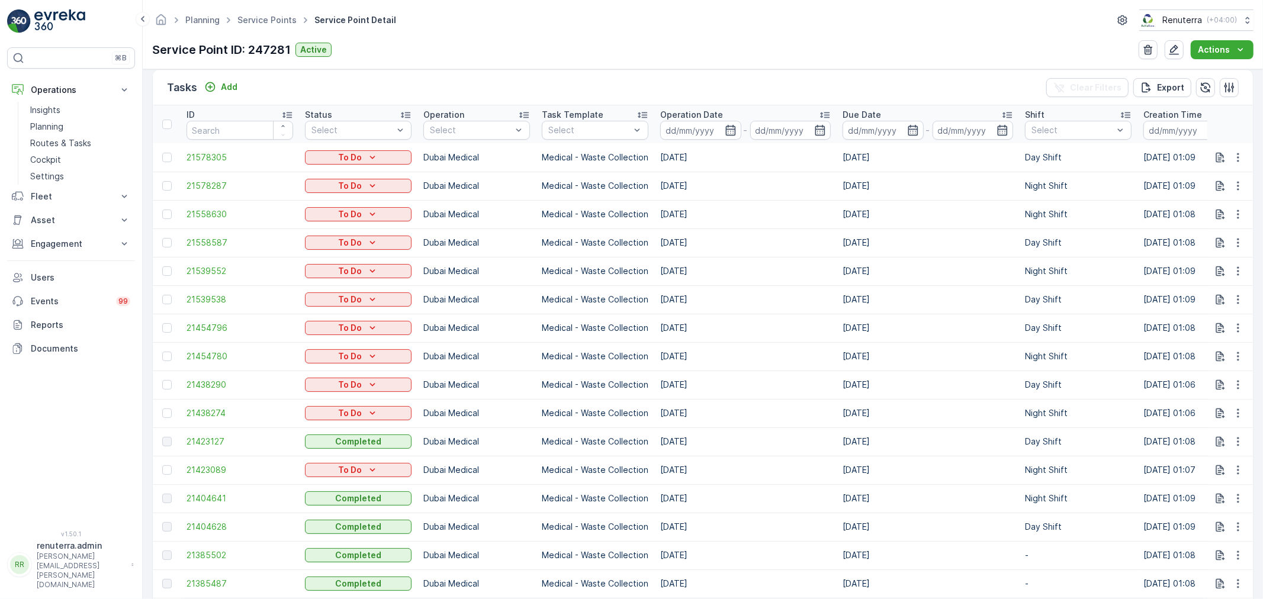
scroll to position [394, 0]
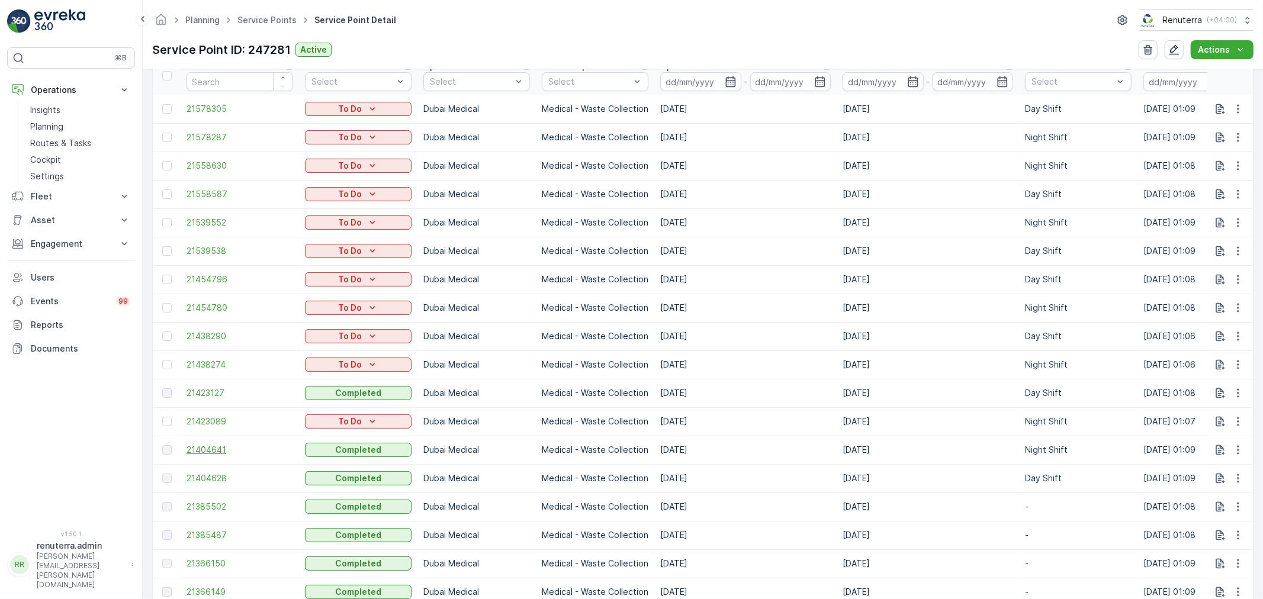
click at [210, 448] on span "21404641" at bounding box center [240, 450] width 107 height 12
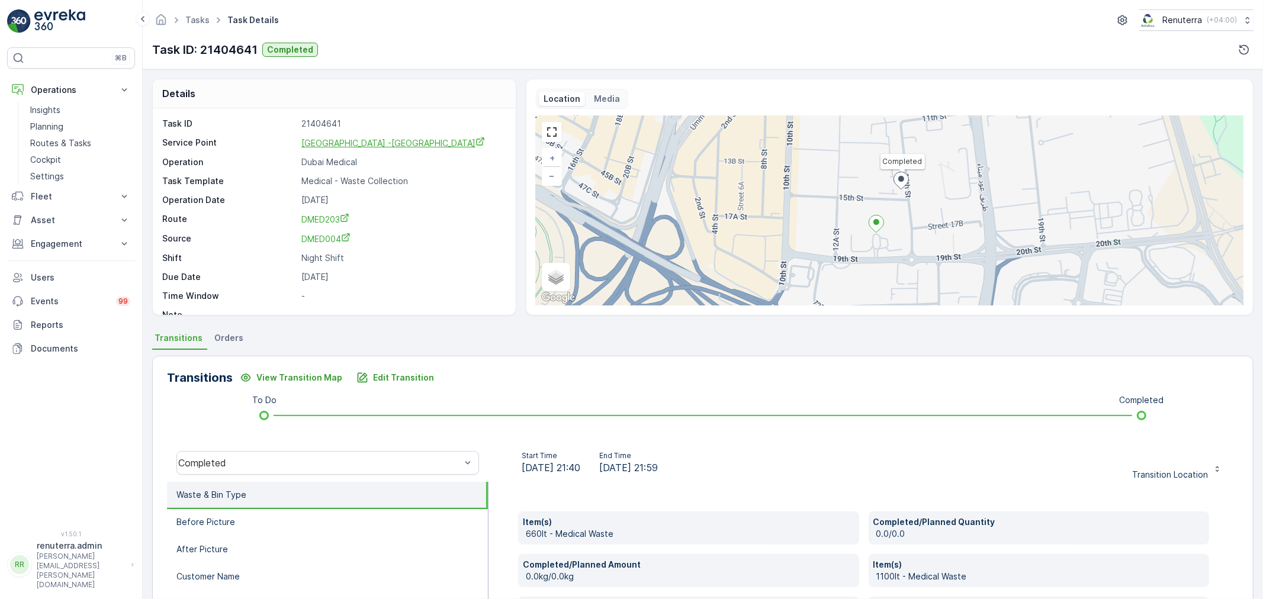
click at [365, 143] on span "[GEOGRAPHIC_DATA] -[GEOGRAPHIC_DATA]" at bounding box center [393, 143] width 184 height 10
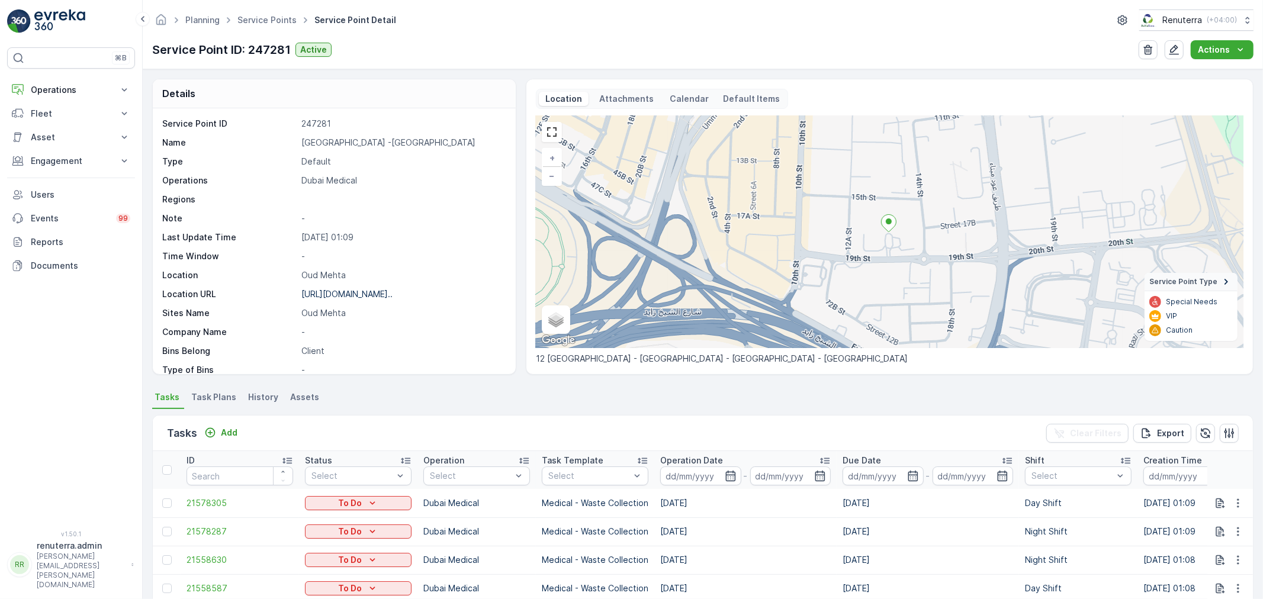
click at [224, 394] on span "Task Plans" at bounding box center [213, 397] width 45 height 12
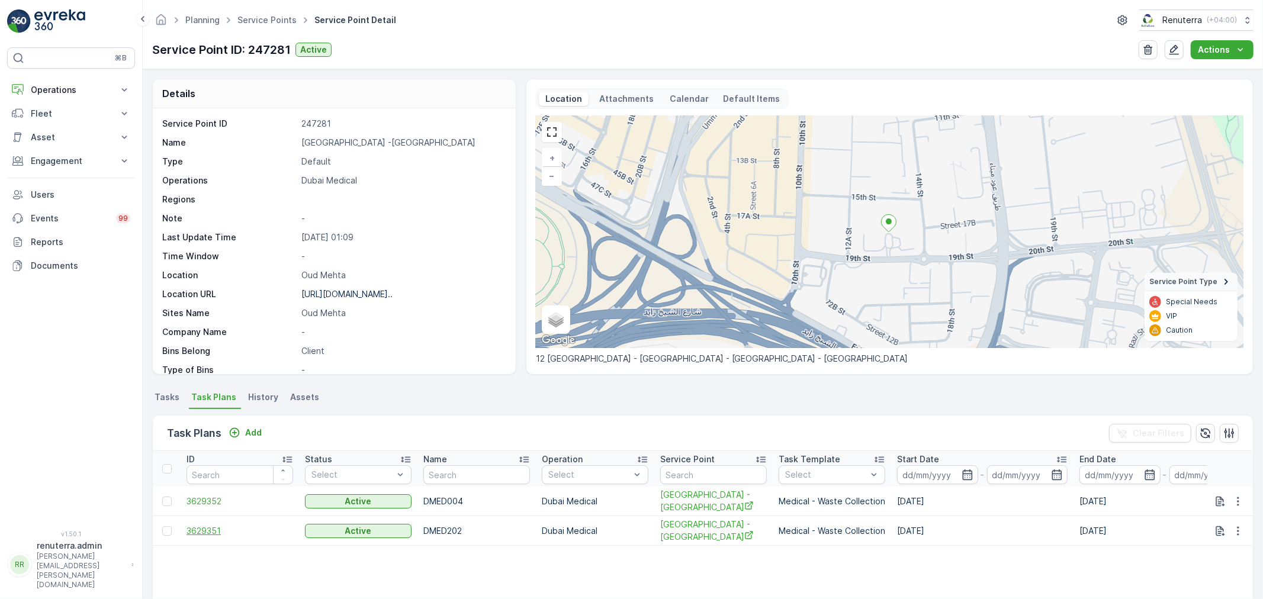
click at [210, 525] on span "3629351" at bounding box center [240, 531] width 107 height 12
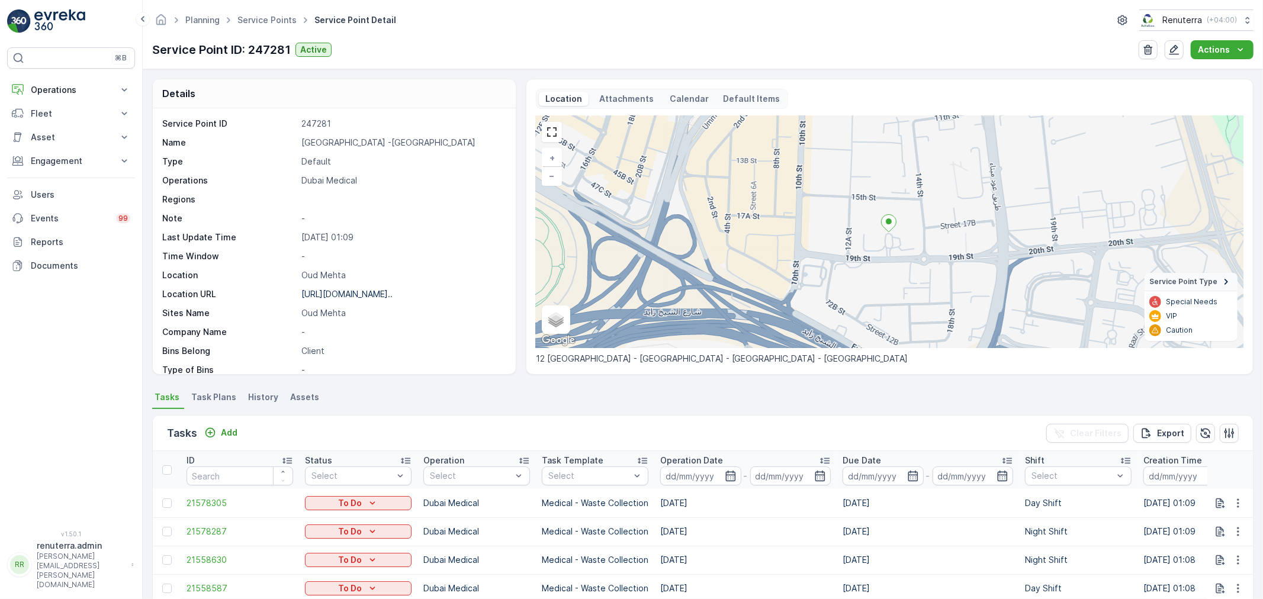
click at [221, 399] on span "Task Plans" at bounding box center [213, 397] width 45 height 12
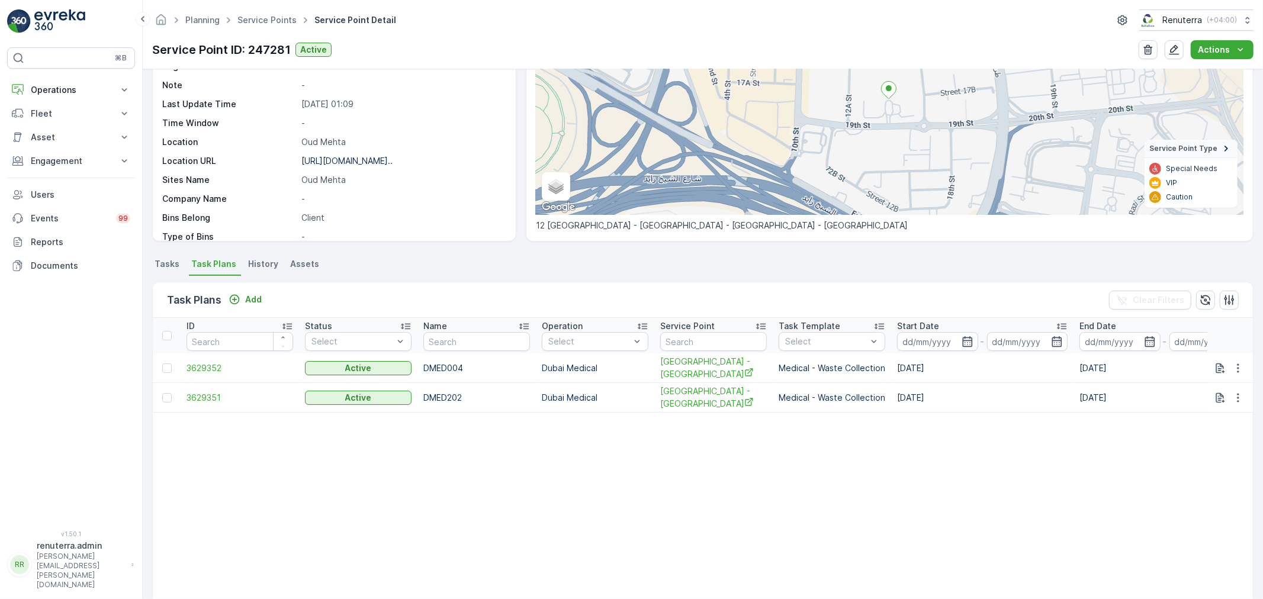
scroll to position [131, 0]
click at [220, 371] on span "3629352" at bounding box center [240, 370] width 107 height 12
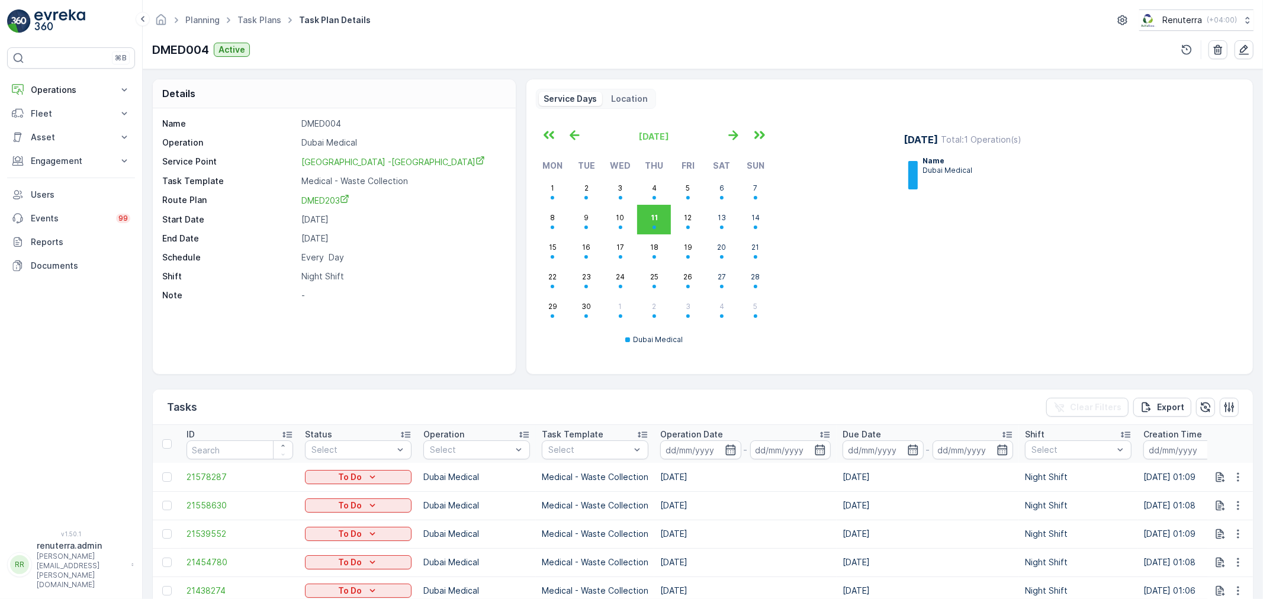
click at [321, 122] on p "DMED004" at bounding box center [402, 124] width 202 height 12
copy p "DMED004"
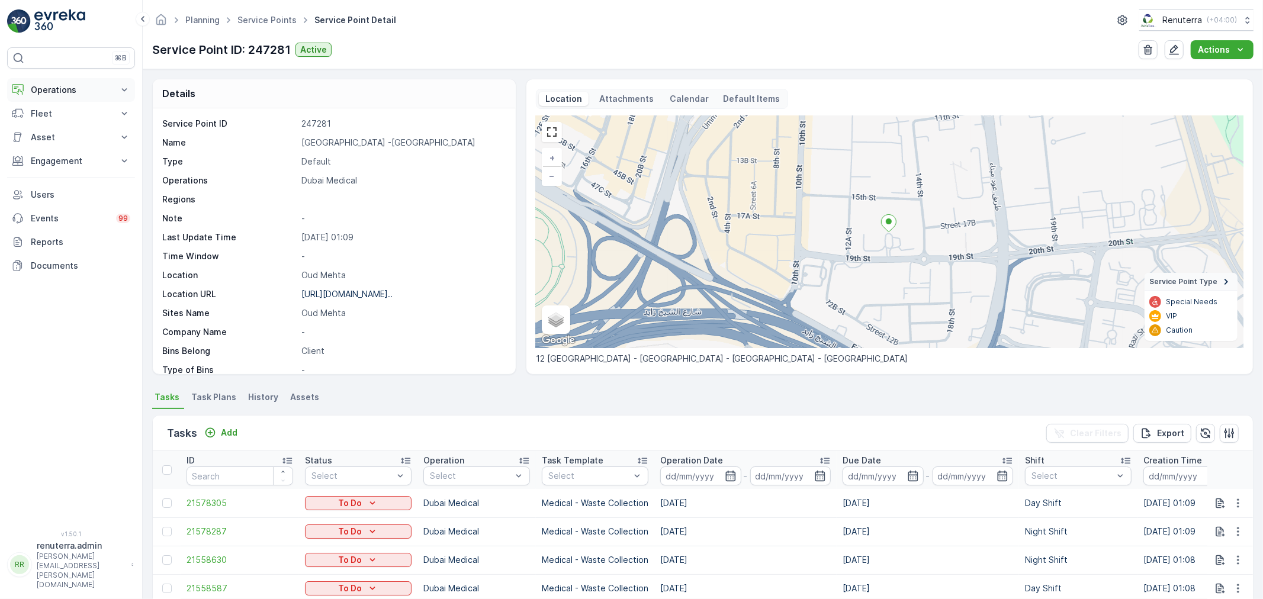
click at [60, 87] on p "Operations" at bounding box center [71, 90] width 81 height 12
click at [57, 140] on p "Routes & Tasks" at bounding box center [60, 143] width 61 height 12
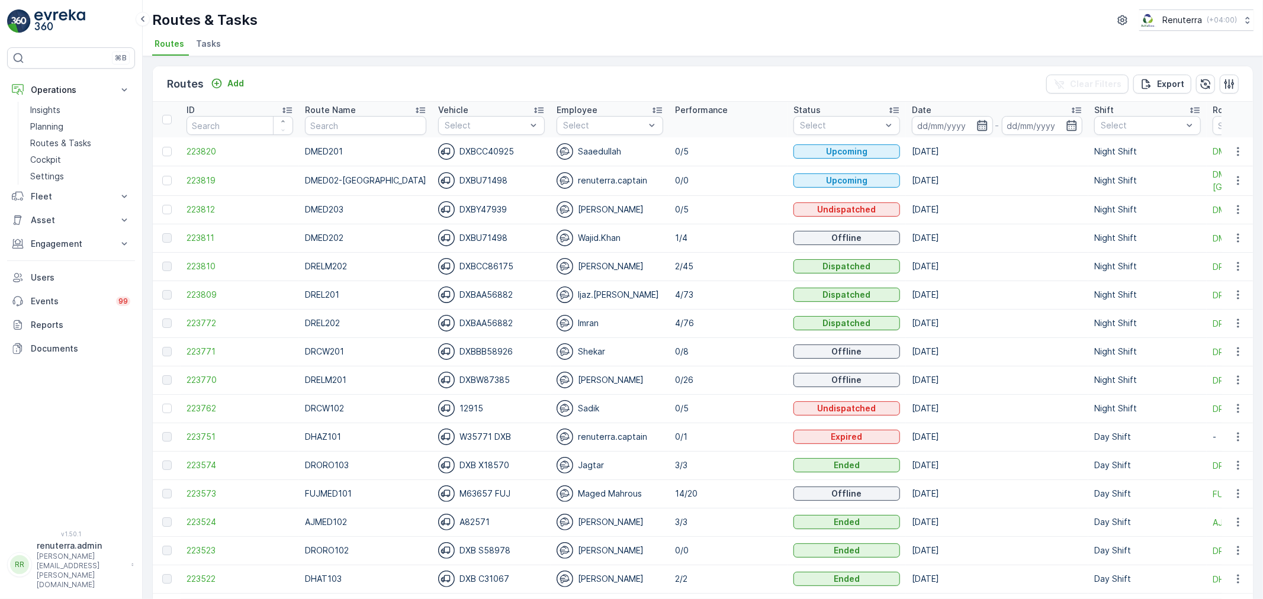
click at [976, 125] on icon "button" at bounding box center [982, 126] width 12 height 12
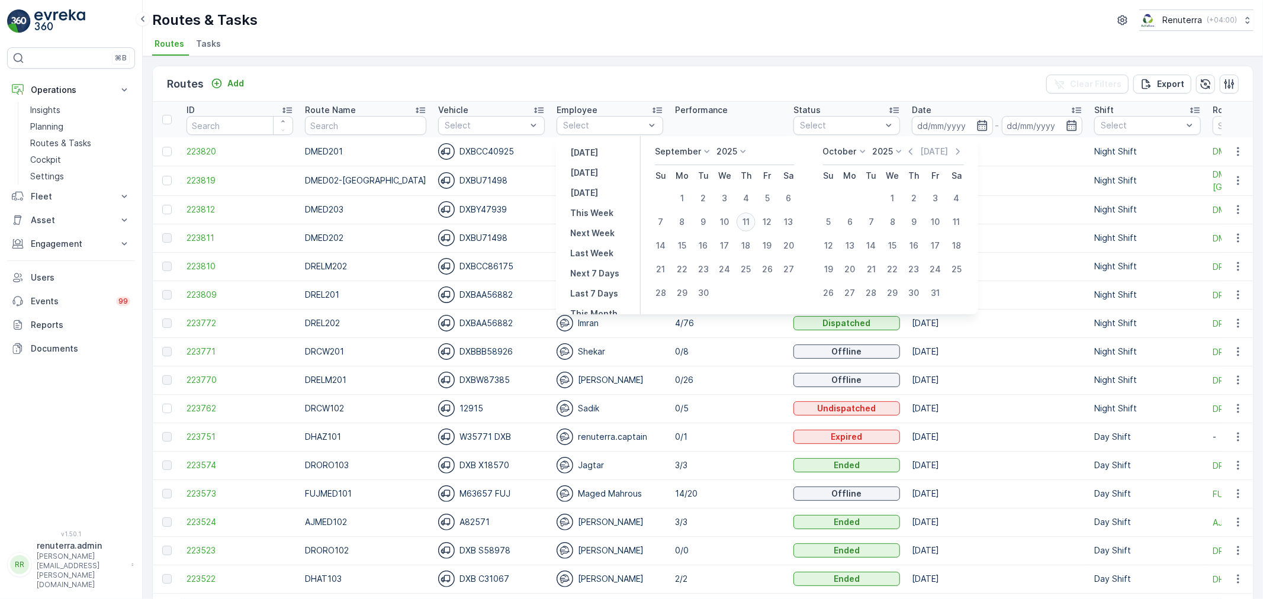
click at [746, 220] on div "11" at bounding box center [746, 222] width 19 height 19
type input "[DATE]"
click at [746, 220] on div "11" at bounding box center [746, 222] width 19 height 19
type input "[DATE]"
click at [707, 37] on ul "Routes Tasks" at bounding box center [698, 46] width 1092 height 20
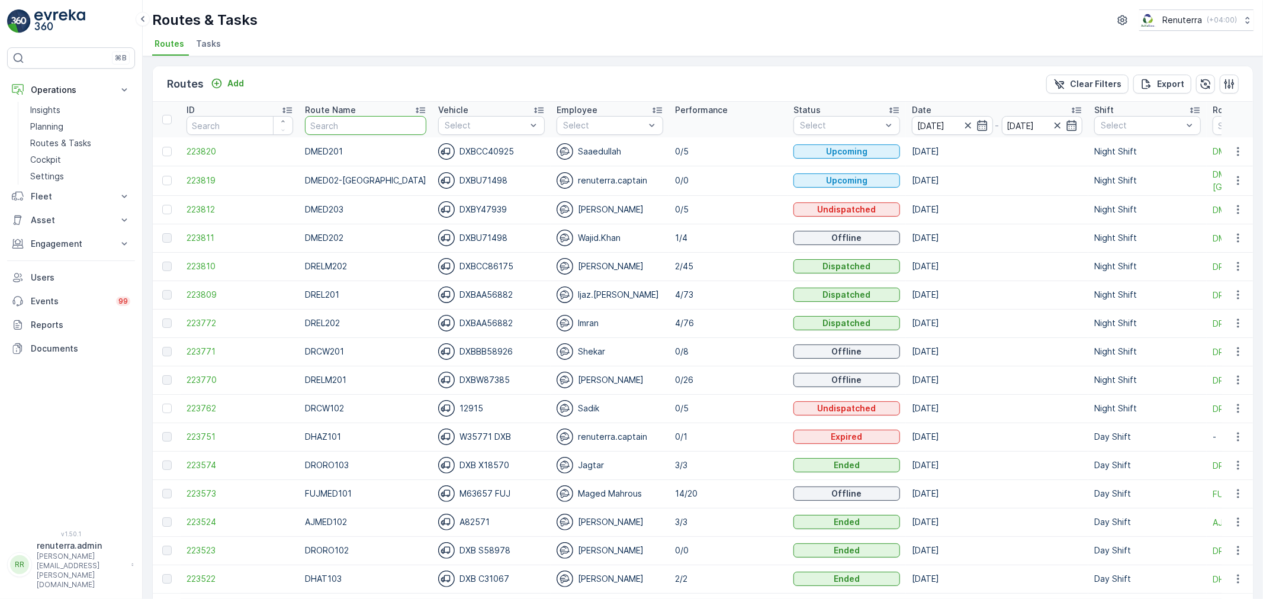
click at [326, 121] on input "text" at bounding box center [365, 125] width 121 height 19
type input "roro"
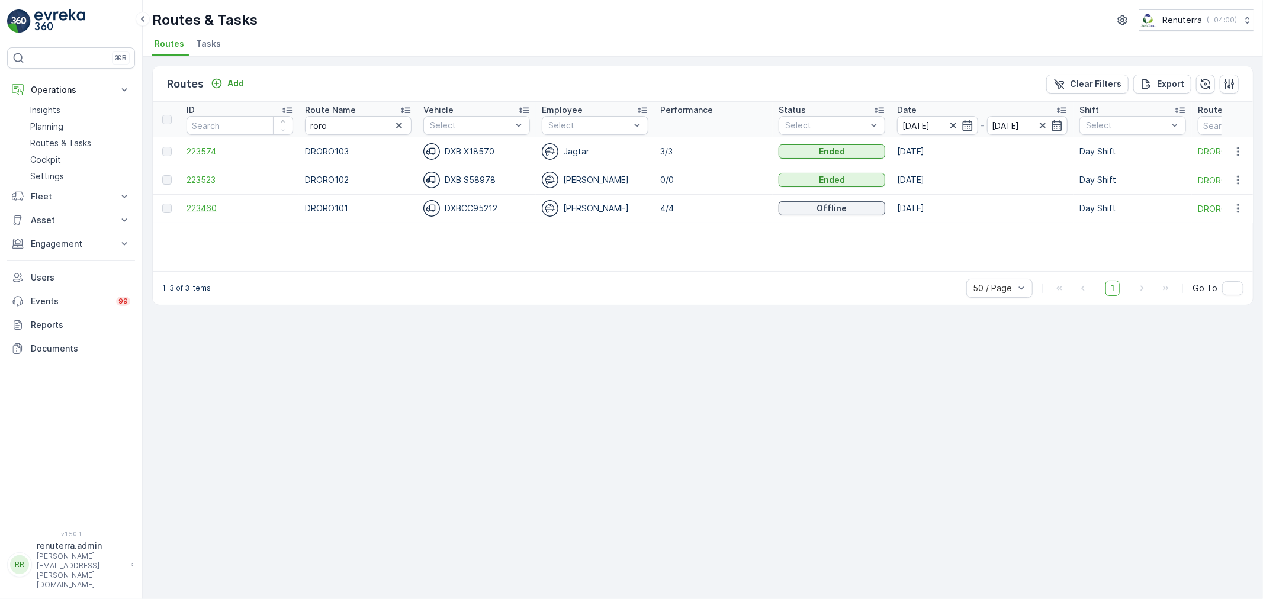
click at [212, 205] on span "223460" at bounding box center [240, 209] width 107 height 12
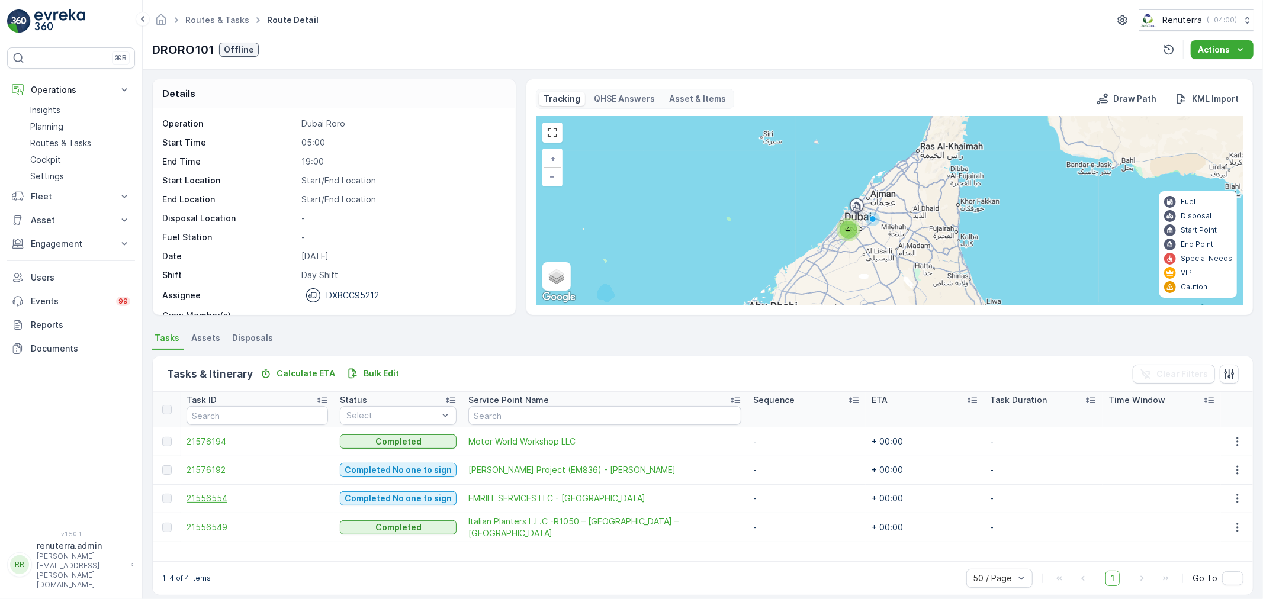
click at [208, 493] on span "21556554" at bounding box center [258, 499] width 142 height 12
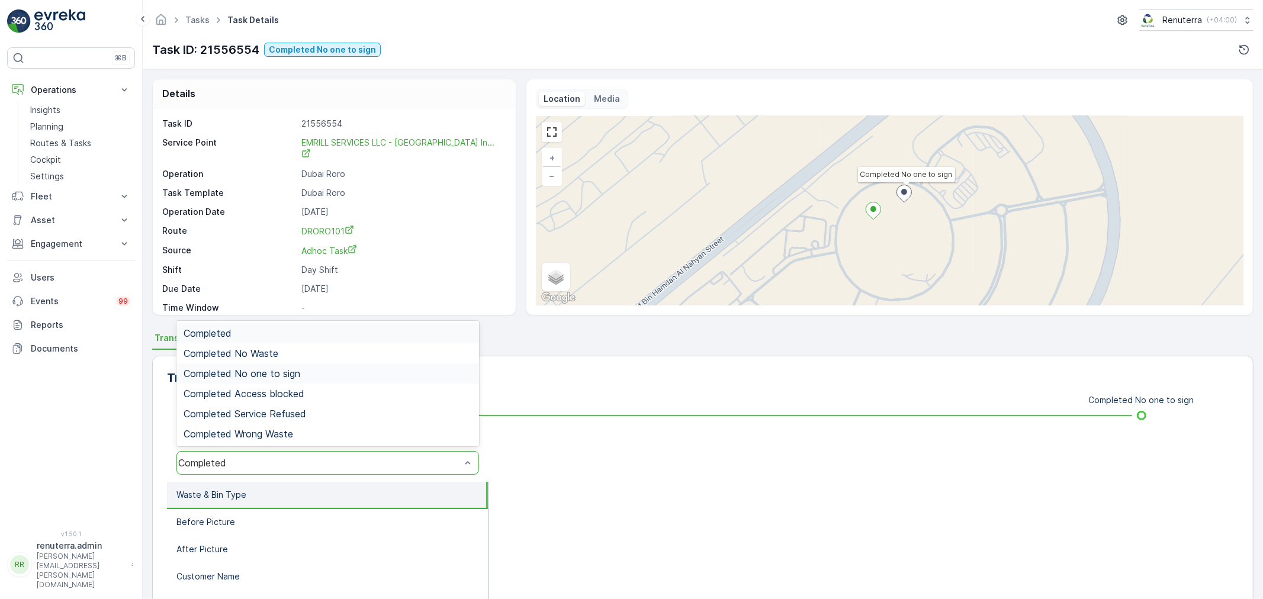
click at [297, 368] on span "Completed No one to sign" at bounding box center [242, 373] width 117 height 11
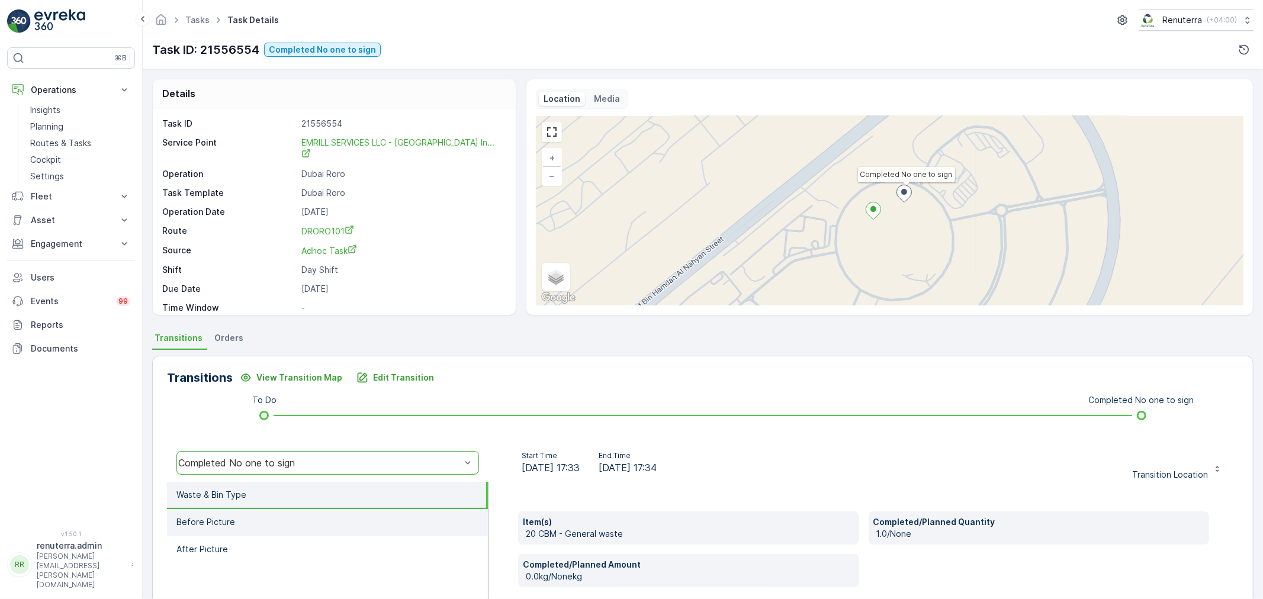
click at [232, 516] on li "Before Picture" at bounding box center [327, 522] width 321 height 27
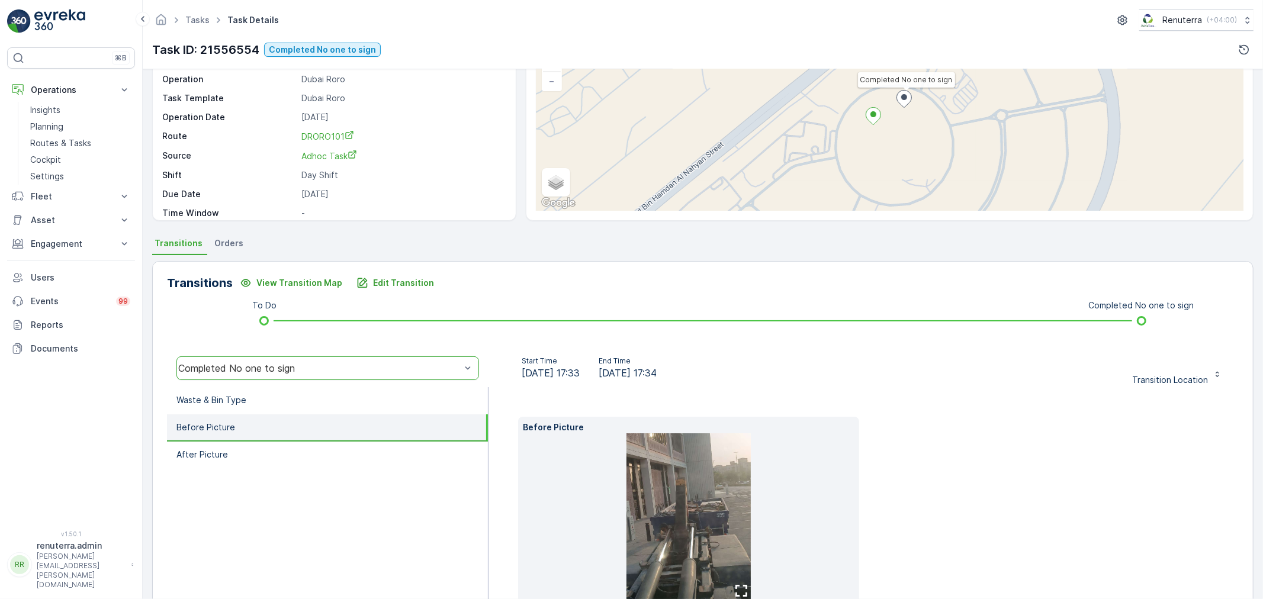
scroll to position [146, 0]
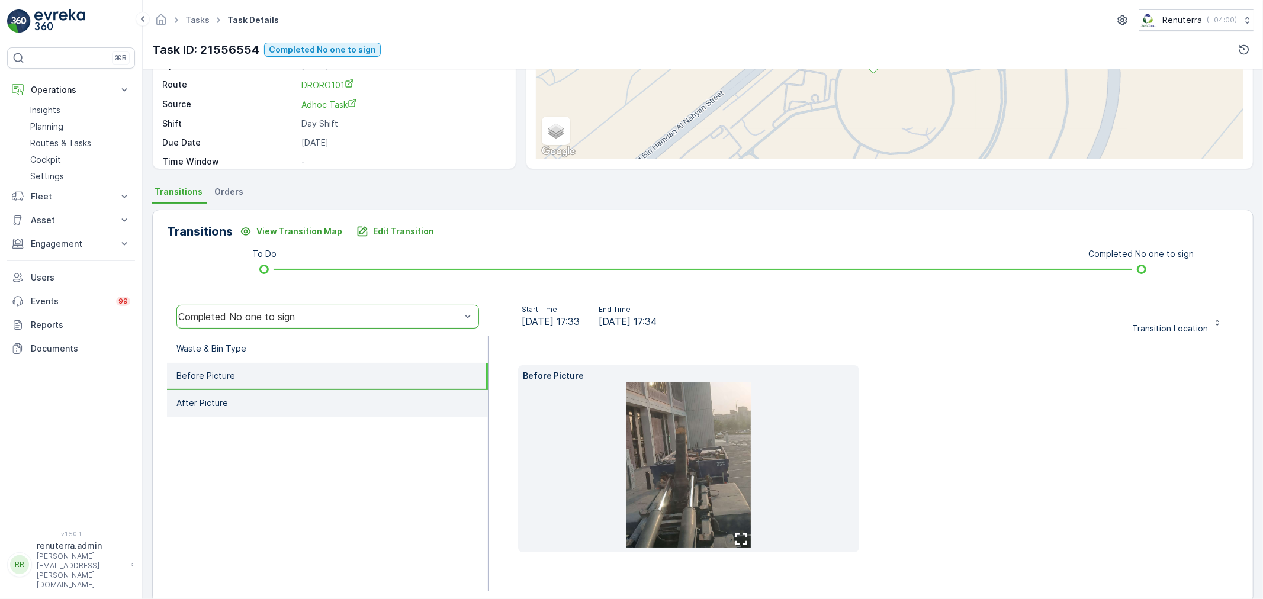
click at [226, 399] on li "After Picture" at bounding box center [327, 403] width 321 height 27
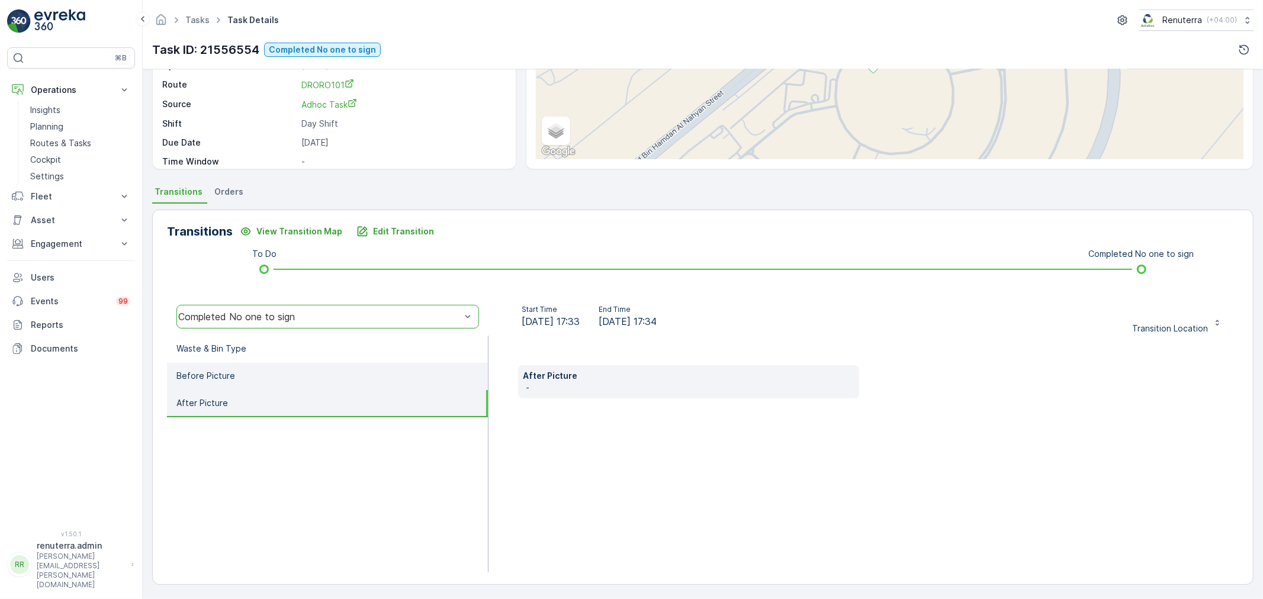
click at [233, 364] on li "Before Picture" at bounding box center [327, 376] width 321 height 27
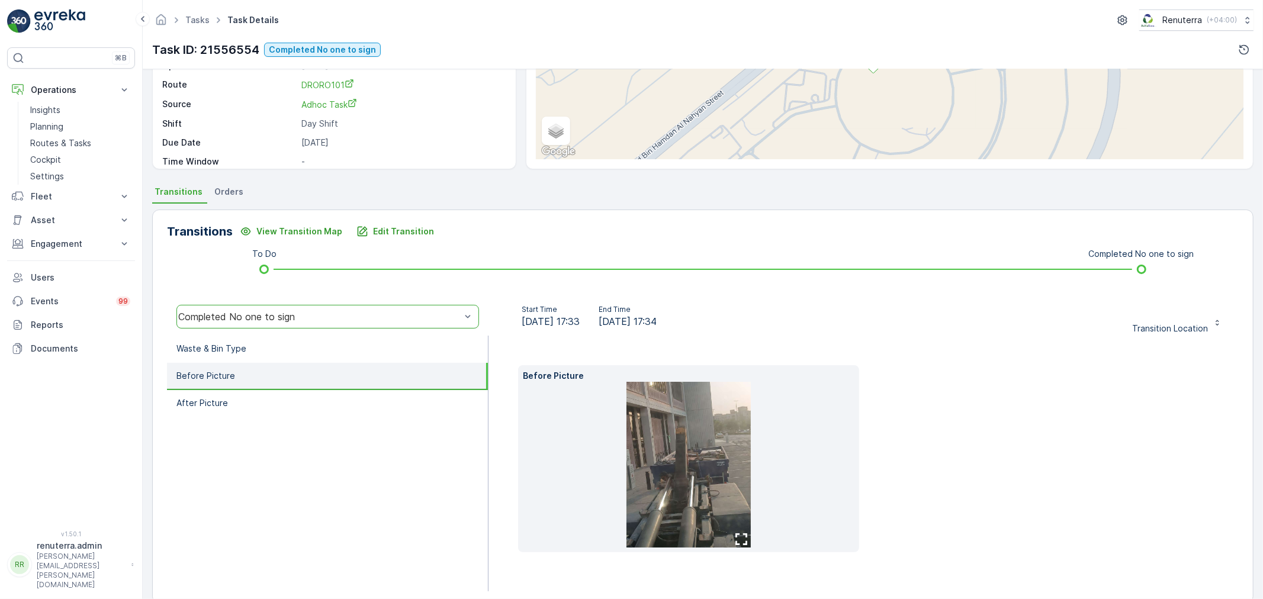
click at [670, 442] on img at bounding box center [689, 465] width 124 height 166
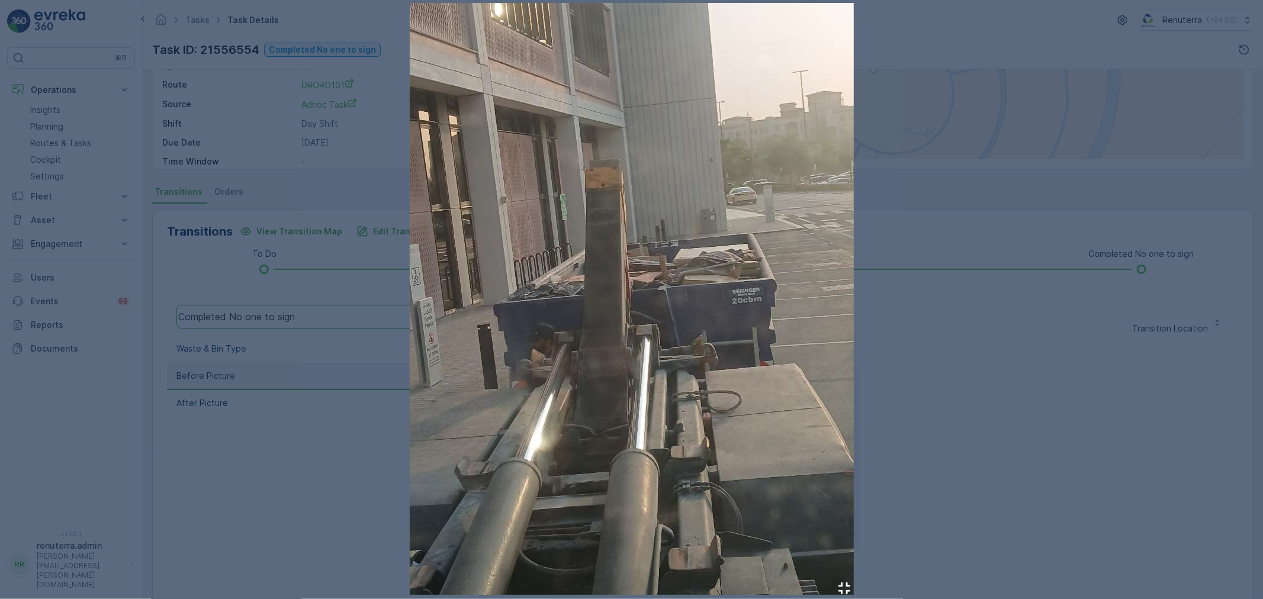
click at [1108, 161] on div at bounding box center [631, 299] width 1263 height 599
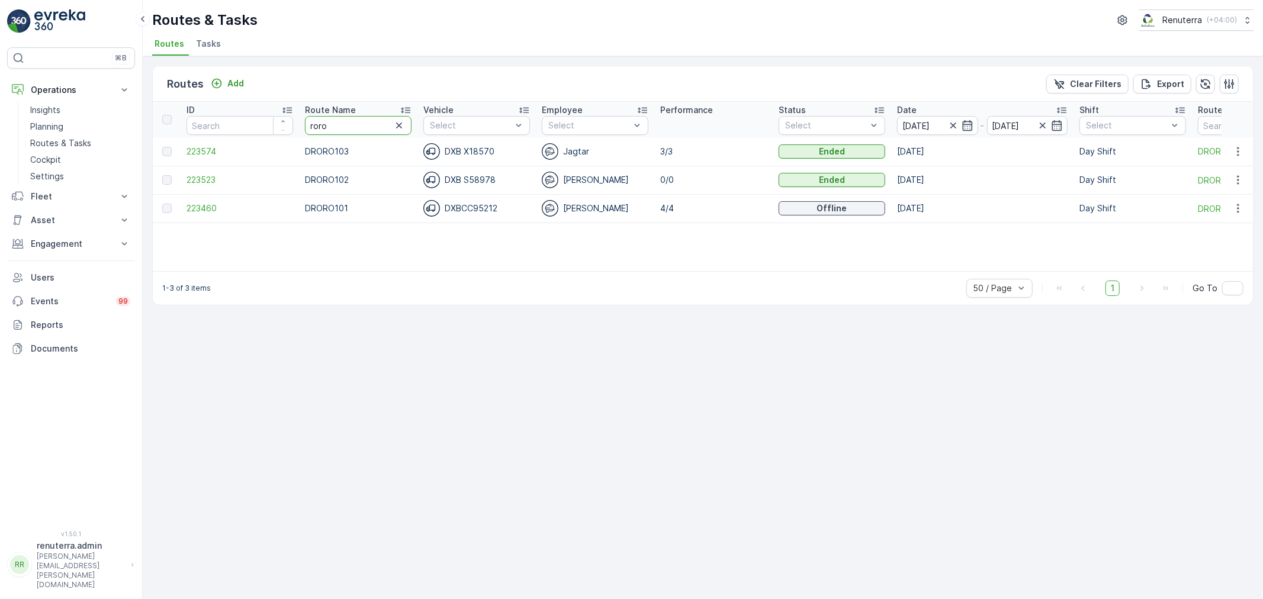
drag, startPoint x: 352, startPoint y: 124, endPoint x: 306, endPoint y: 122, distance: 46.3
click at [306, 122] on input "roro" at bounding box center [358, 125] width 107 height 19
type input "hat"
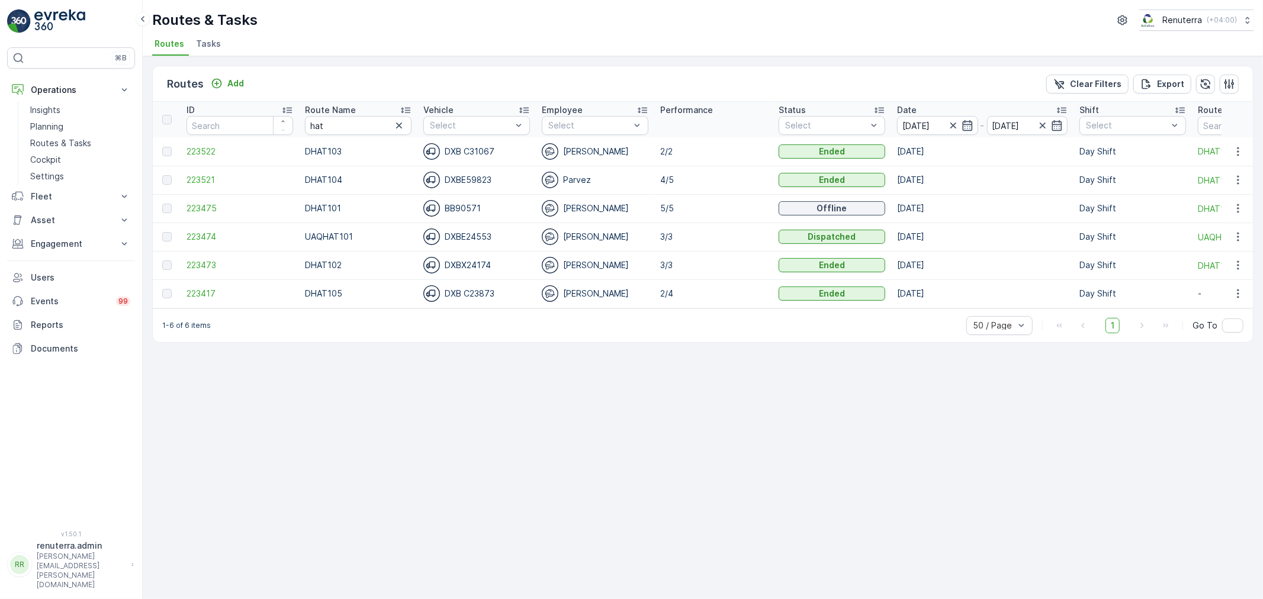
click at [404, 107] on icon at bounding box center [406, 110] width 12 height 12
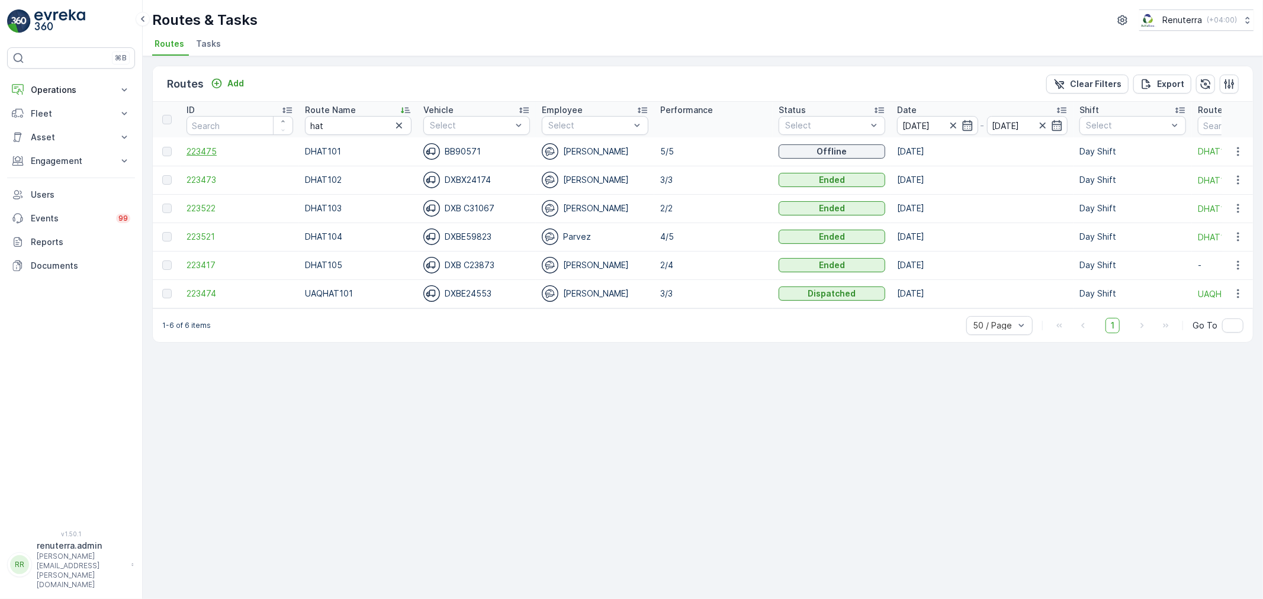
click at [211, 148] on span "223475" at bounding box center [240, 152] width 107 height 12
click at [213, 172] on td "223473" at bounding box center [240, 180] width 118 height 28
click at [208, 176] on span "223473" at bounding box center [240, 180] width 107 height 12
click at [204, 205] on span "223522" at bounding box center [240, 209] width 107 height 12
click at [208, 231] on span "223521" at bounding box center [240, 237] width 107 height 12
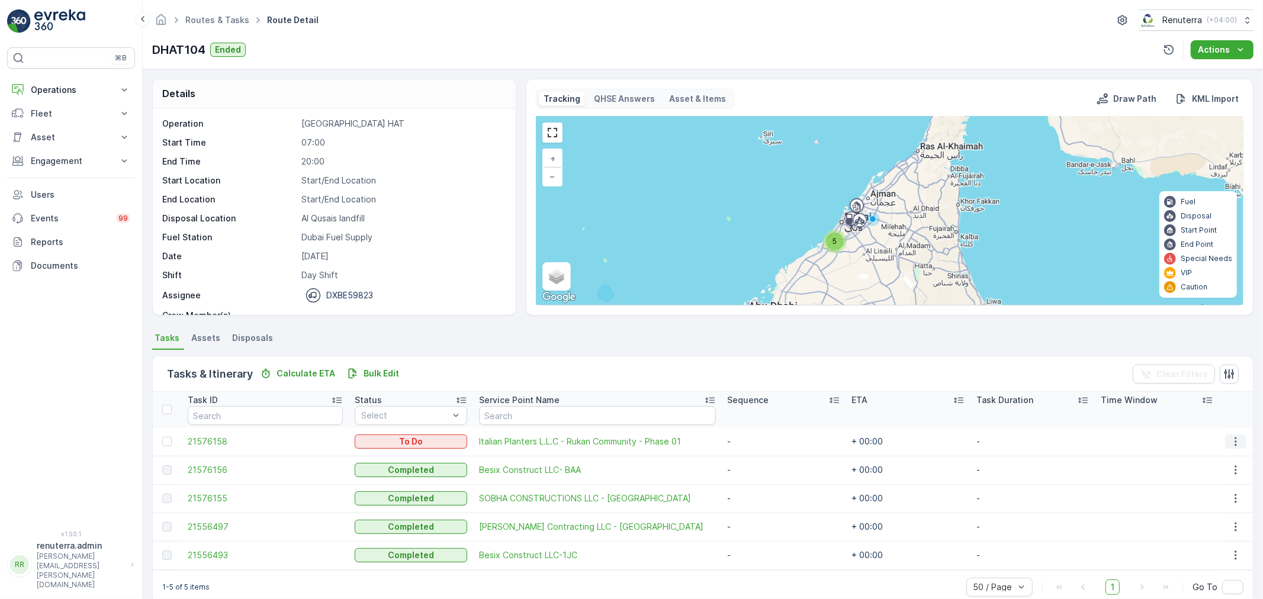
click at [1236, 439] on icon "button" at bounding box center [1236, 442] width 12 height 12
click at [1216, 506] on span "Remove from Route" at bounding box center [1219, 509] width 80 height 12
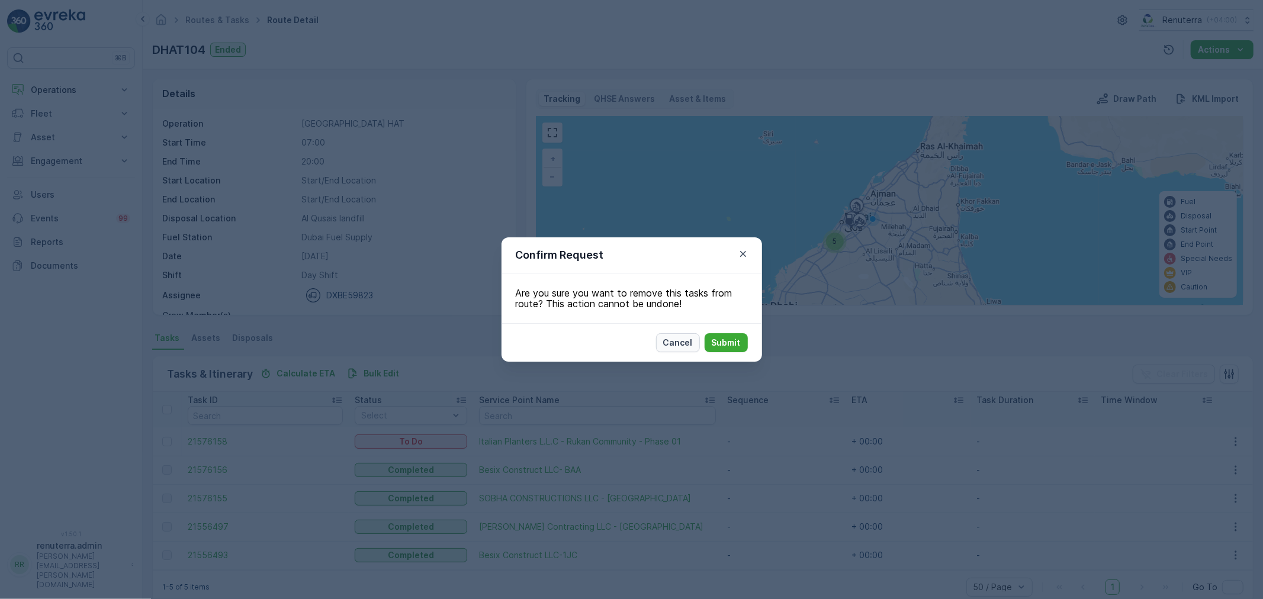
click at [680, 341] on p "Cancel" at bounding box center [678, 343] width 30 height 12
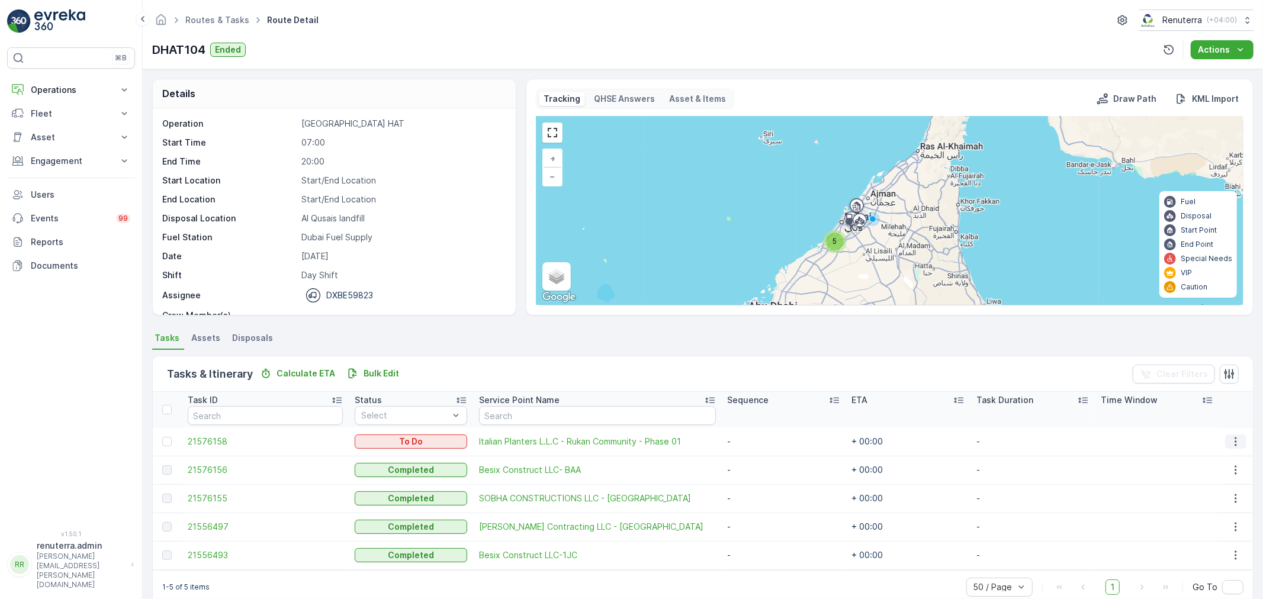
click at [1234, 439] on icon "button" at bounding box center [1236, 442] width 12 height 12
click at [1203, 487] on span "Change Route" at bounding box center [1207, 492] width 57 height 12
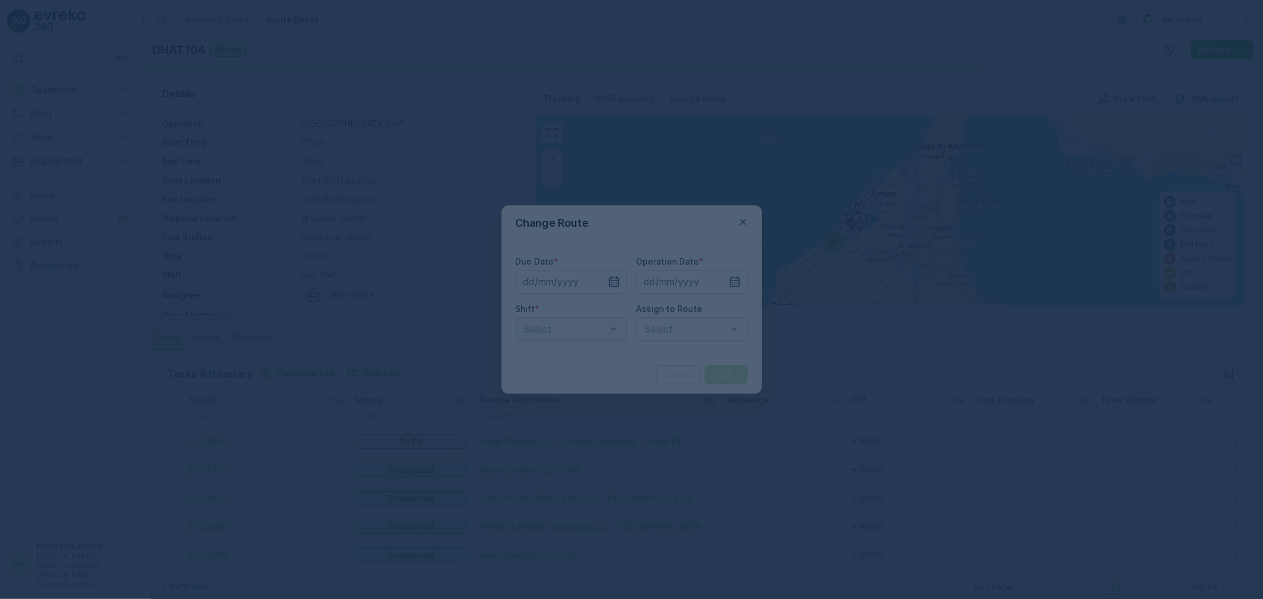
type input "[DATE]"
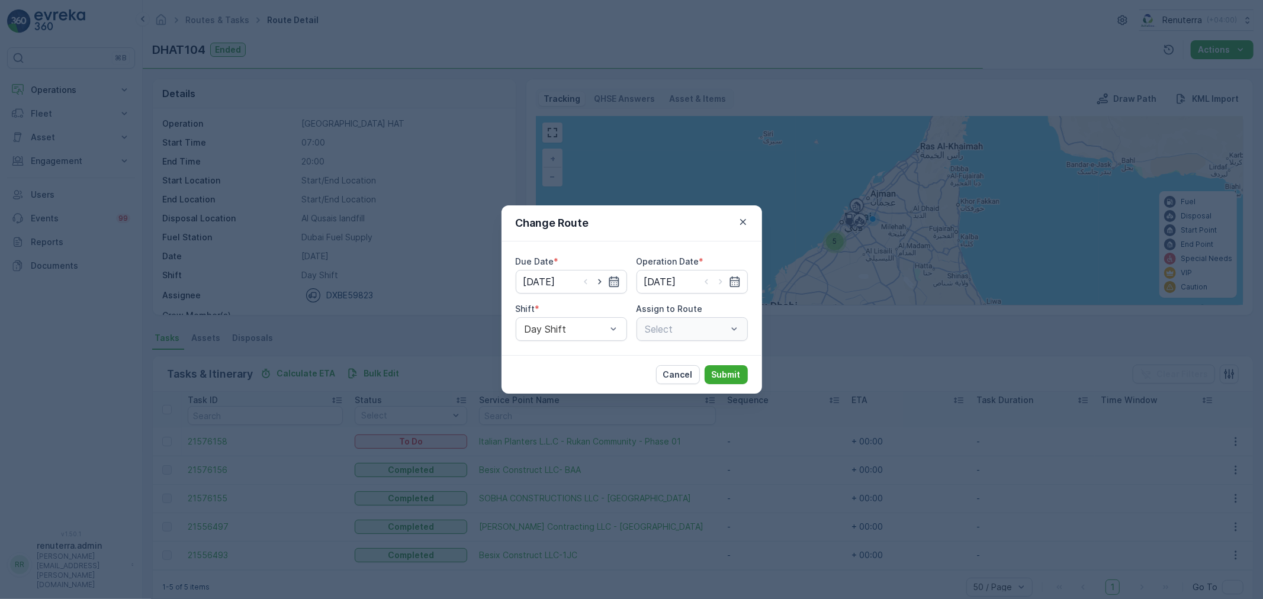
click at [611, 283] on icon "button" at bounding box center [614, 282] width 12 height 12
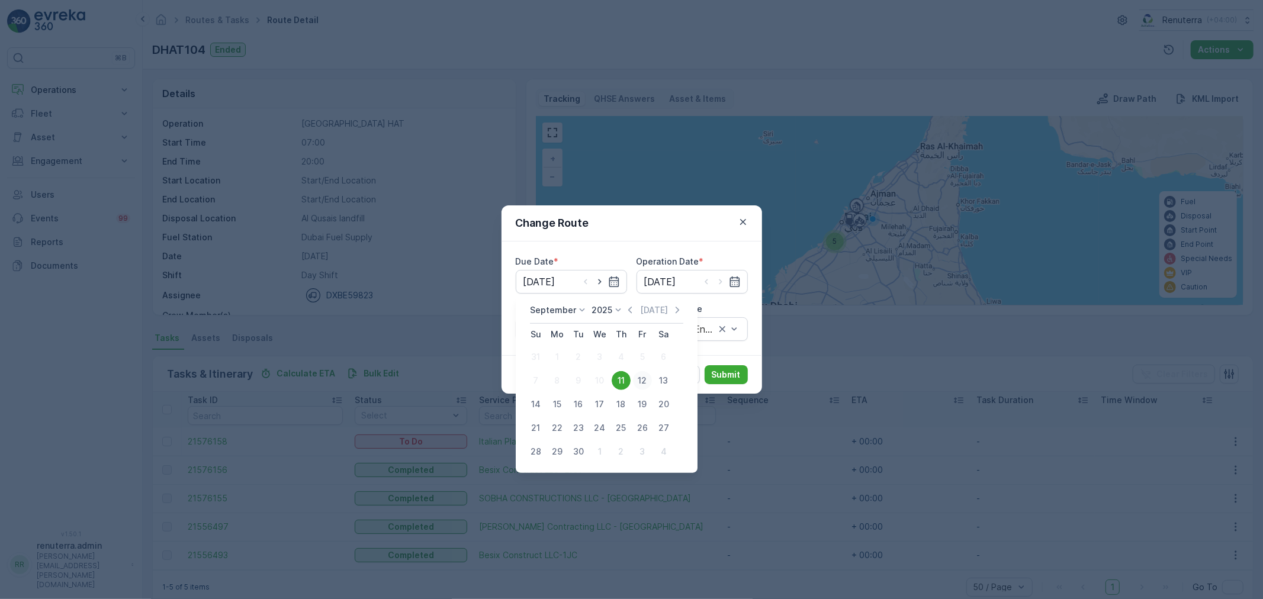
click at [641, 382] on div "12" at bounding box center [642, 380] width 19 height 19
type input "[DATE]"
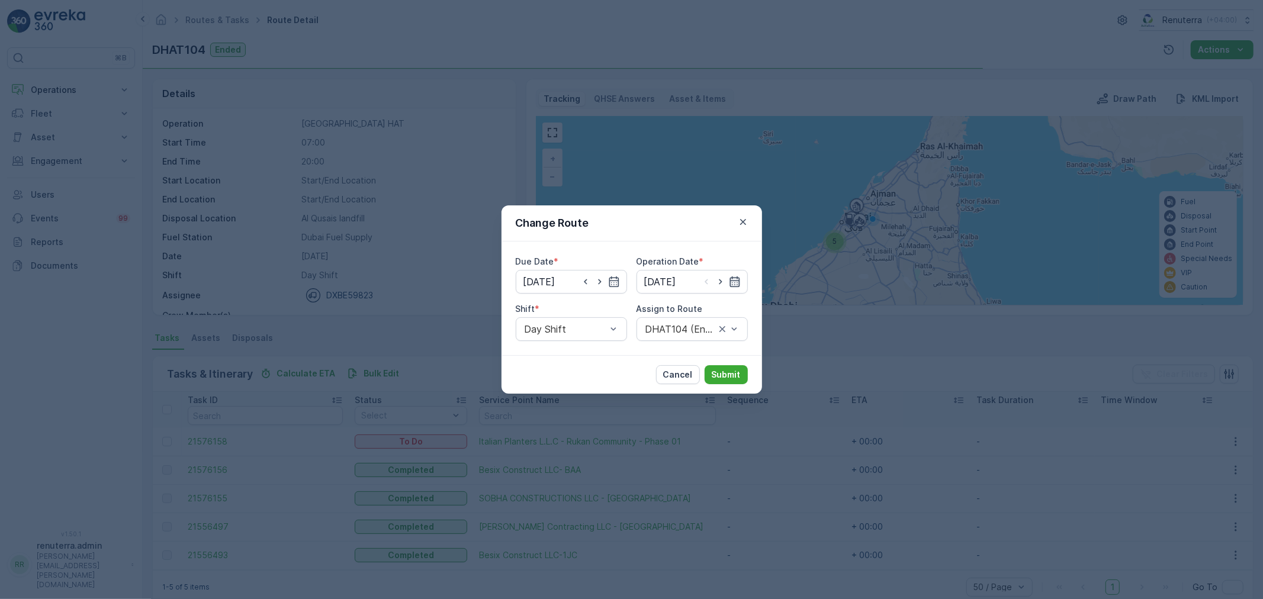
click at [735, 282] on icon "button" at bounding box center [735, 282] width 12 height 12
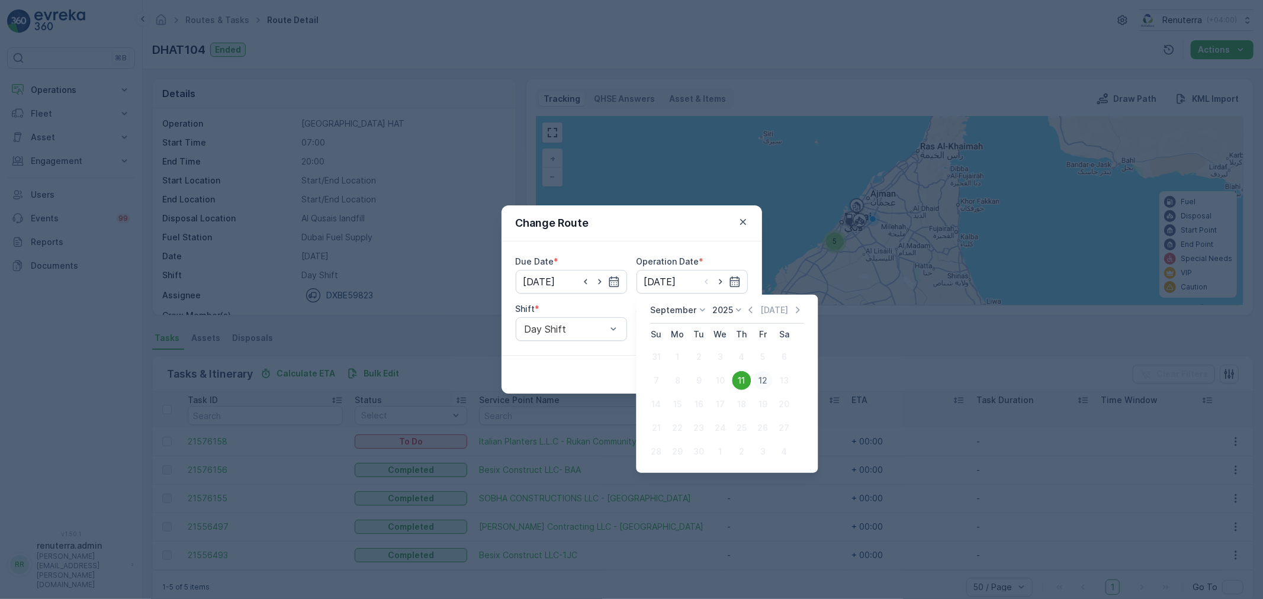
click at [764, 378] on div "12" at bounding box center [762, 380] width 19 height 19
type input "12.09.2025"
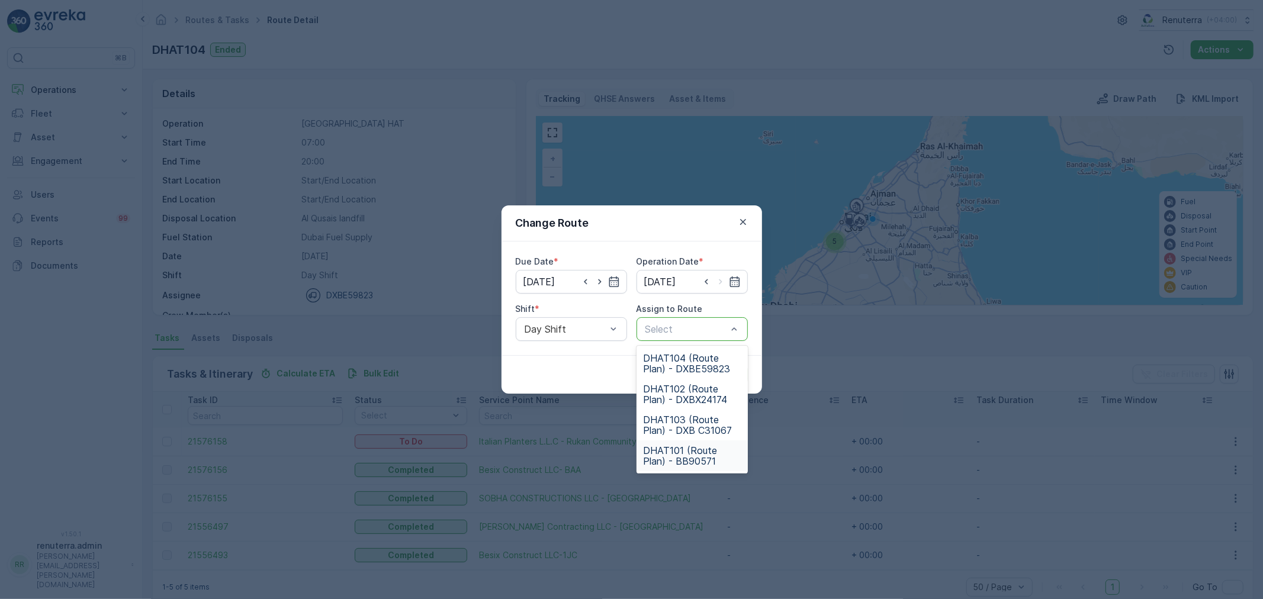
click at [681, 445] on span "DHAT101 (Route Plan) - BB90571" at bounding box center [692, 455] width 97 height 21
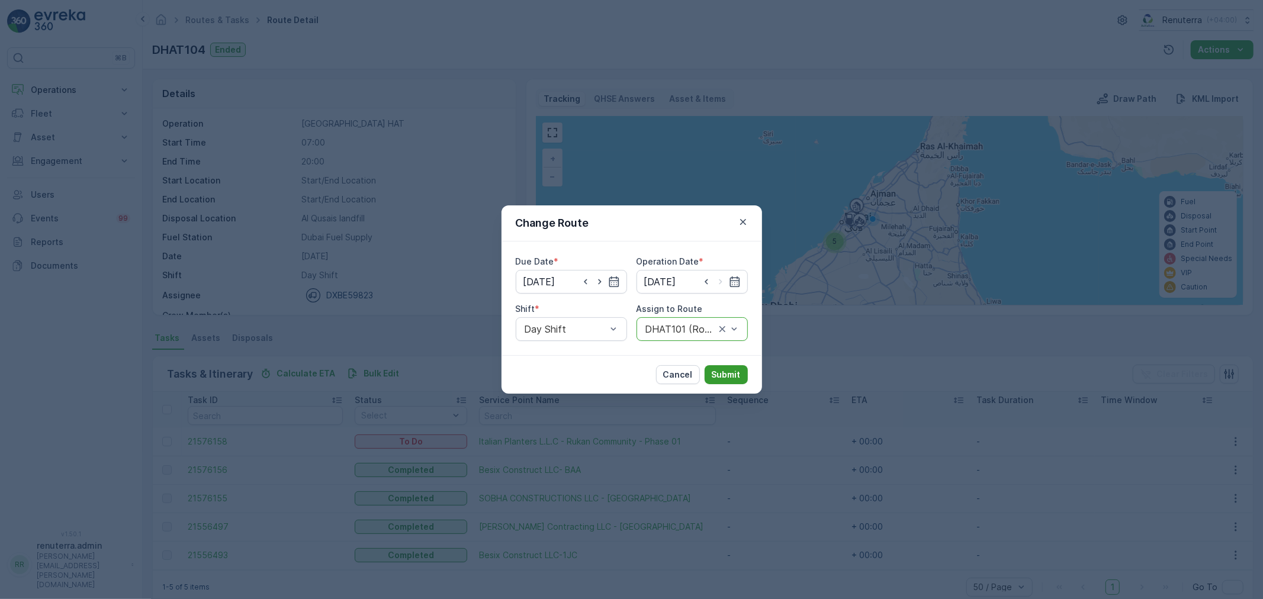
click at [726, 371] on p "Submit" at bounding box center [726, 375] width 29 height 12
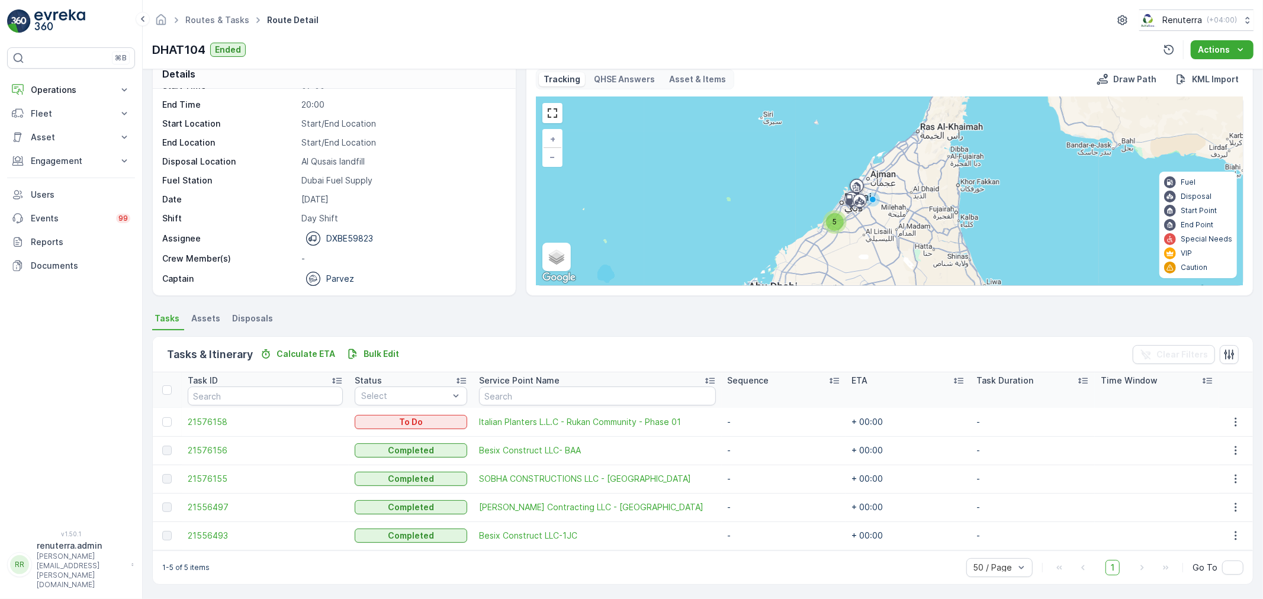
scroll to position [20, 0]
click at [571, 572] on div "1-5 of 5 items 50 / Page 1 Go To" at bounding box center [703, 567] width 1100 height 34
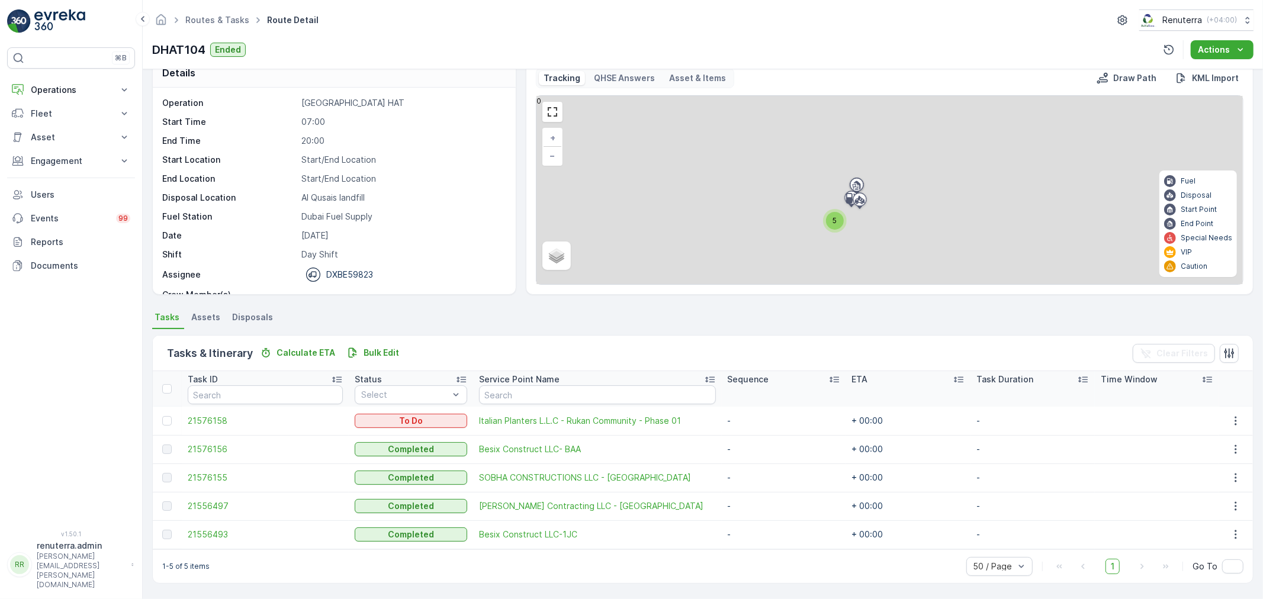
scroll to position [20, 0]
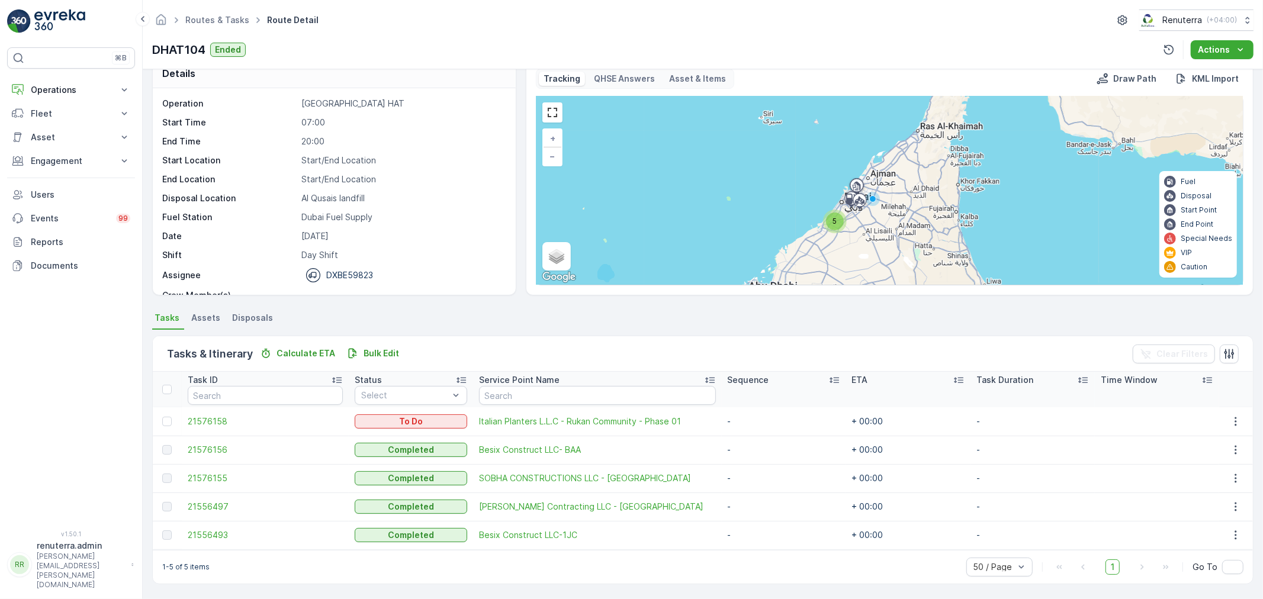
click at [609, 564] on div "1-5 of 5 items 50 / Page 1 Go To" at bounding box center [703, 567] width 1100 height 34
click at [214, 421] on span "21576158" at bounding box center [265, 422] width 155 height 12
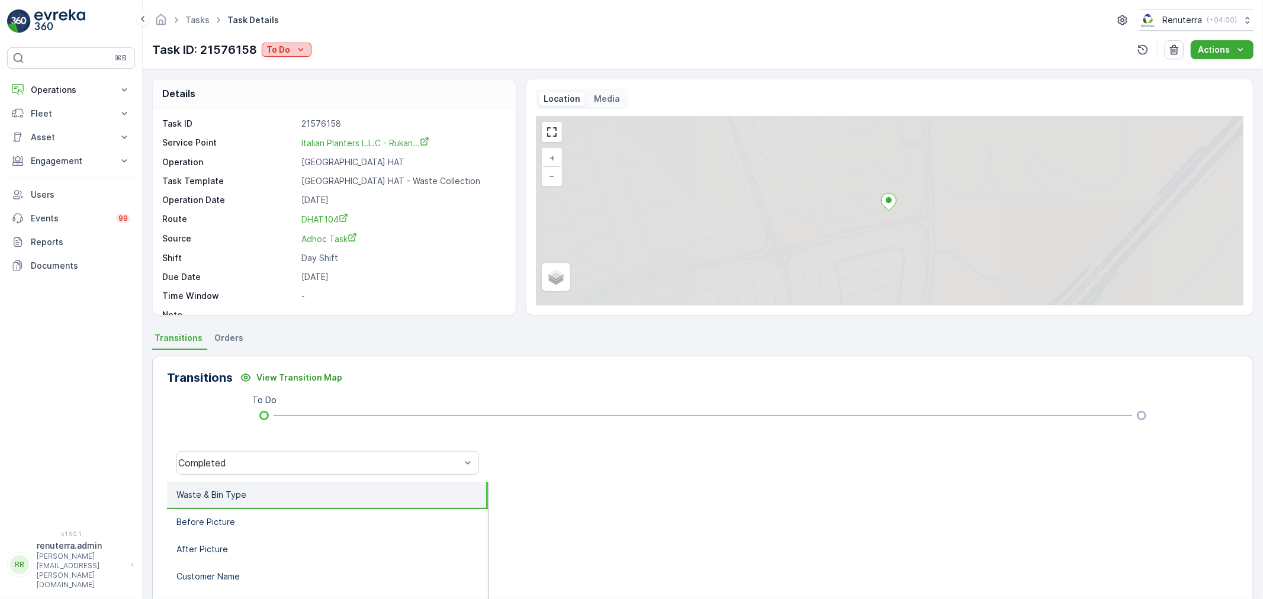
click at [287, 50] on p "To Do" at bounding box center [278, 50] width 24 height 12
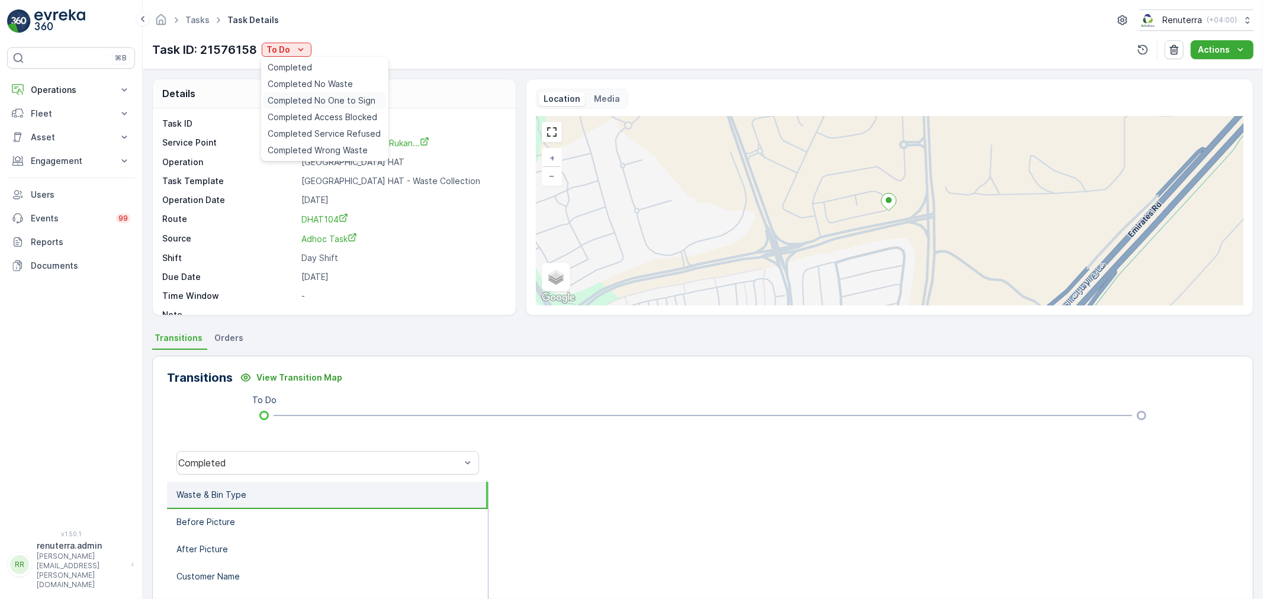
click at [339, 96] on span "Completed No One to Sign" at bounding box center [322, 101] width 108 height 12
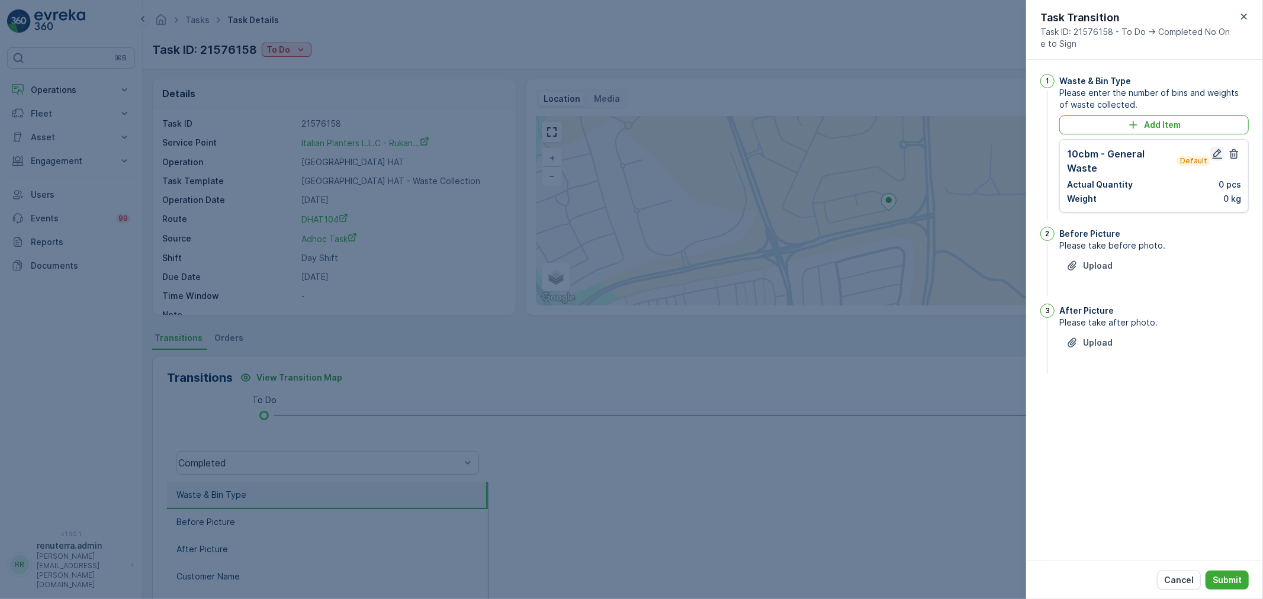
click at [1215, 151] on icon "button" at bounding box center [1218, 154] width 12 height 12
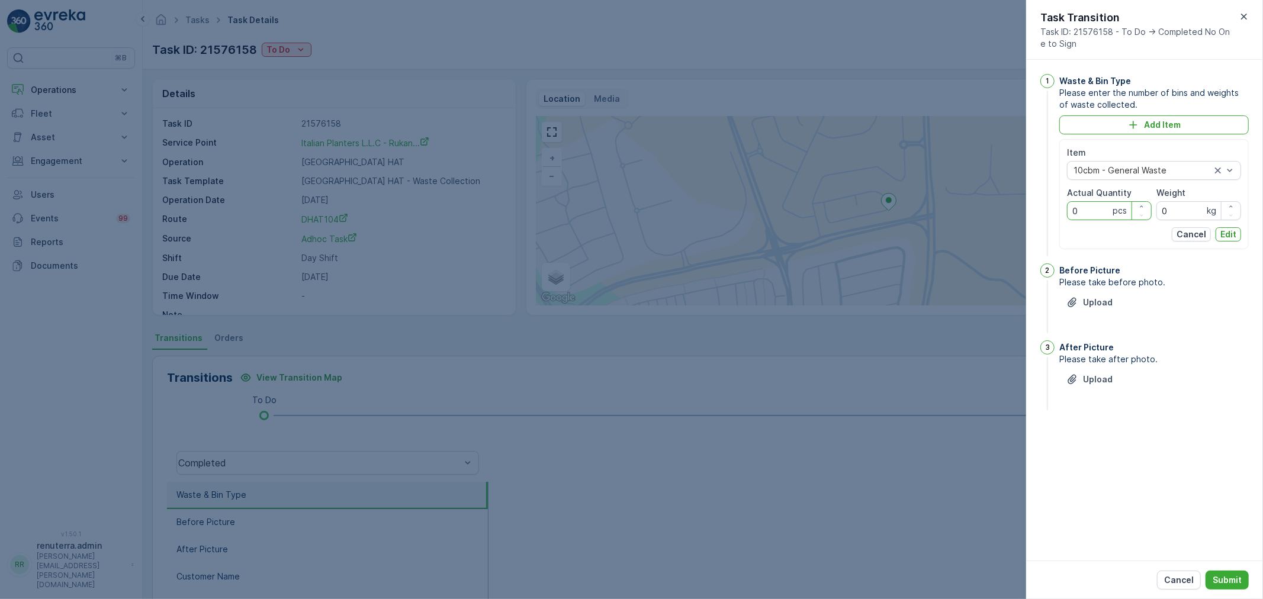
drag, startPoint x: 1081, startPoint y: 214, endPoint x: 1060, endPoint y: 208, distance: 21.4
click at [1060, 208] on div "Item 10cbm - General Waste Actual Quantity 0 pcs Weight 0 kg Cancel Edit" at bounding box center [1153, 194] width 189 height 110
type Quantity "1"
click at [1232, 229] on p "Edit" at bounding box center [1228, 235] width 16 height 12
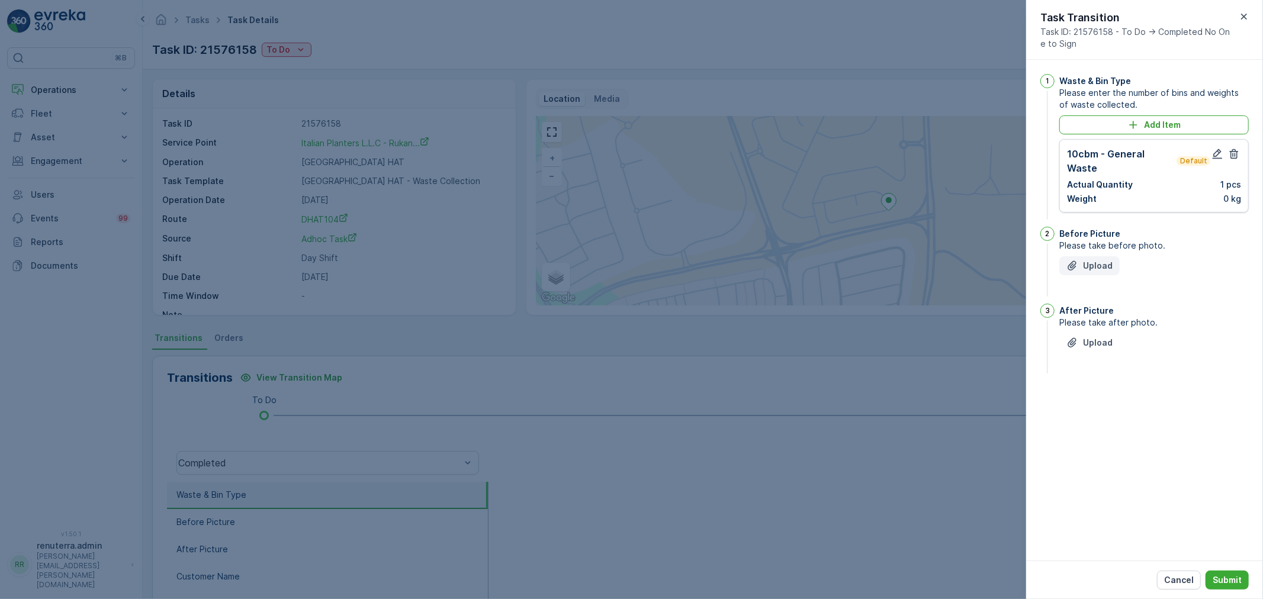
click at [1100, 260] on p "Upload" at bounding box center [1098, 266] width 30 height 12
click at [1104, 396] on p "Upload" at bounding box center [1098, 402] width 30 height 12
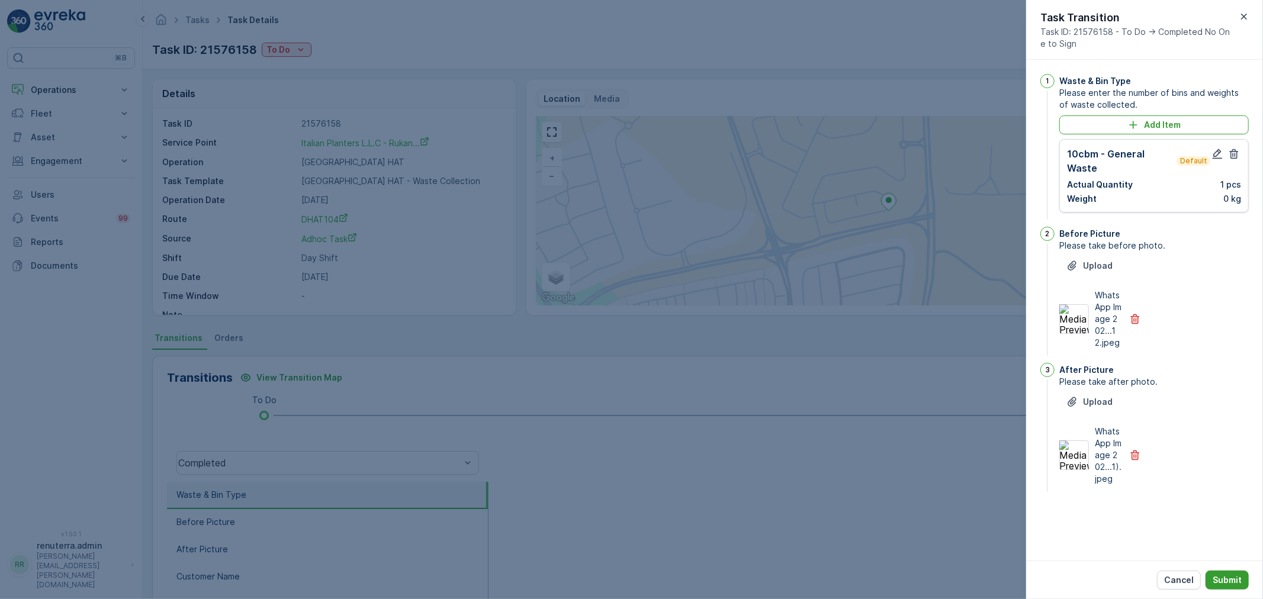
click at [1232, 581] on p "Submit" at bounding box center [1227, 580] width 29 height 12
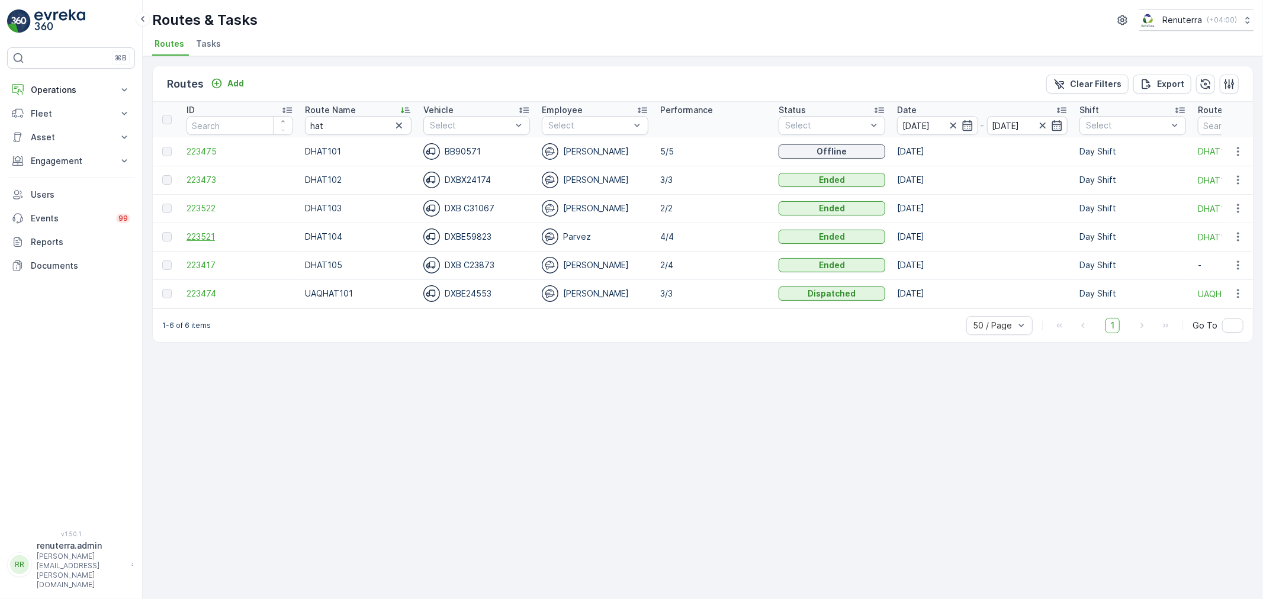
click at [203, 236] on span "223521" at bounding box center [240, 237] width 107 height 12
click at [205, 232] on span "223521" at bounding box center [240, 237] width 107 height 12
click at [211, 266] on span "223417" at bounding box center [240, 265] width 107 height 12
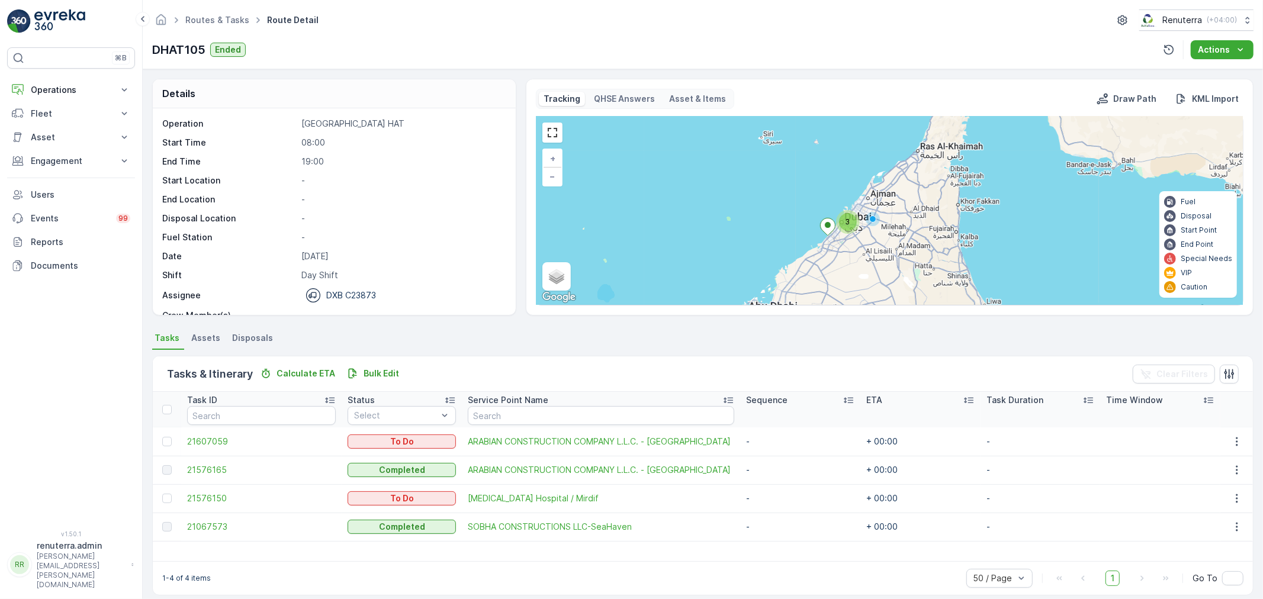
scroll to position [11, 0]
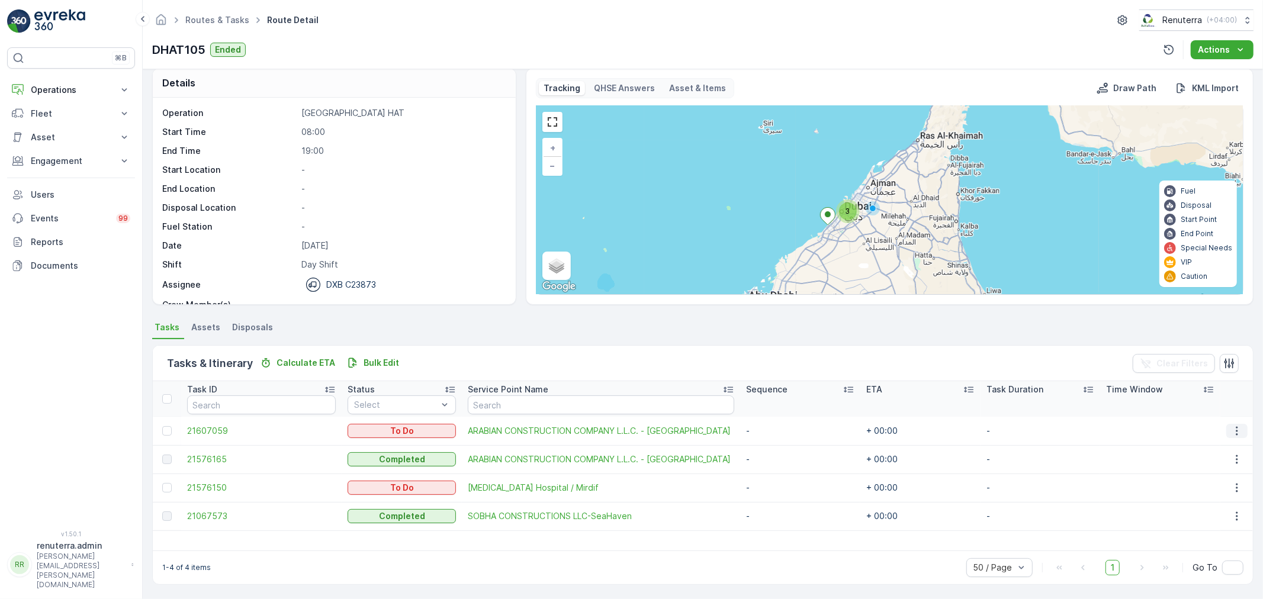
click at [1236, 426] on icon "button" at bounding box center [1237, 430] width 2 height 9
click at [1205, 499] on span "Remove from Route" at bounding box center [1219, 498] width 80 height 12
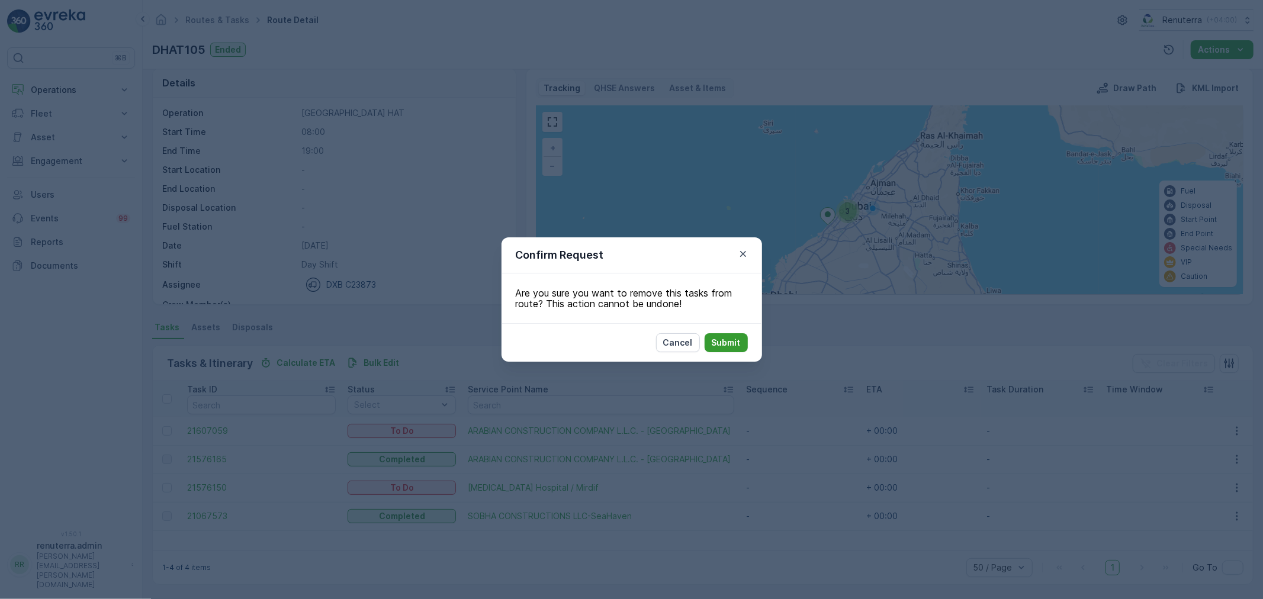
click at [730, 342] on p "Submit" at bounding box center [726, 343] width 29 height 12
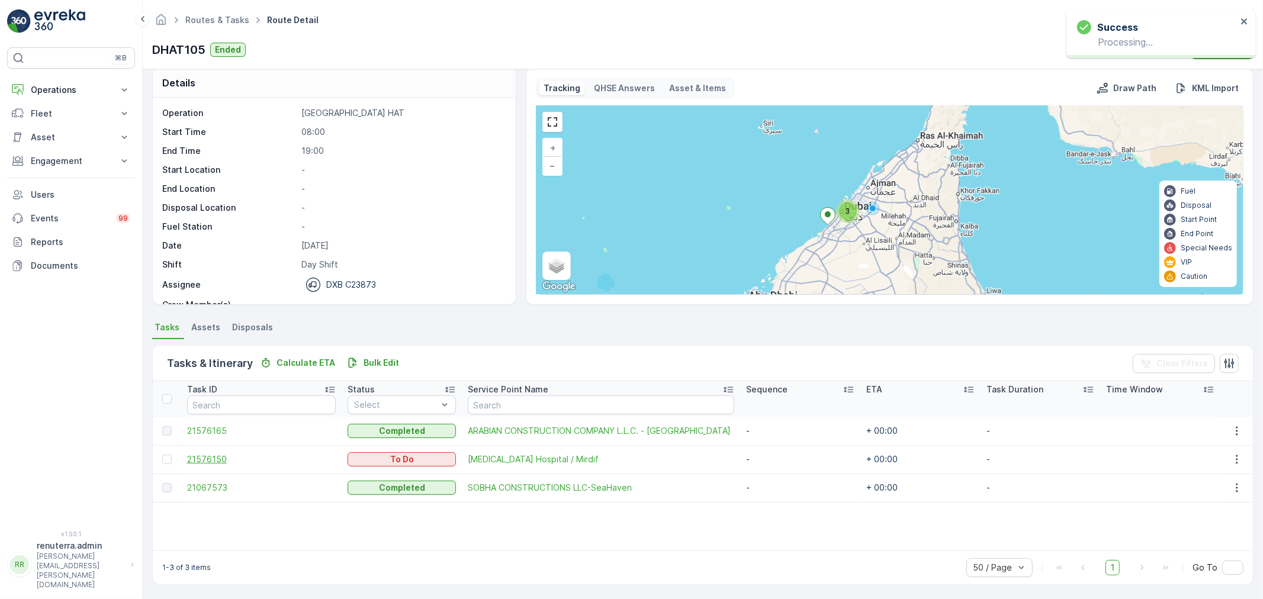
click at [209, 462] on span "21576150" at bounding box center [261, 460] width 149 height 12
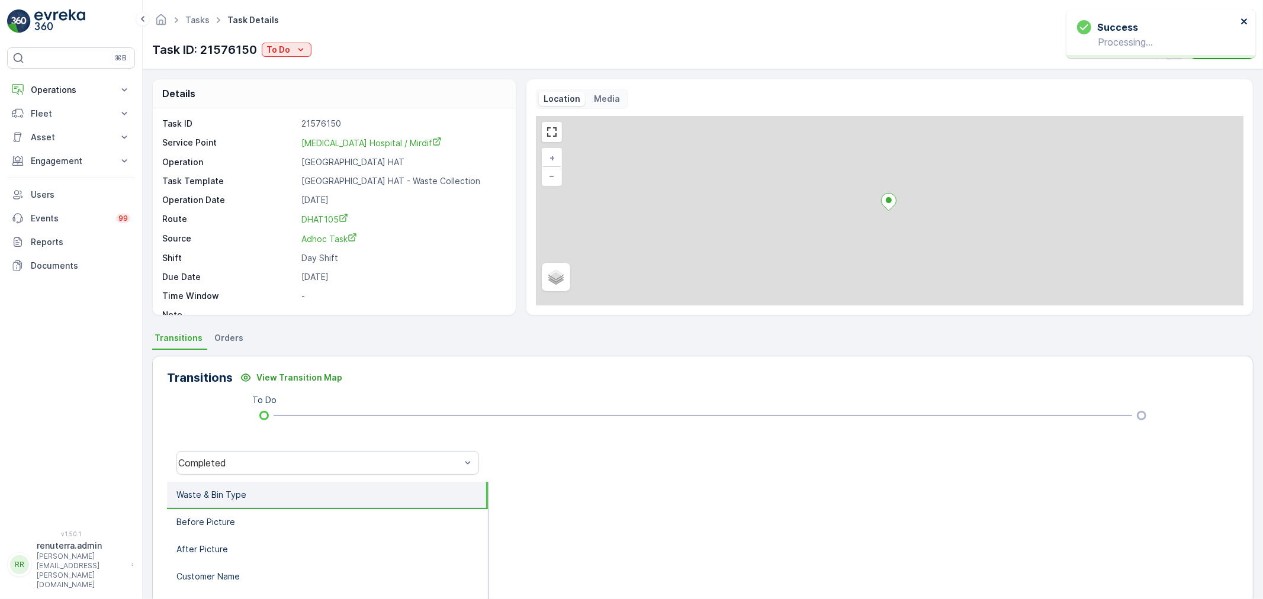
click at [1242, 19] on icon "close" at bounding box center [1244, 21] width 6 height 6
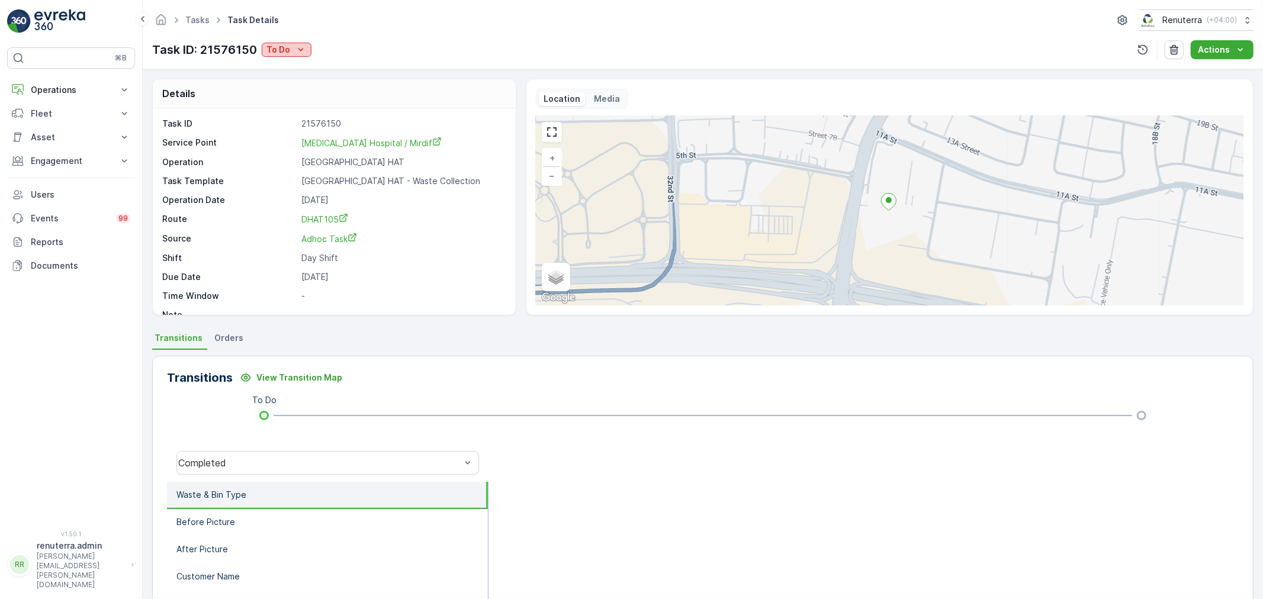
click at [292, 49] on div "To Do" at bounding box center [286, 50] width 40 height 12
click at [309, 68] on span "Completed" at bounding box center [290, 68] width 44 height 12
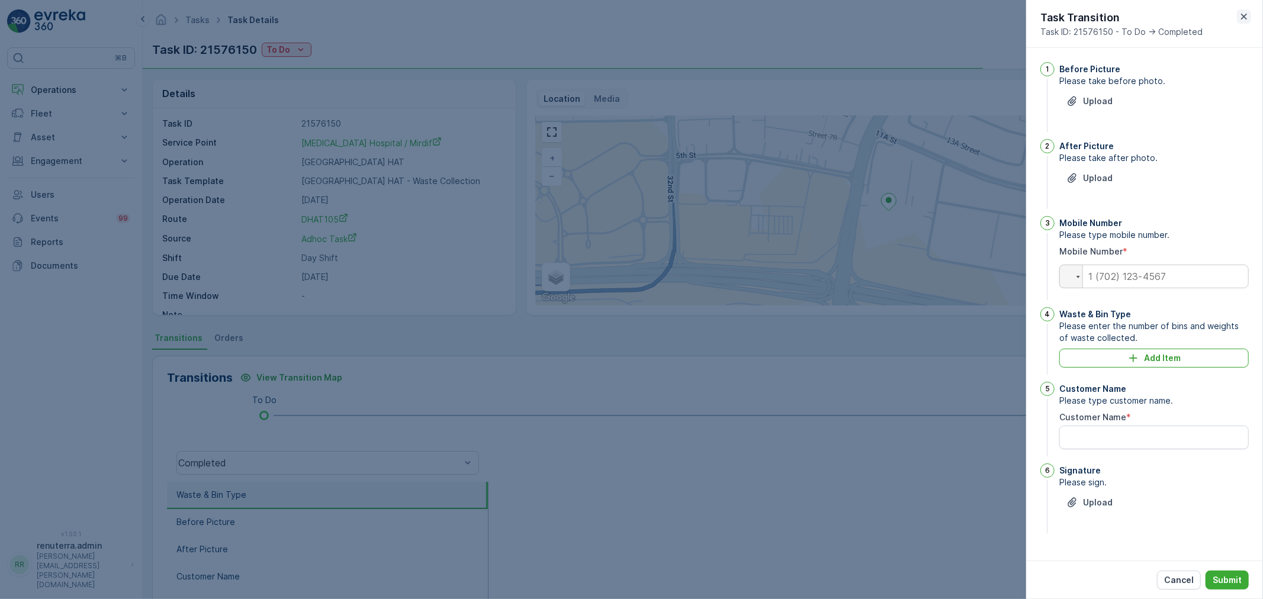
click at [1246, 16] on icon "button" at bounding box center [1244, 17] width 12 height 12
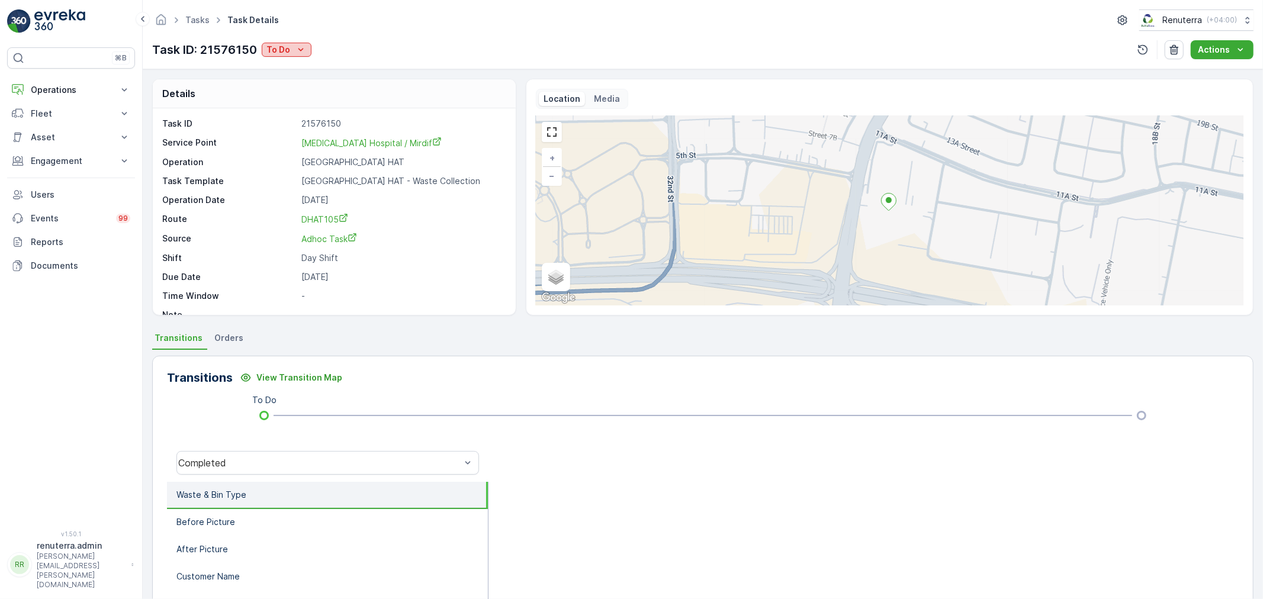
click at [281, 49] on p "To Do" at bounding box center [278, 50] width 24 height 12
click at [327, 103] on span "Completed No One to Sign" at bounding box center [322, 101] width 108 height 12
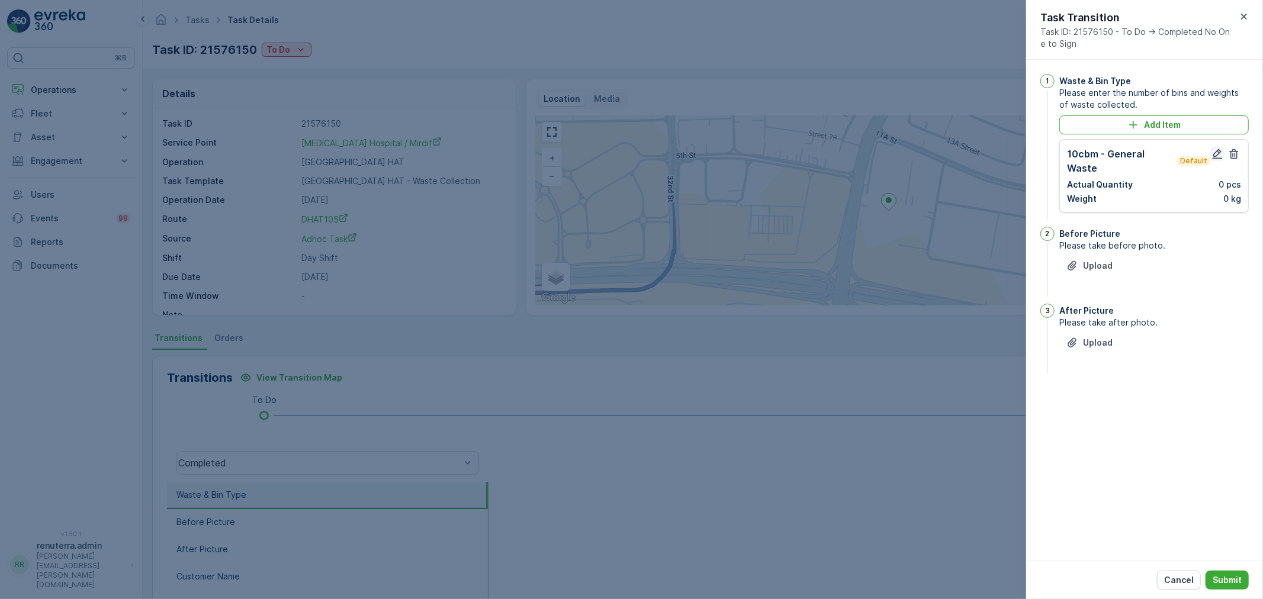
click at [1220, 147] on button "button" at bounding box center [1217, 154] width 14 height 14
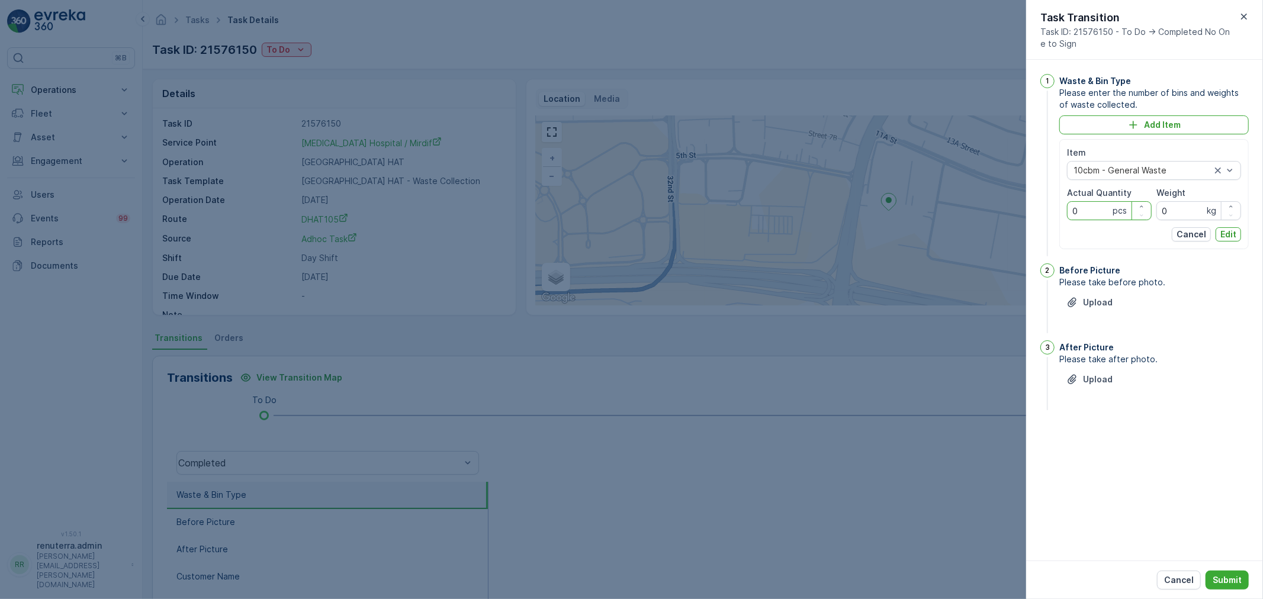
drag, startPoint x: 1107, startPoint y: 208, endPoint x: 1064, endPoint y: 208, distance: 43.2
click at [1064, 208] on div "Item 10cbm - General Waste Actual Quantity 0 pcs Weight 0 kg Cancel Edit" at bounding box center [1153, 194] width 189 height 110
type Quantity "1"
click at [1222, 233] on p "Edit" at bounding box center [1228, 235] width 16 height 12
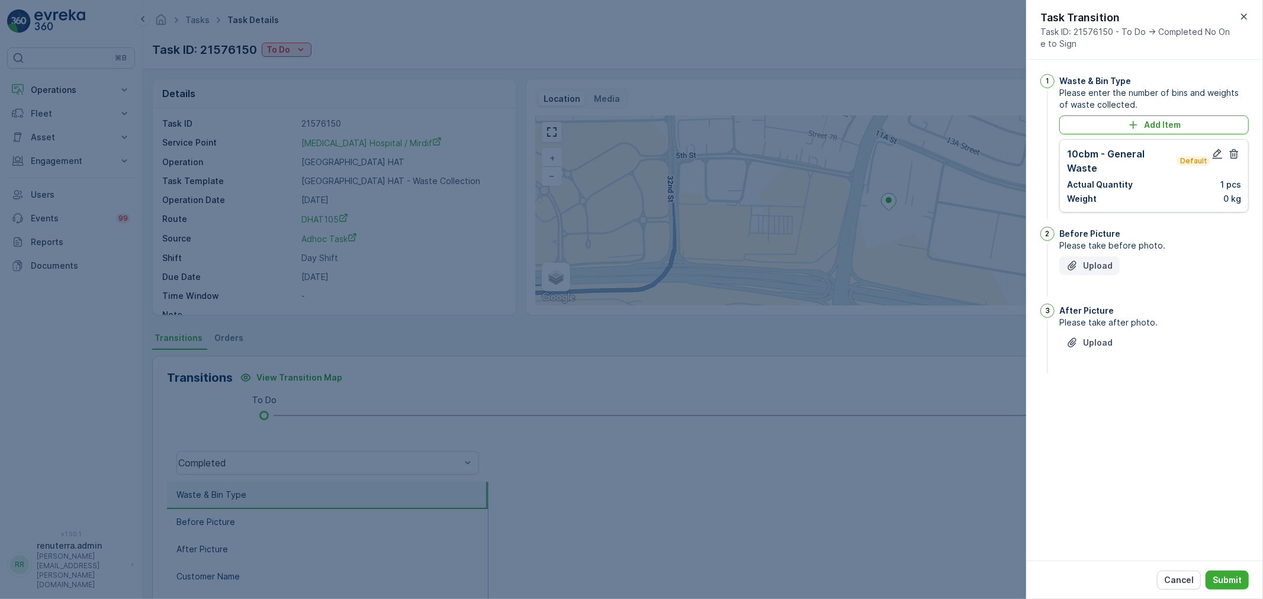
click at [1088, 260] on p "Upload" at bounding box center [1098, 266] width 30 height 12
click at [1104, 396] on p "Upload" at bounding box center [1098, 402] width 30 height 12
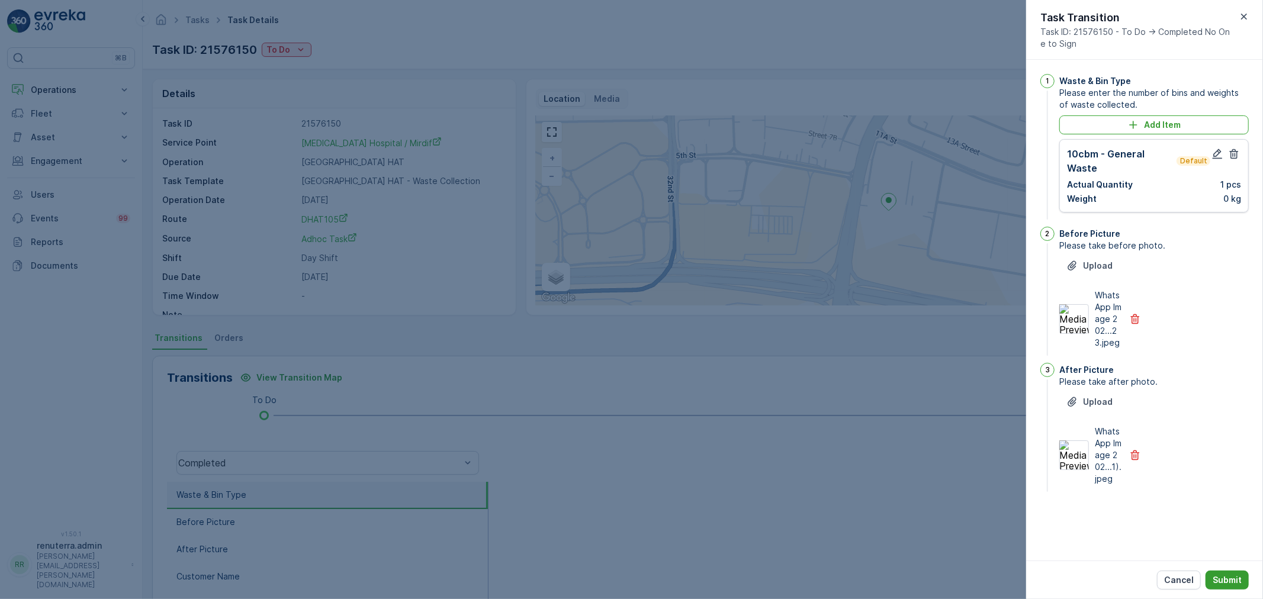
click at [1226, 575] on p "Submit" at bounding box center [1227, 580] width 29 height 12
